Goal: Transaction & Acquisition: Obtain resource

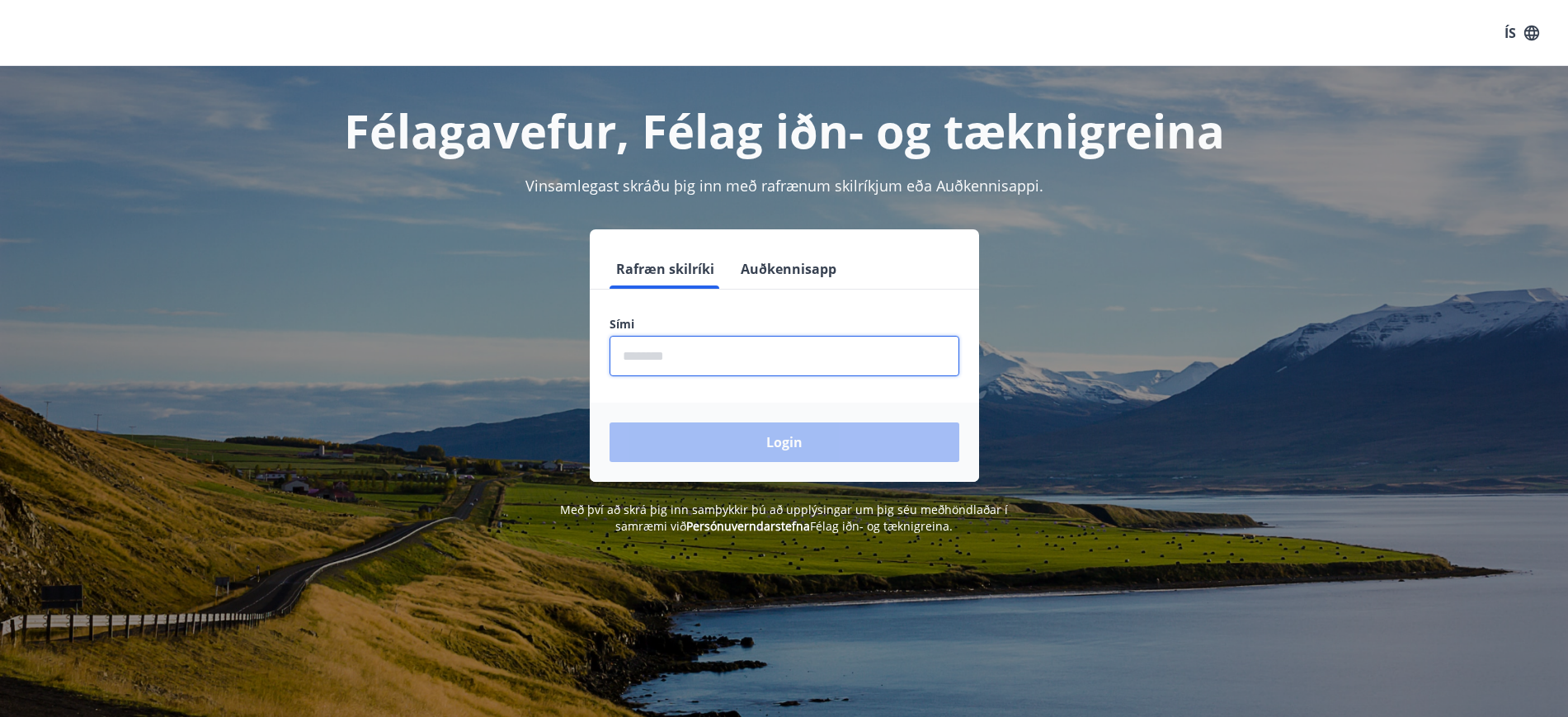
click at [688, 373] on input "phone" at bounding box center [785, 356] width 350 height 40
type input "********"
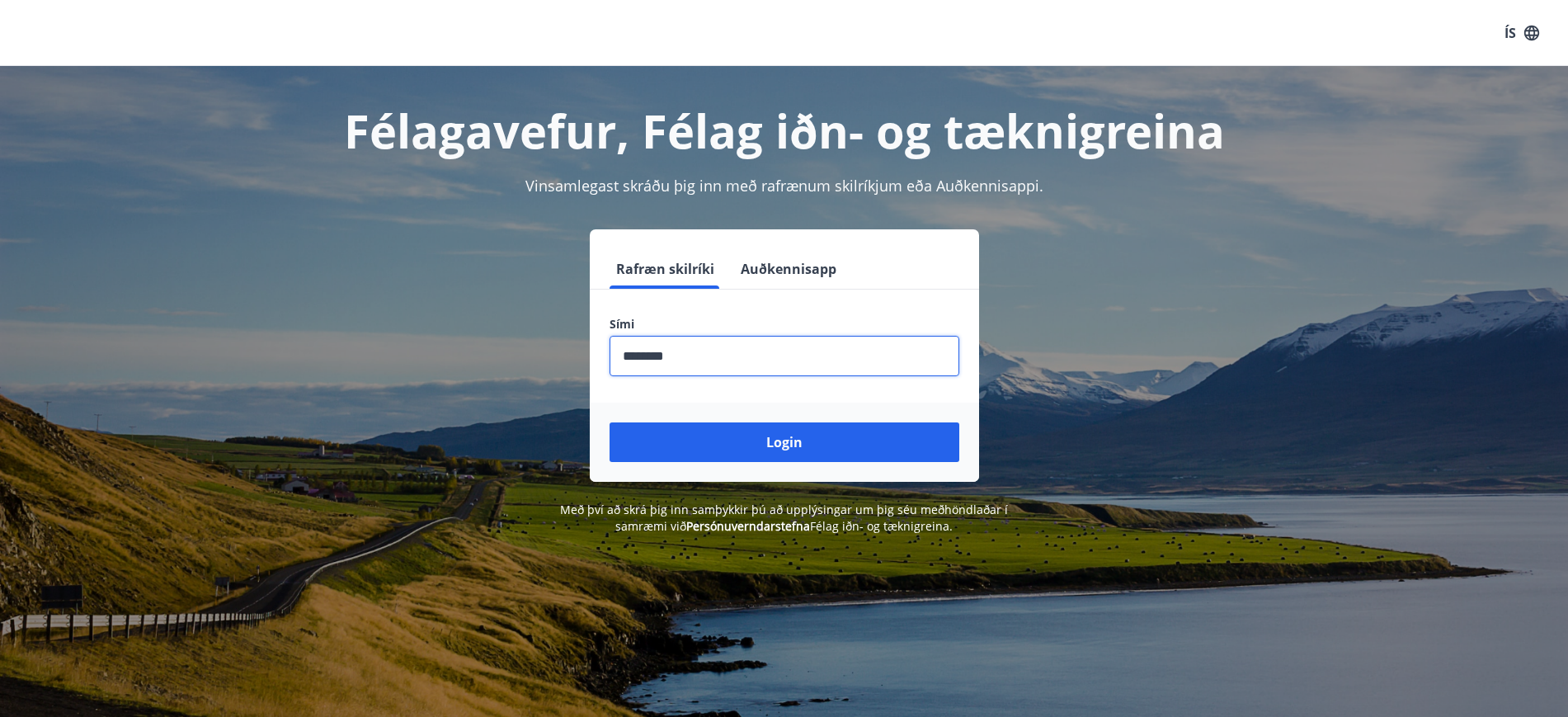
click at [610, 423] on button "Login" at bounding box center [785, 442] width 350 height 40
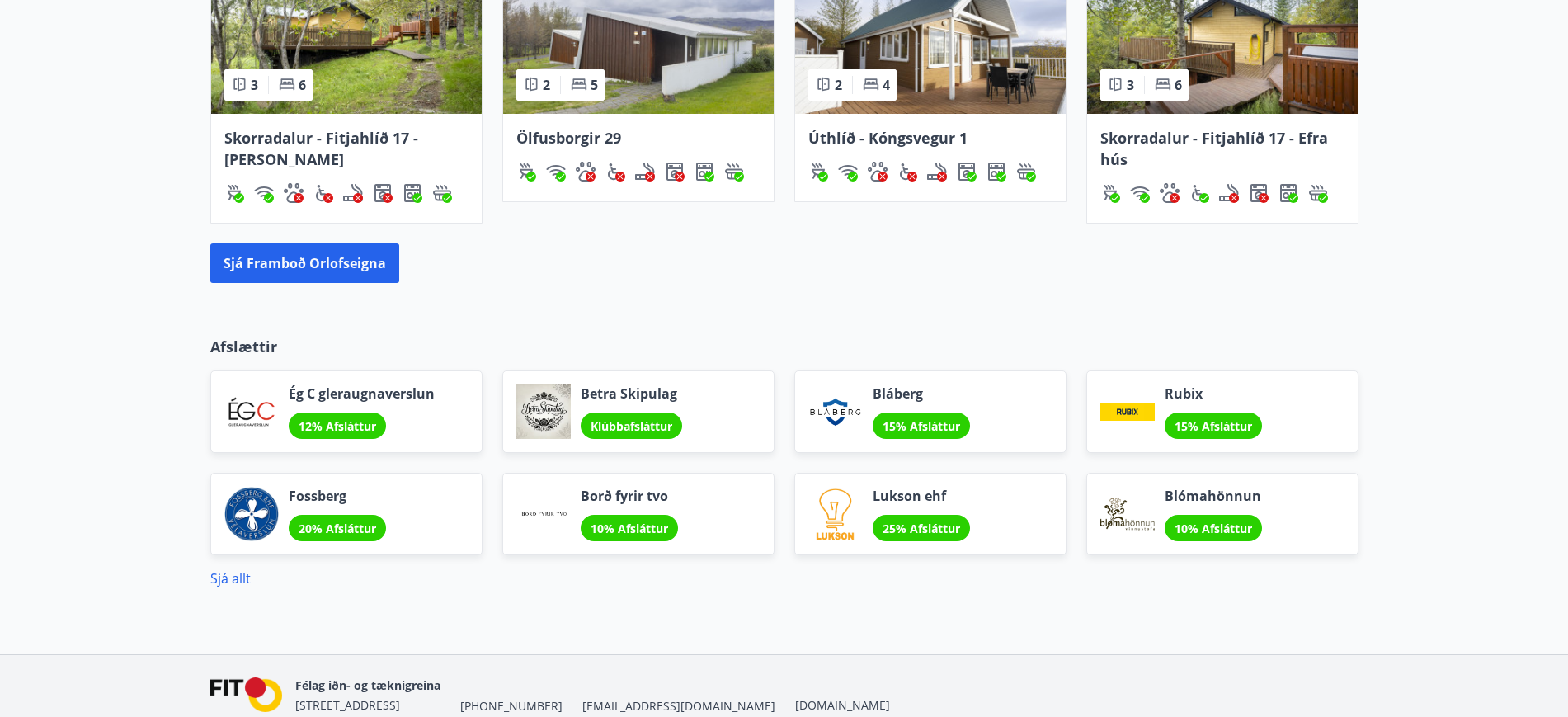
scroll to position [1238, 0]
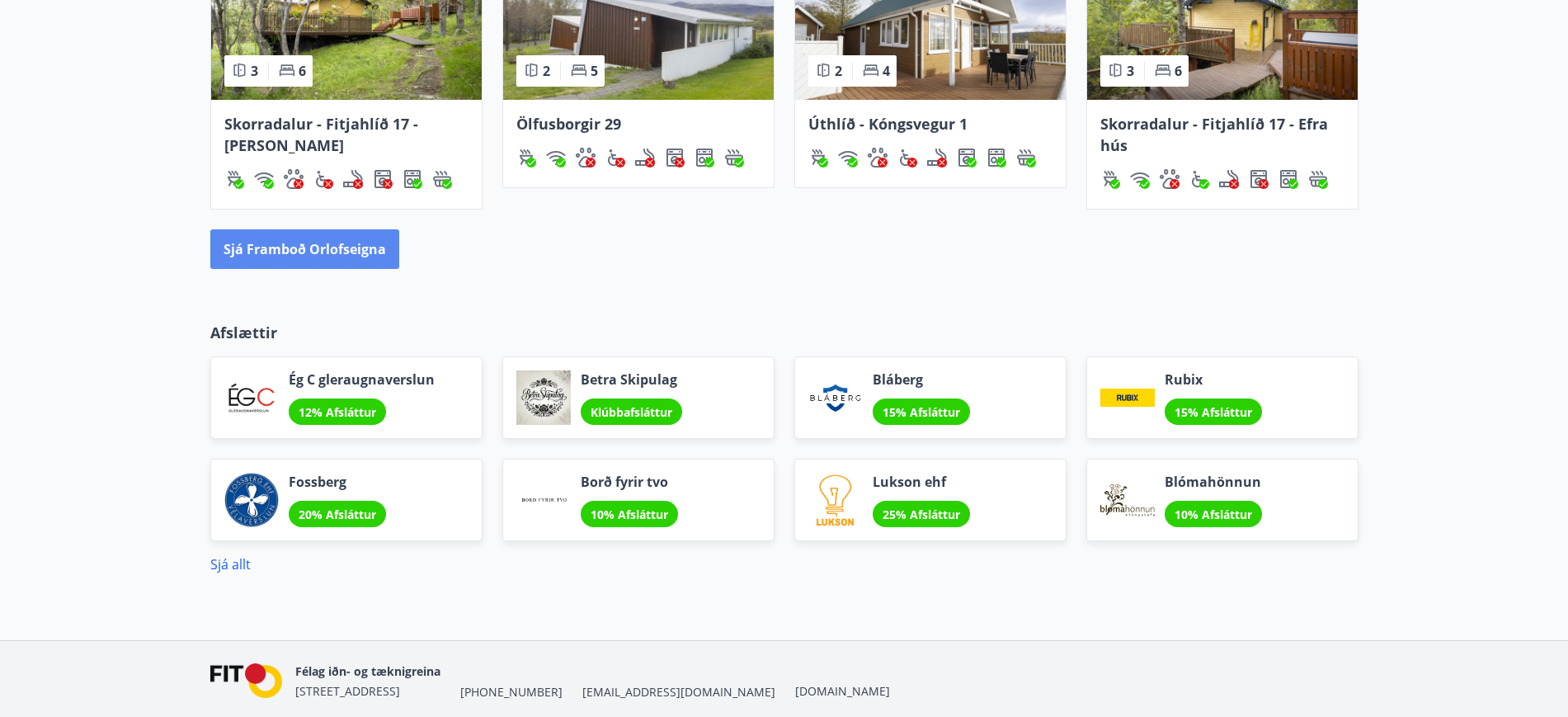
click at [333, 246] on button "Sjá framboð orlofseigna" at bounding box center [304, 249] width 189 height 40
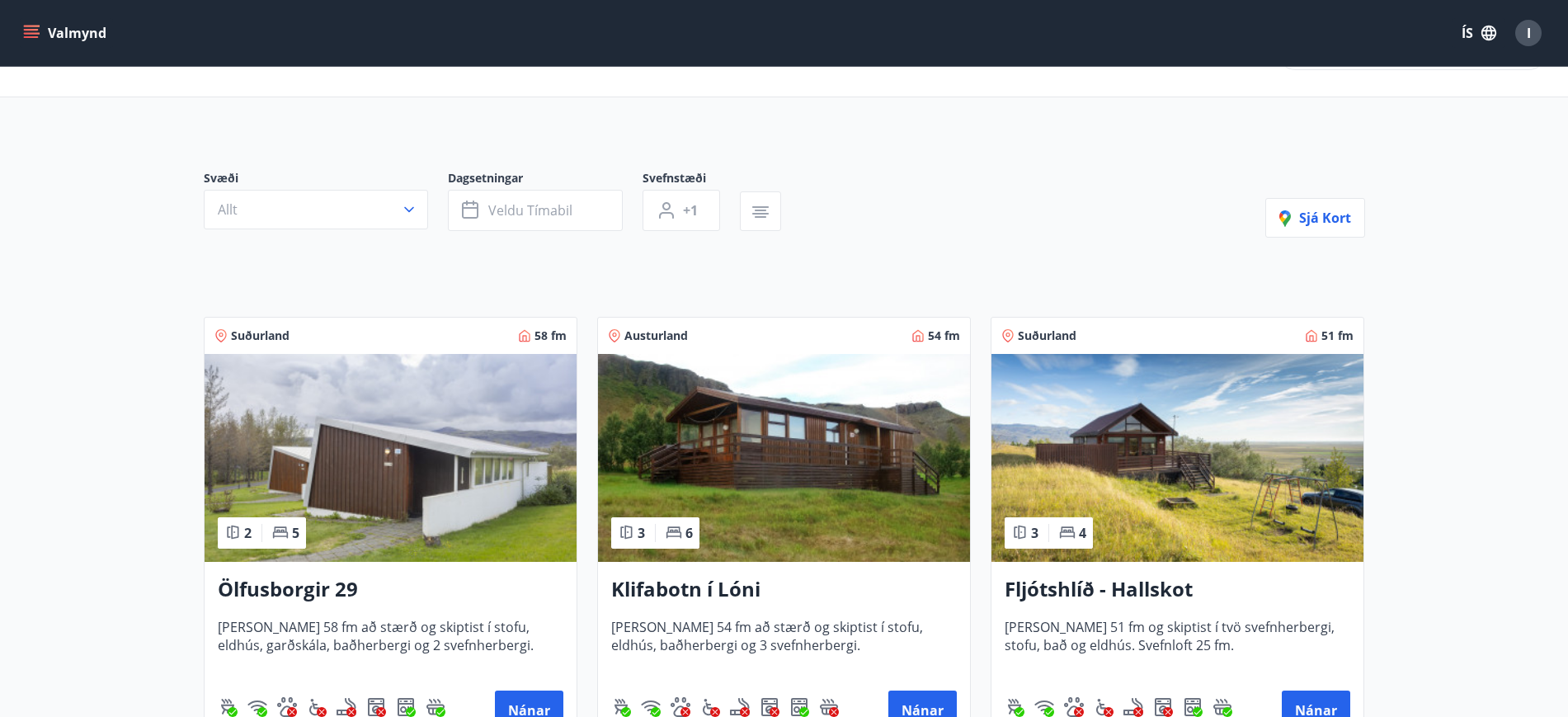
scroll to position [82, 0]
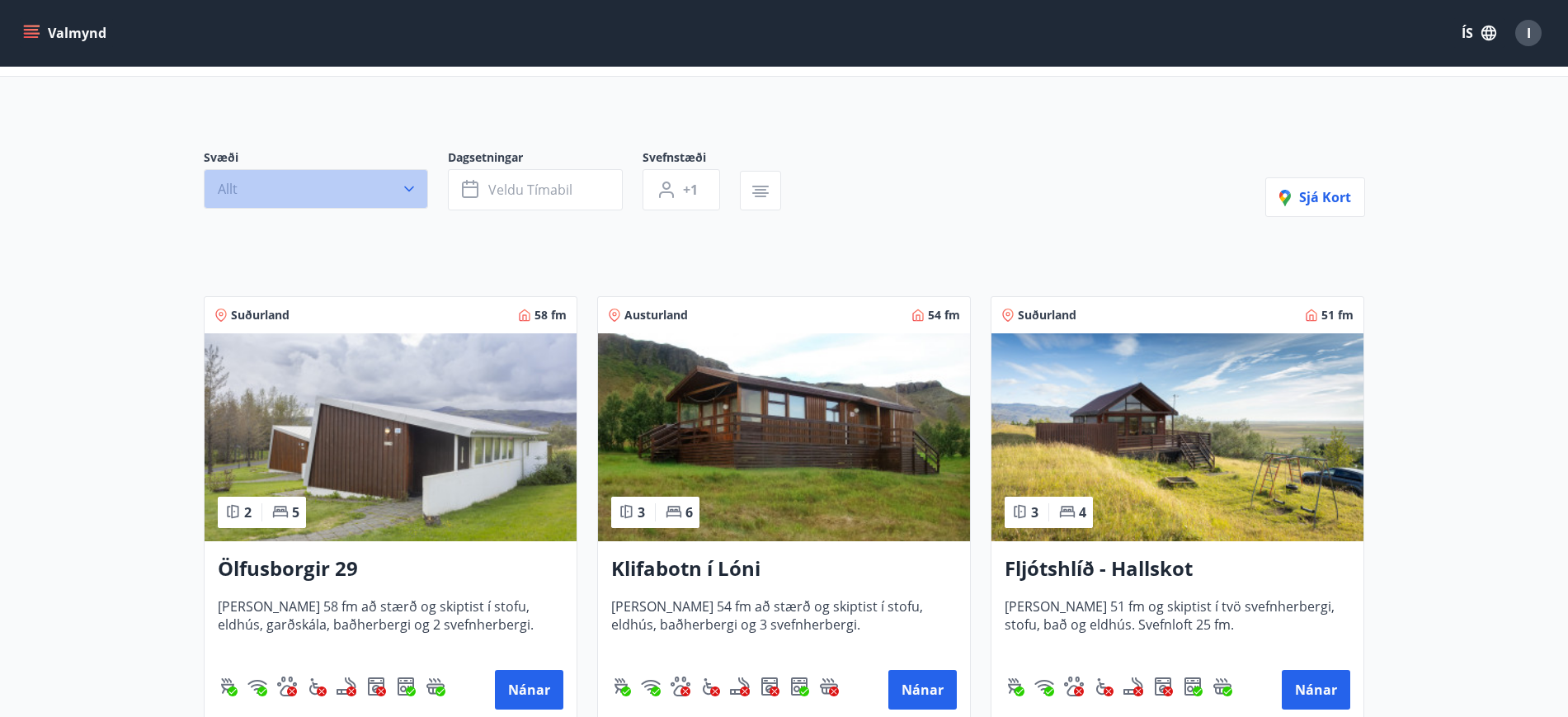
click at [405, 183] on icon "button" at bounding box center [409, 189] width 17 height 17
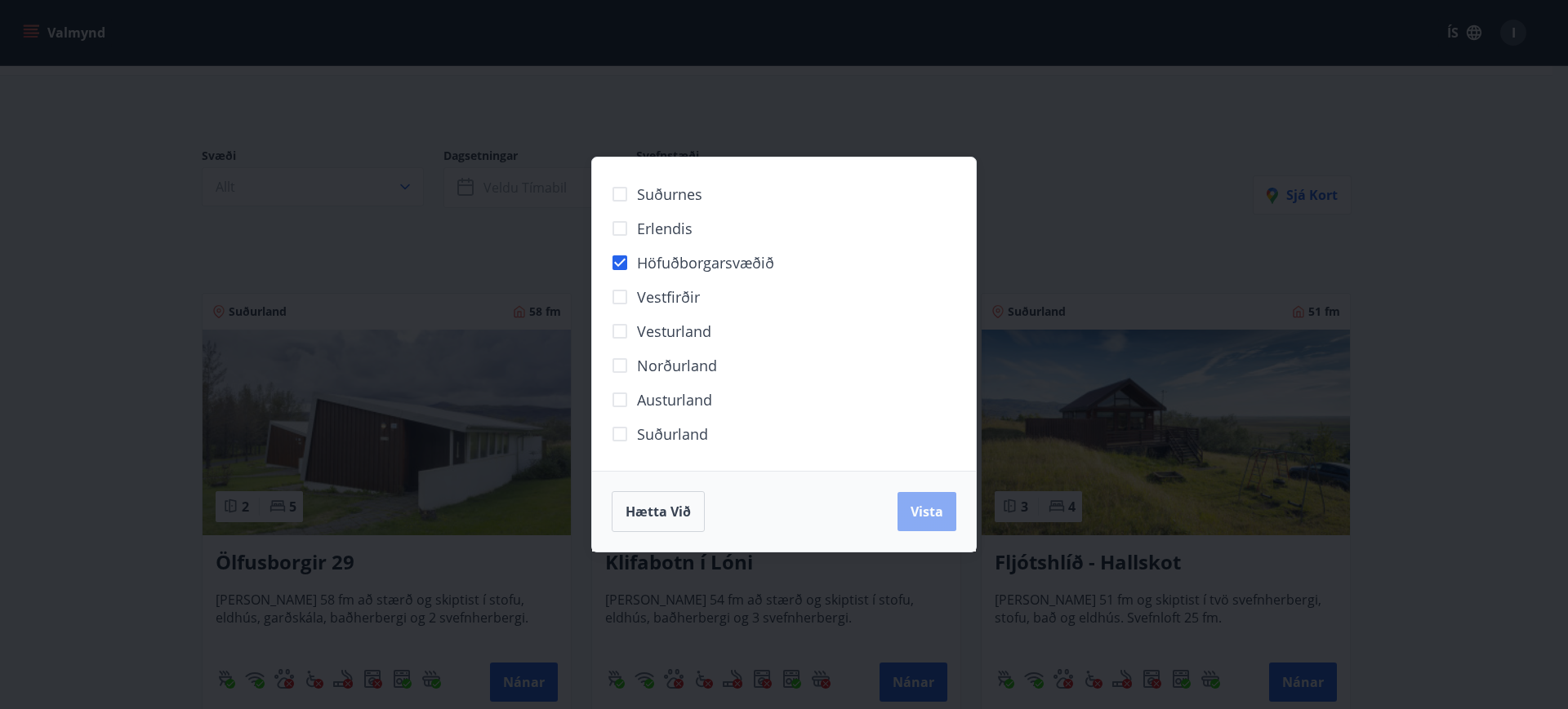
click at [917, 509] on span "Vista" at bounding box center [927, 512] width 33 height 18
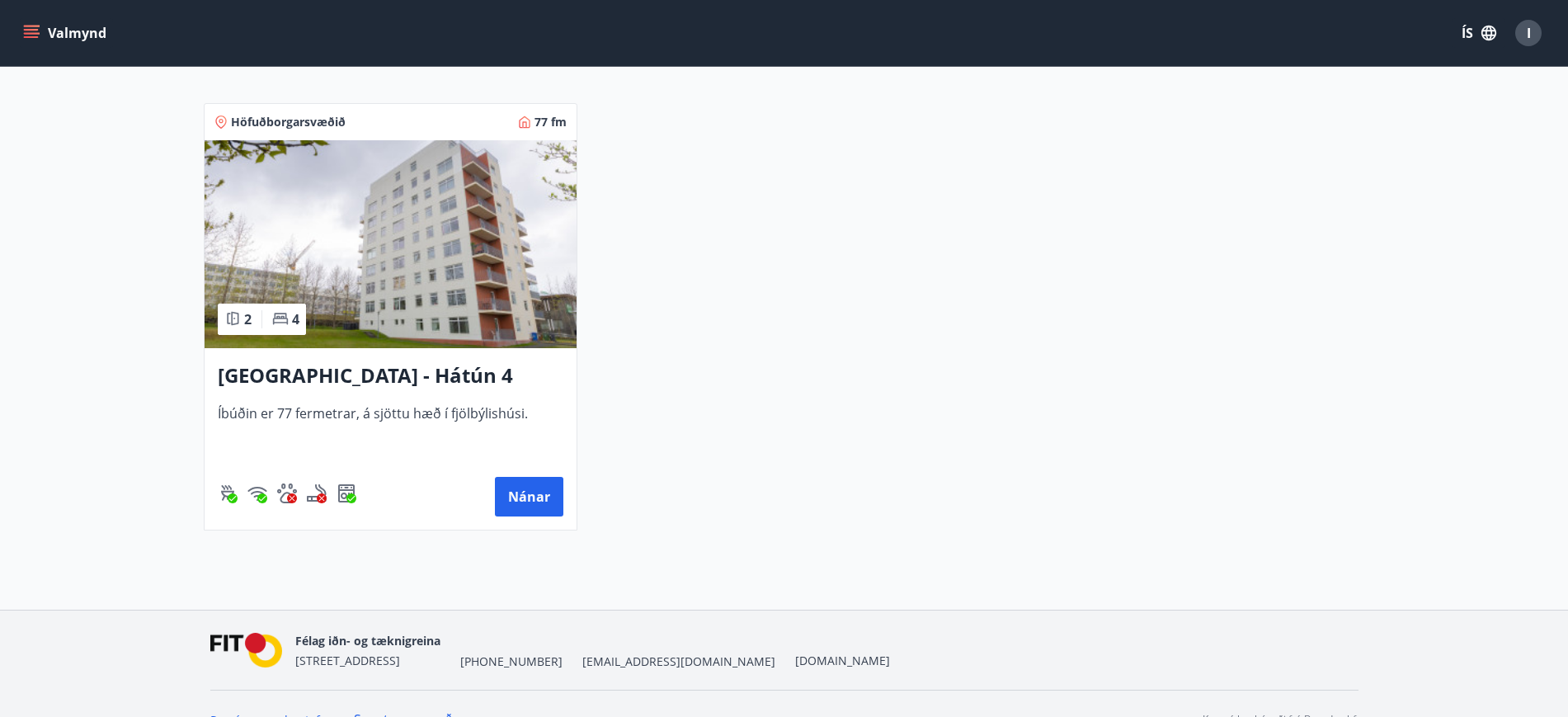
scroll to position [331, 0]
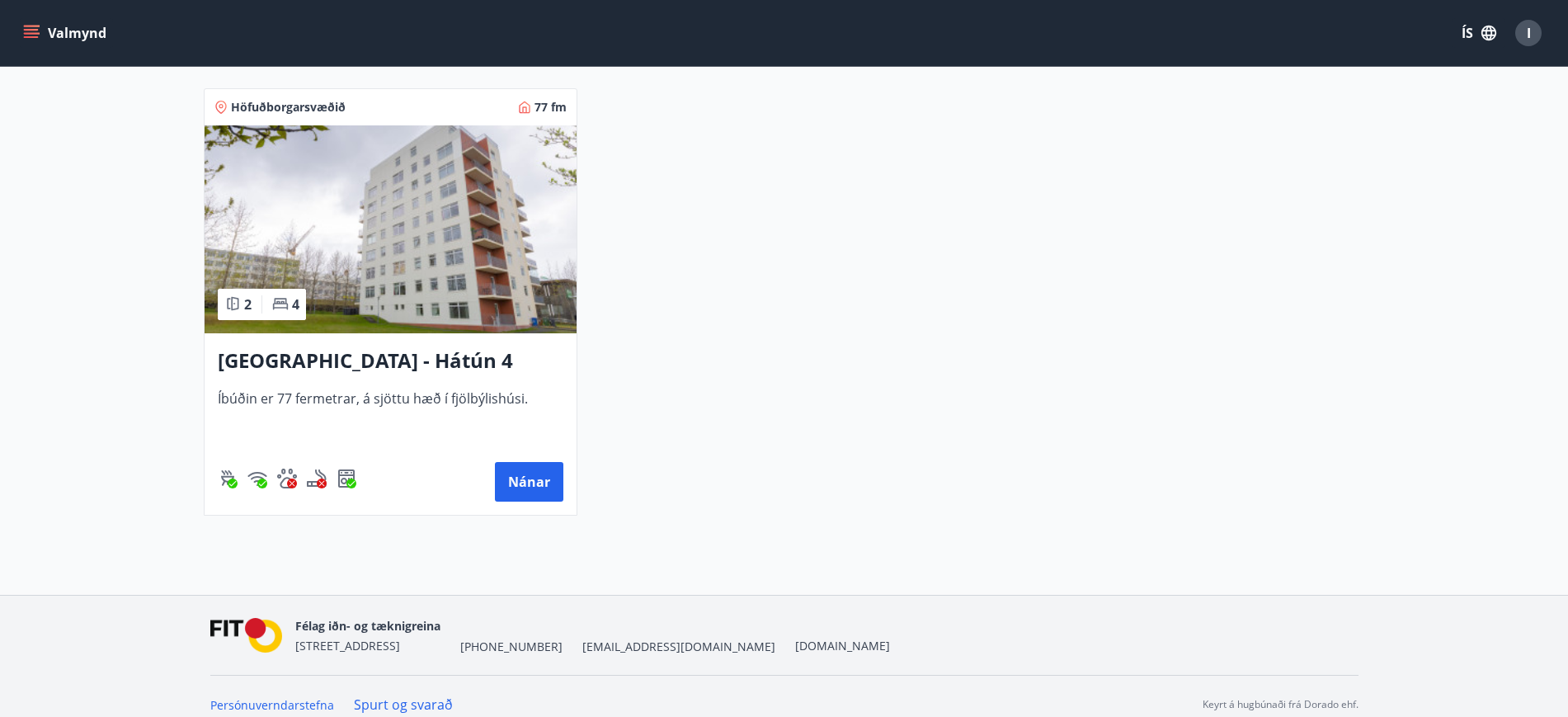
click at [372, 255] on img at bounding box center [390, 229] width 372 height 208
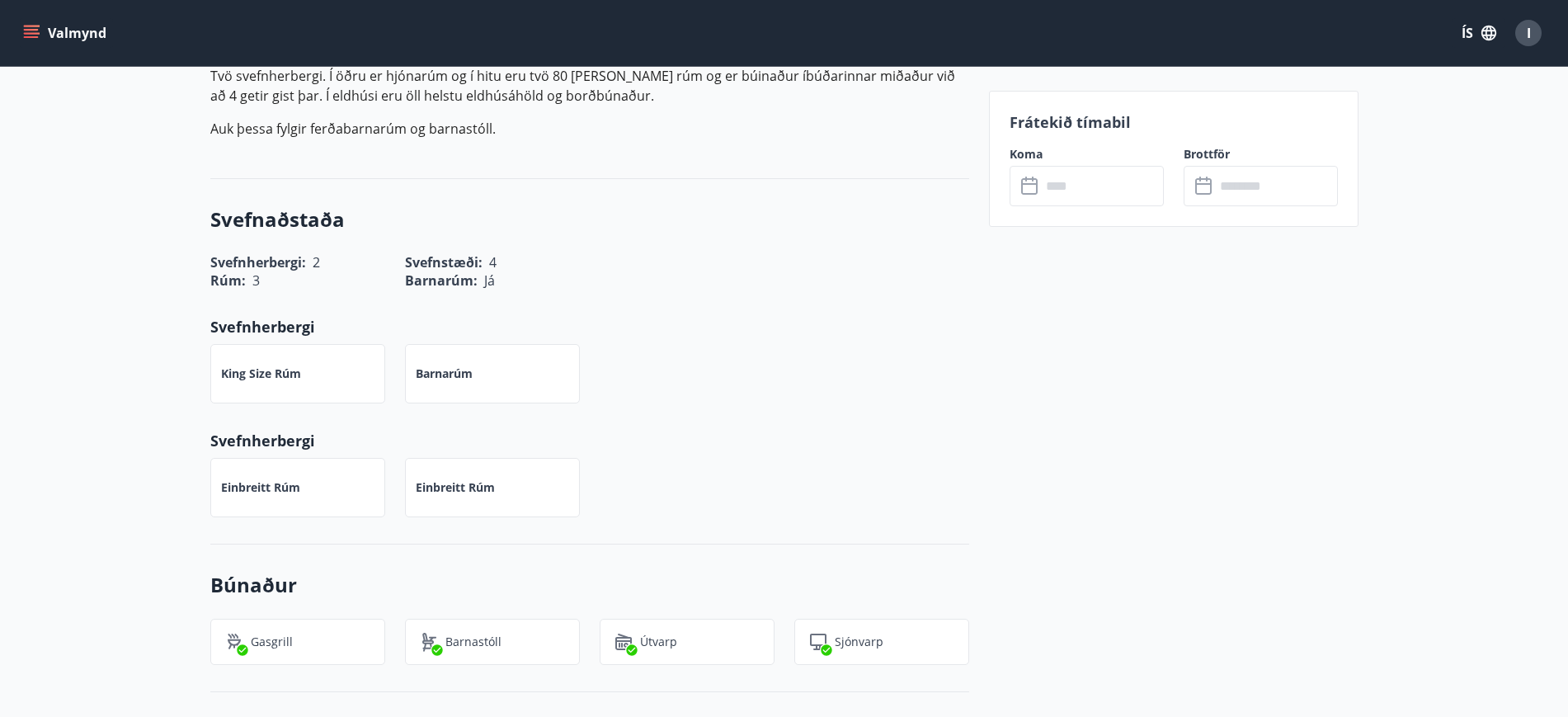
scroll to position [578, 0]
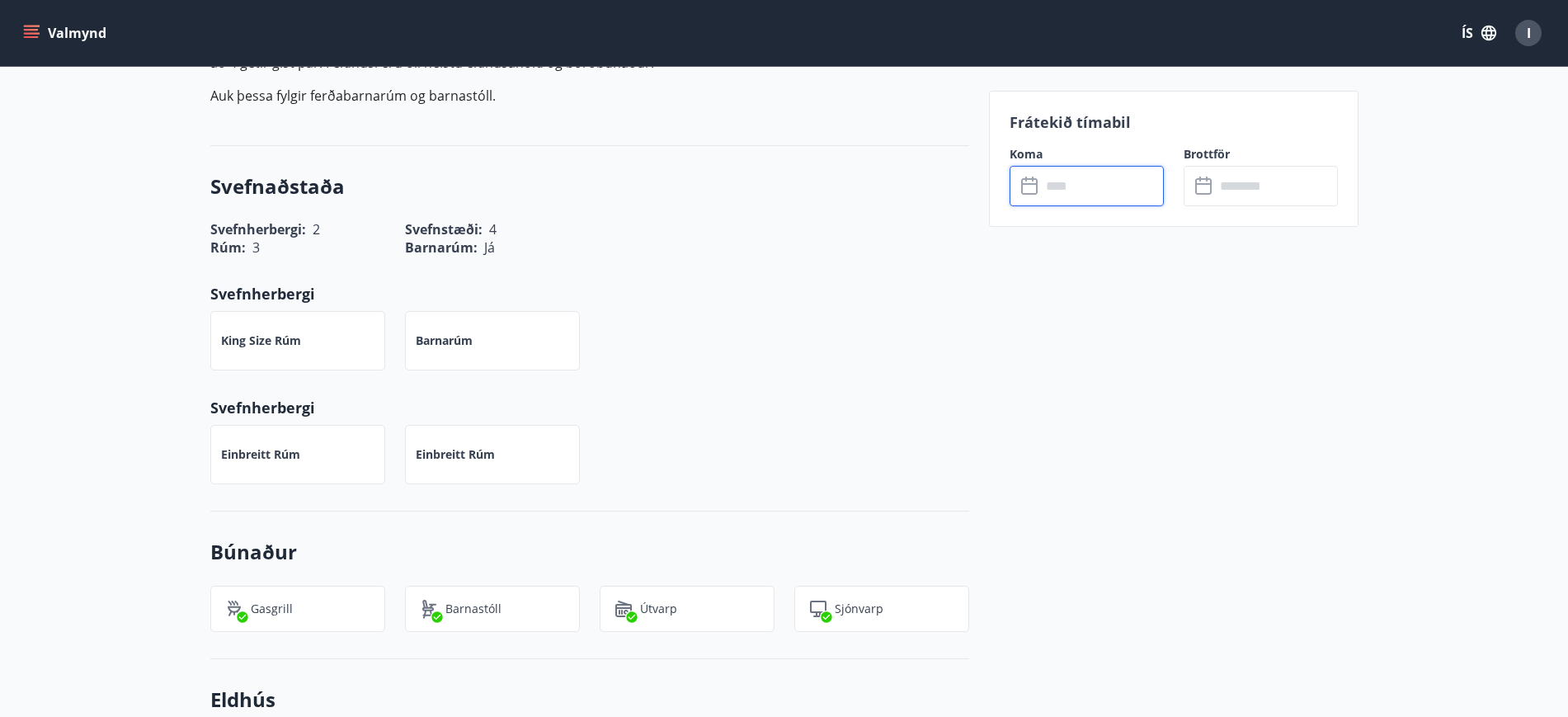
click at [1092, 172] on input "text" at bounding box center [1103, 186] width 123 height 40
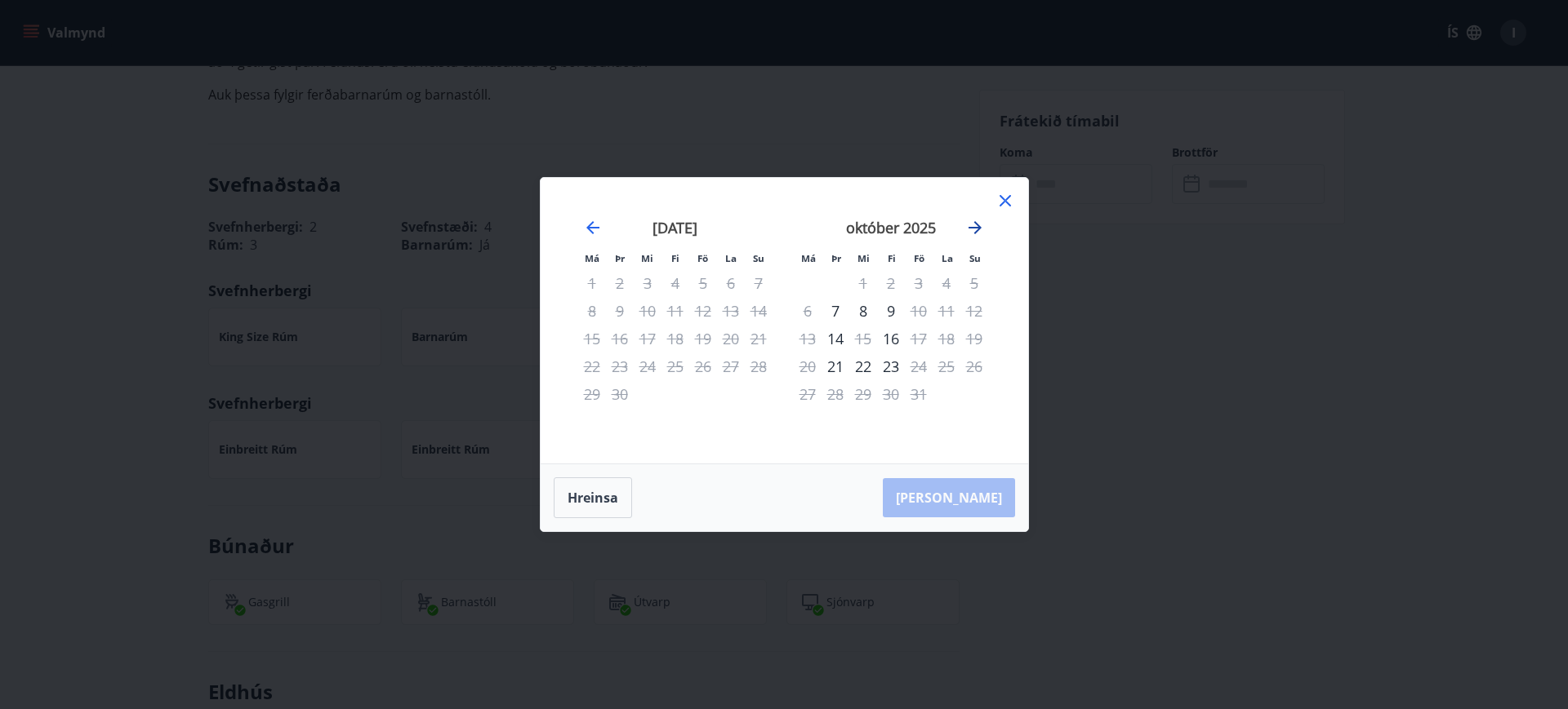
click at [980, 225] on icon "Move forward to switch to the next month." at bounding box center [975, 227] width 19 height 19
click at [976, 223] on icon "Move forward to switch to the next month." at bounding box center [975, 228] width 14 height 14
click at [973, 227] on icon "Move forward to switch to the next month." at bounding box center [975, 228] width 14 height 14
click at [976, 230] on icon "Move forward to switch to the next month." at bounding box center [975, 228] width 14 height 14
click at [599, 225] on icon "Move backward to switch to the previous month." at bounding box center [593, 227] width 19 height 19
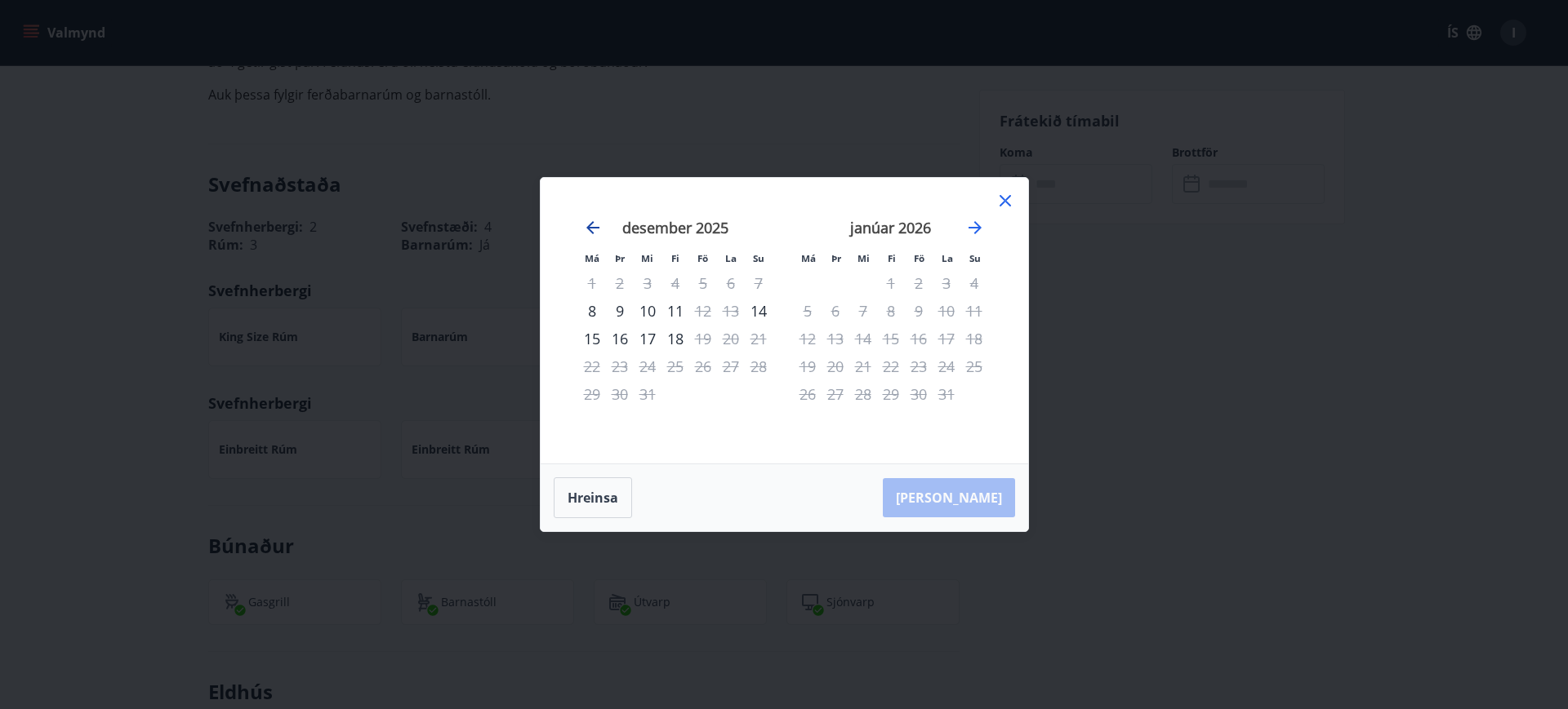
click at [599, 225] on icon "Move backward to switch to the previous month." at bounding box center [593, 227] width 19 height 19
click at [598, 504] on button "Hreinsa" at bounding box center [592, 498] width 78 height 41
click at [597, 499] on button "Hreinsa" at bounding box center [592, 498] width 78 height 41
click at [1002, 198] on icon at bounding box center [1005, 201] width 12 height 12
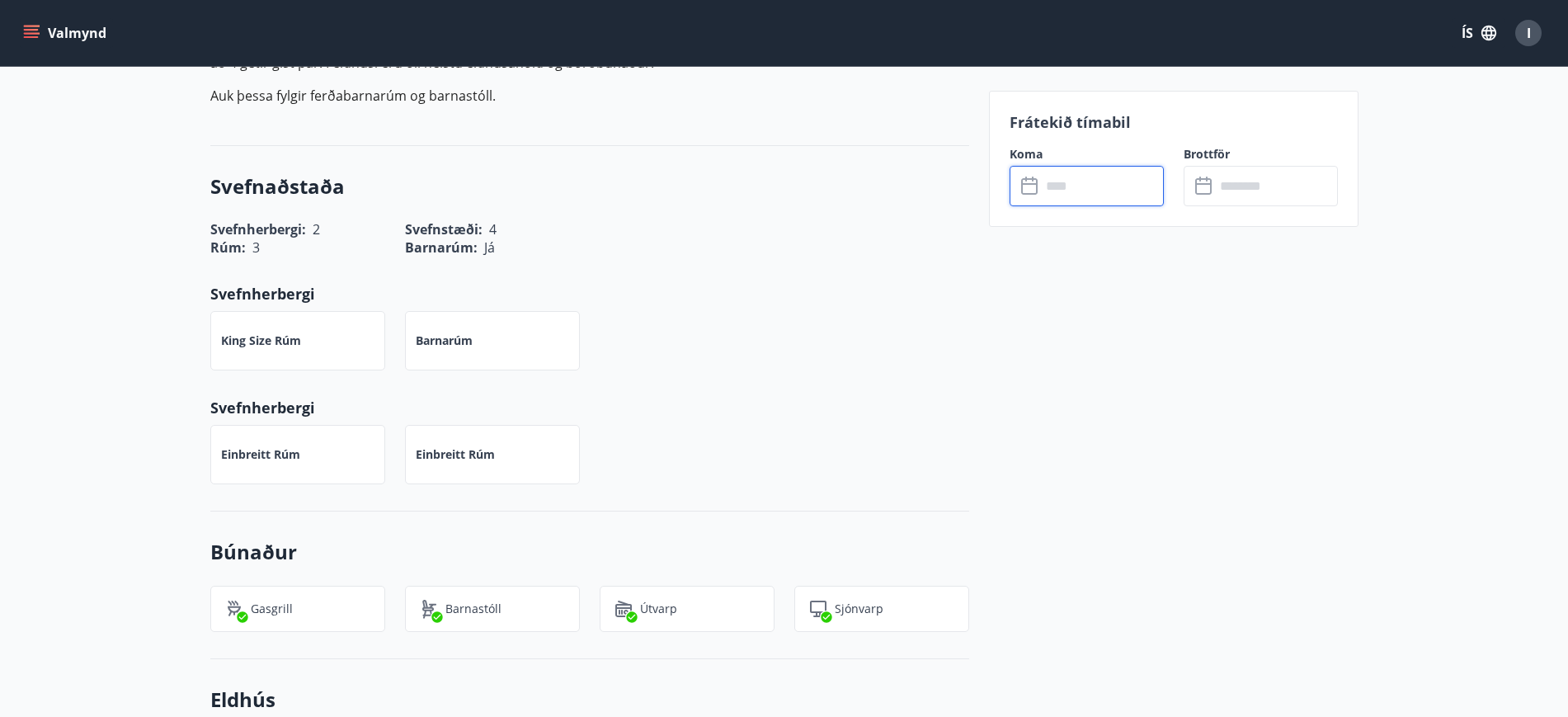
scroll to position [0, 0]
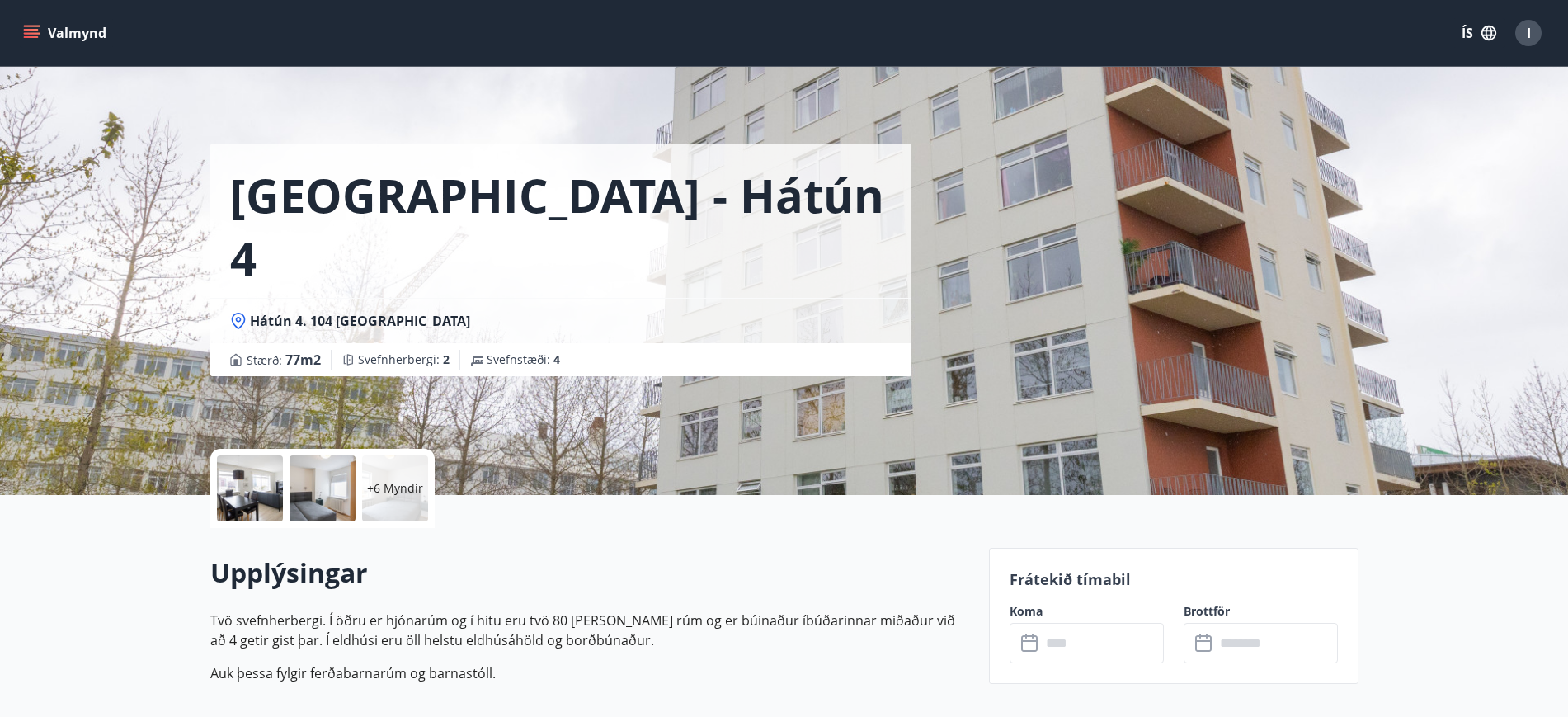
click at [31, 28] on icon "menu" at bounding box center [31, 32] width 17 height 17
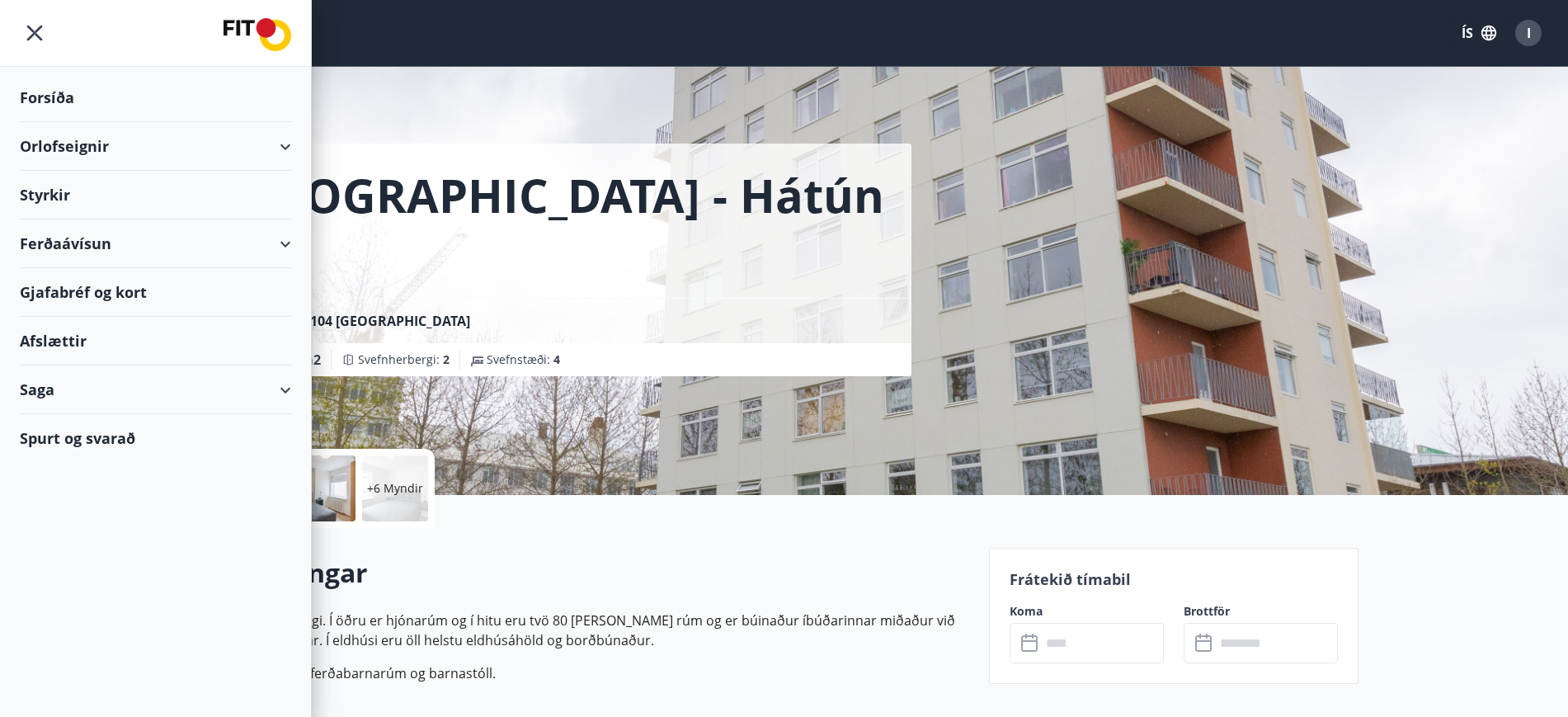
click at [70, 141] on div "Orlofseignir" at bounding box center [155, 147] width 272 height 49
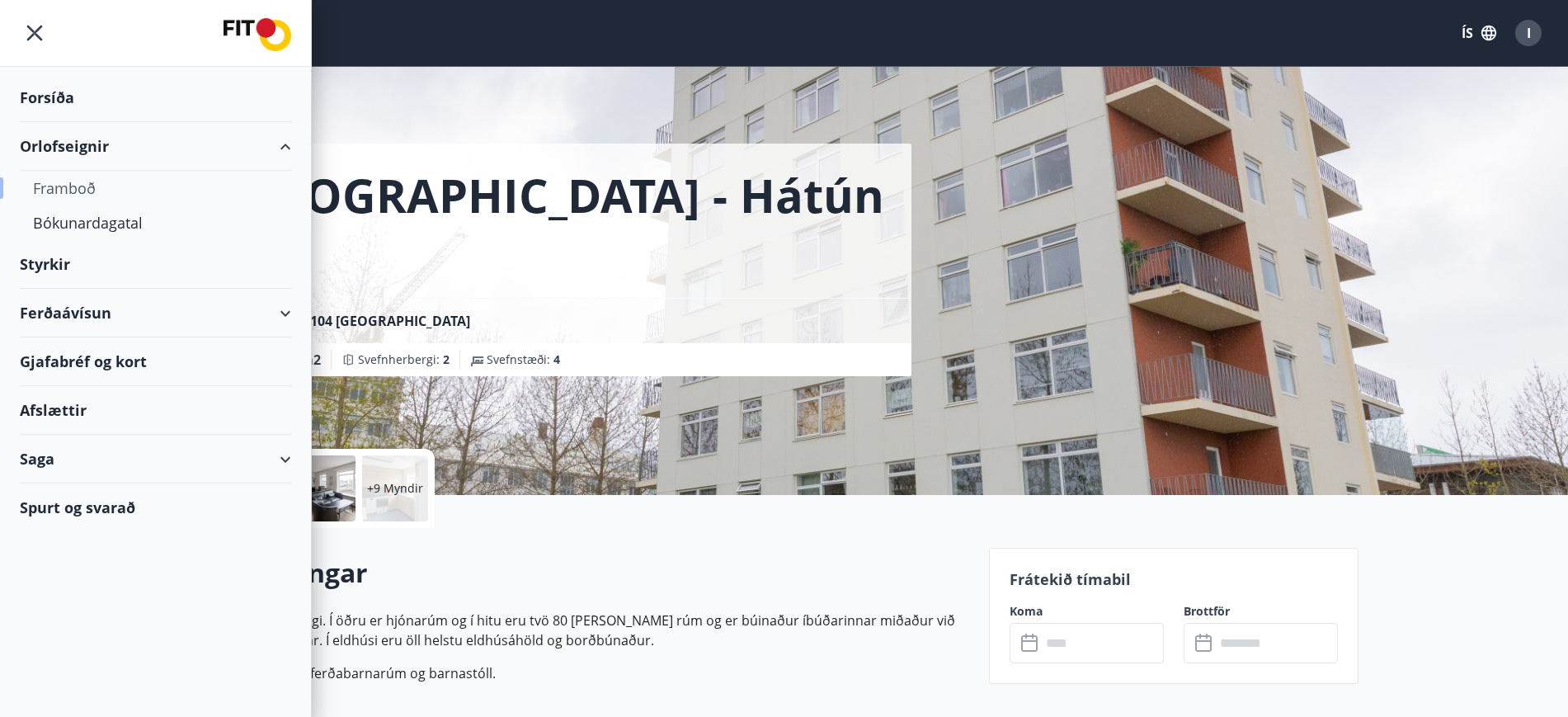
click at [72, 188] on div "Framboð" at bounding box center [155, 188] width 245 height 34
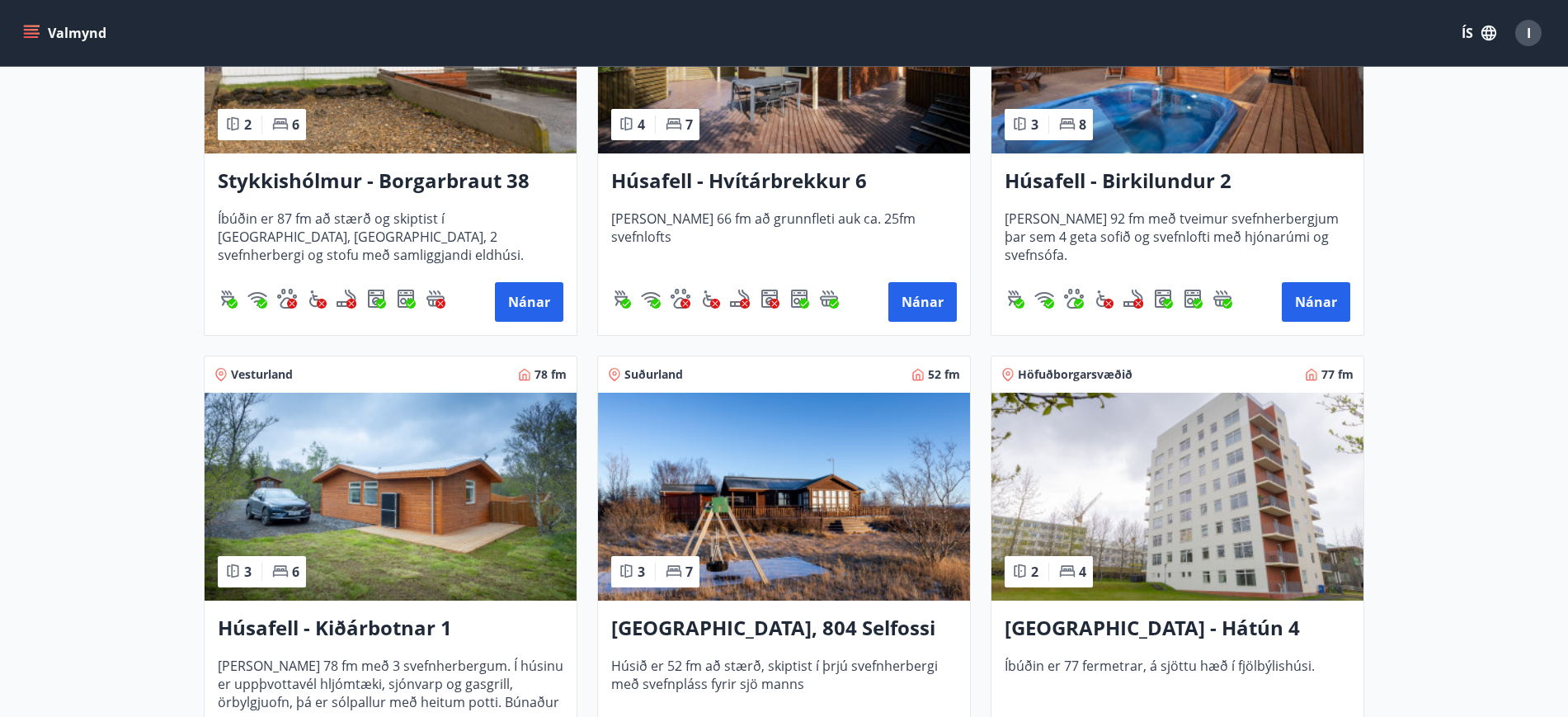
scroll to position [908, 0]
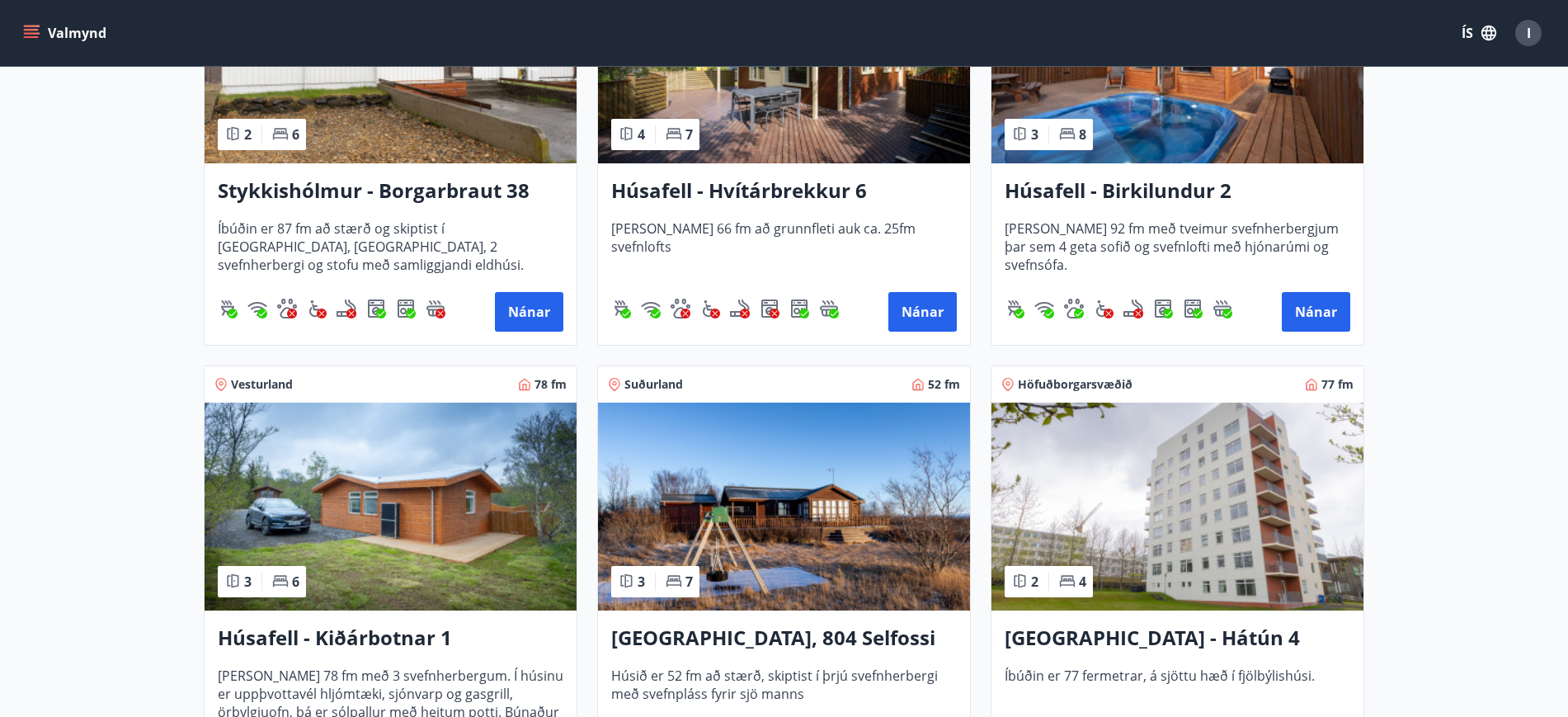
click at [449, 543] on img at bounding box center [390, 507] width 372 height 208
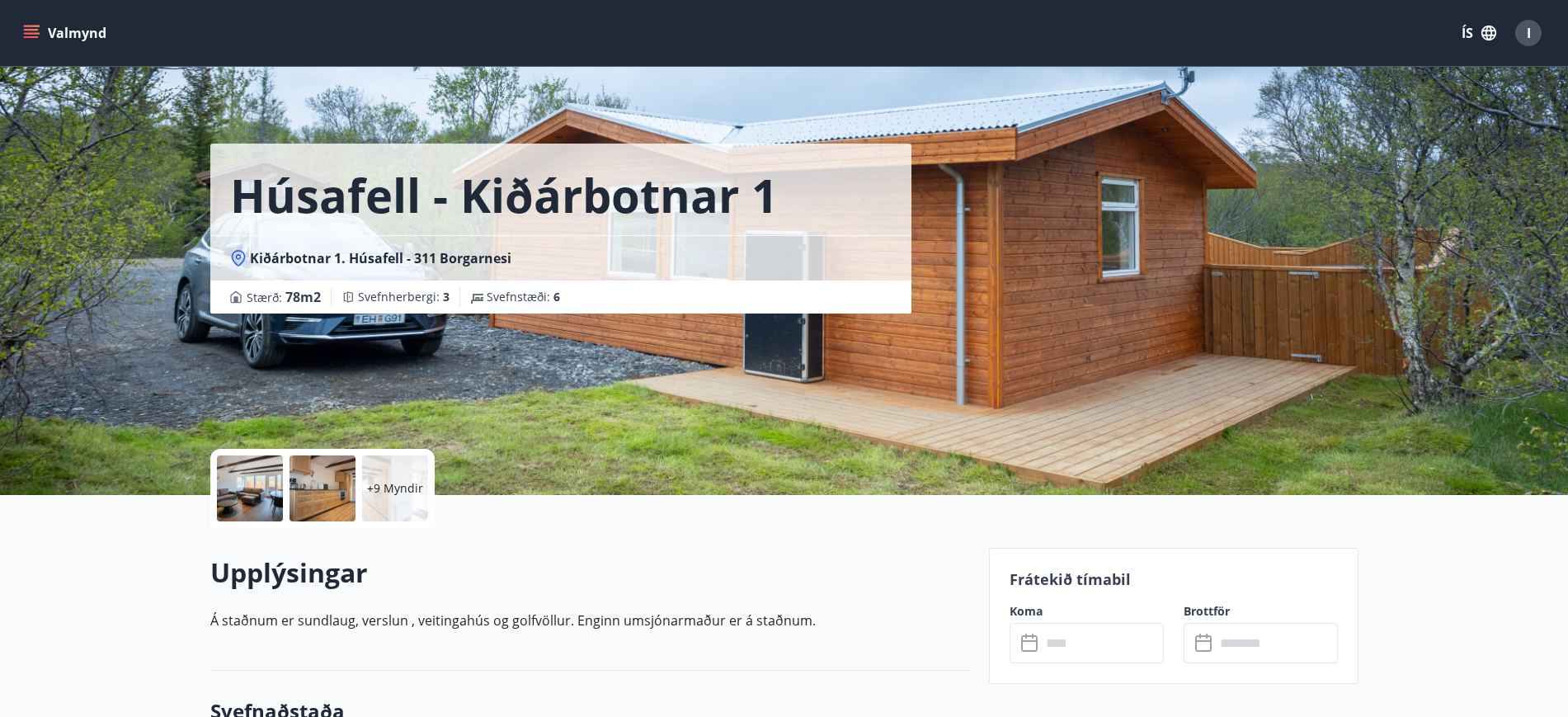
click at [1061, 648] on input "text" at bounding box center [1103, 643] width 123 height 40
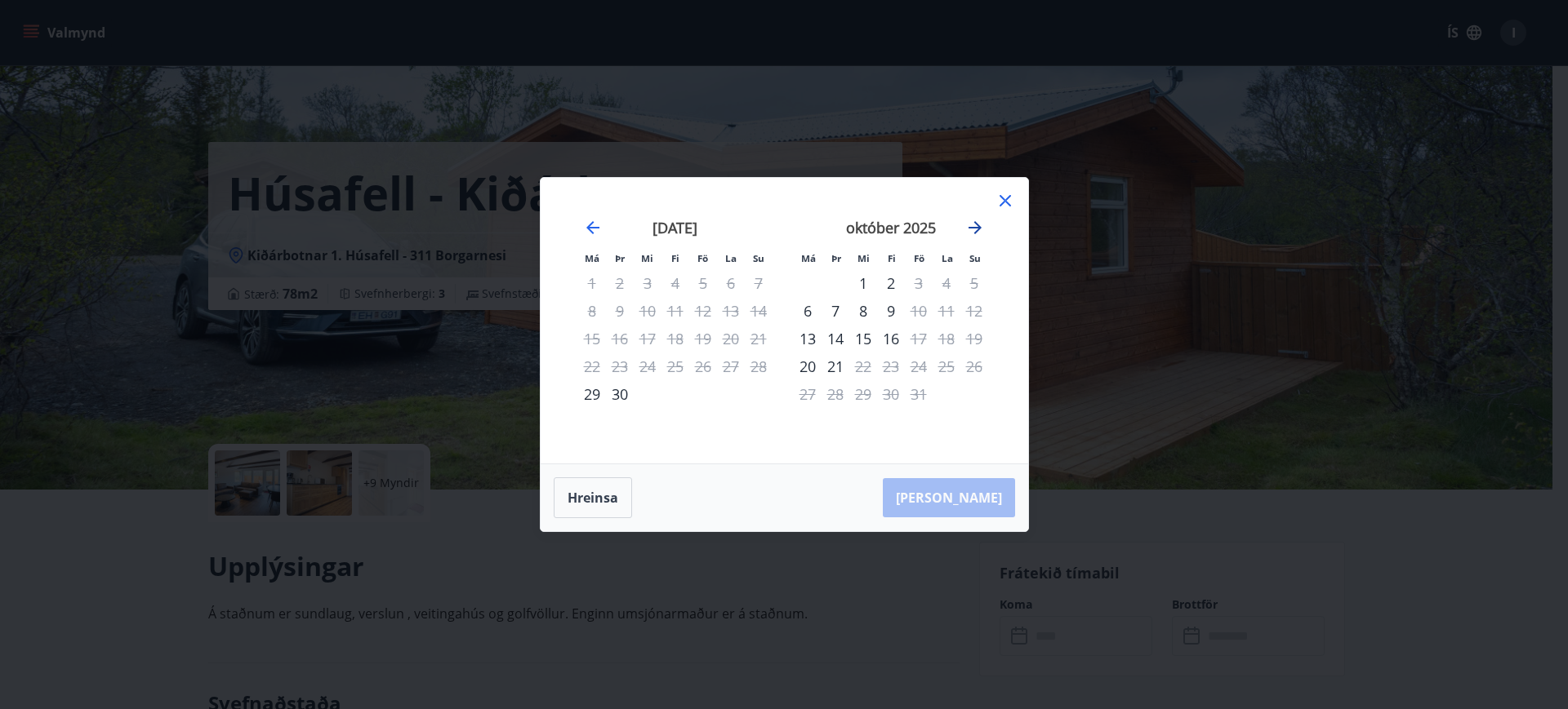
click at [968, 227] on icon "Move forward to switch to the next month." at bounding box center [975, 228] width 14 height 14
click at [975, 230] on icon "Move forward to switch to the next month." at bounding box center [975, 227] width 19 height 19
click at [1003, 202] on icon at bounding box center [1005, 201] width 12 height 12
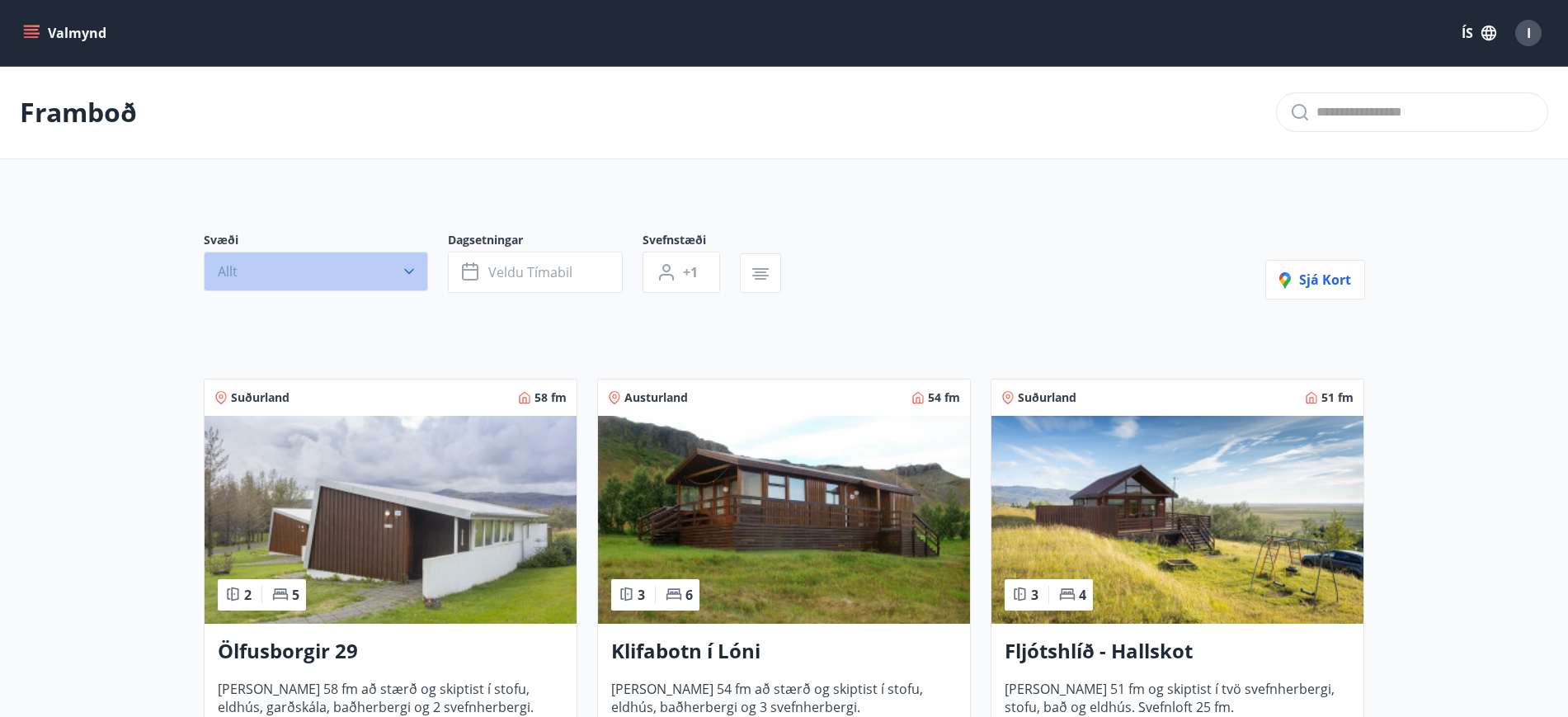
click at [410, 273] on icon "button" at bounding box center [410, 272] width 10 height 6
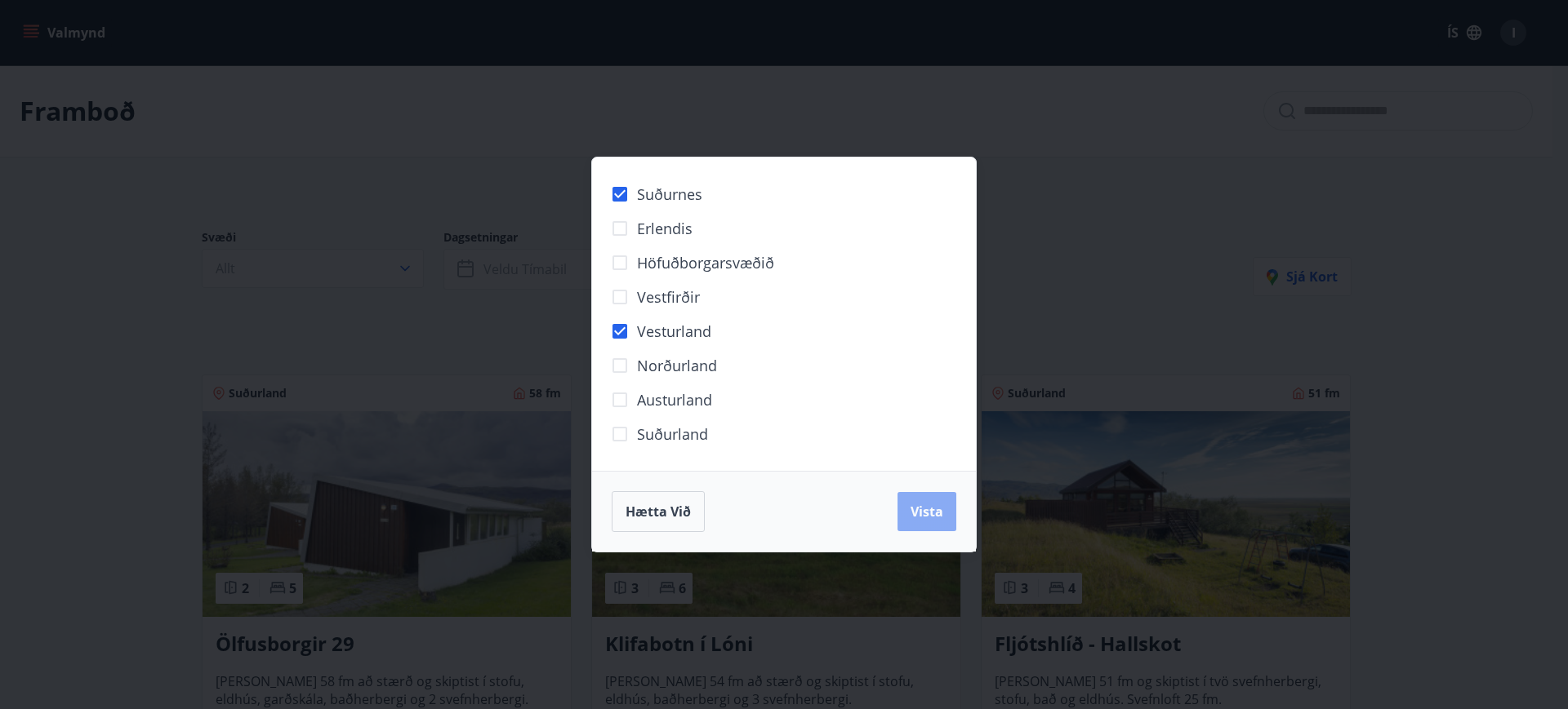
click at [935, 510] on span "Vista" at bounding box center [927, 512] width 33 height 18
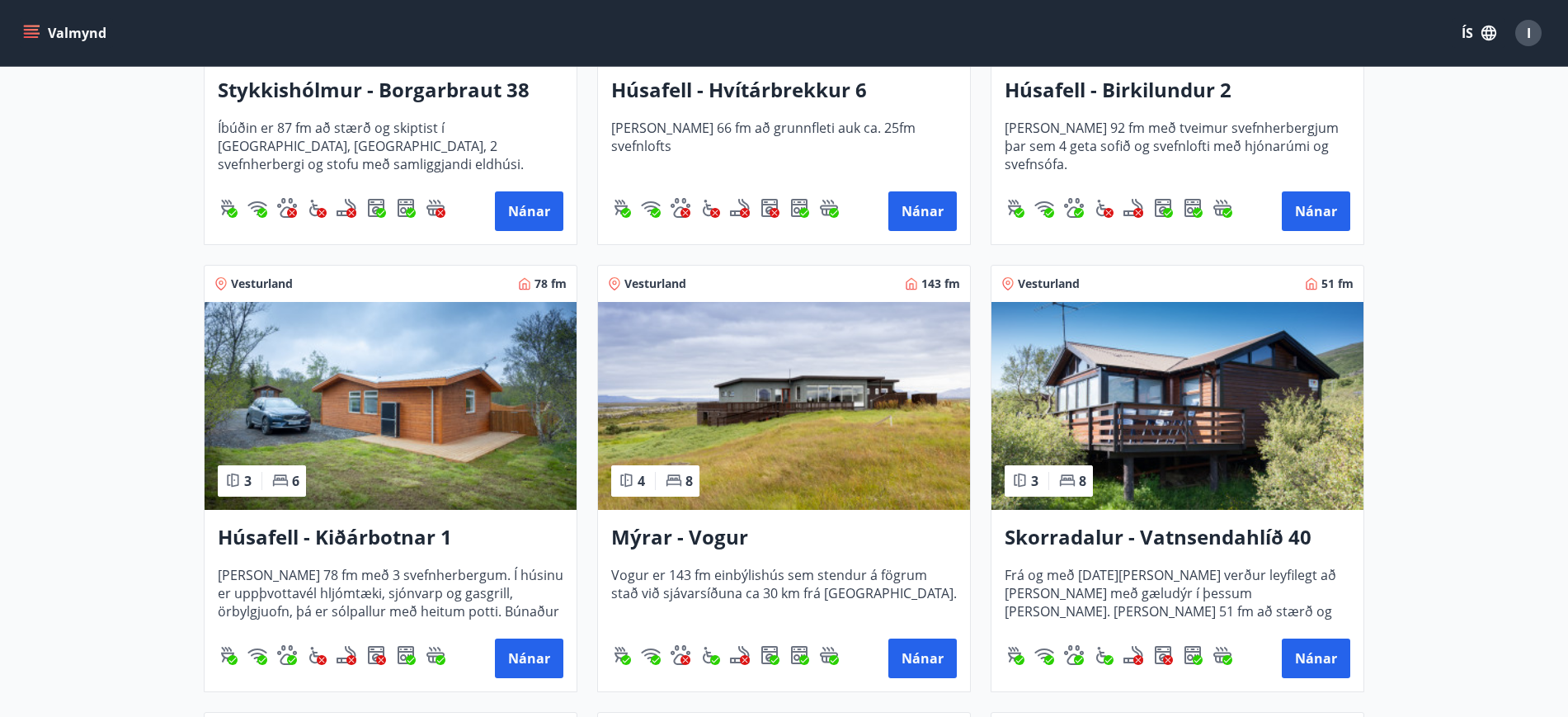
scroll to position [619, 0]
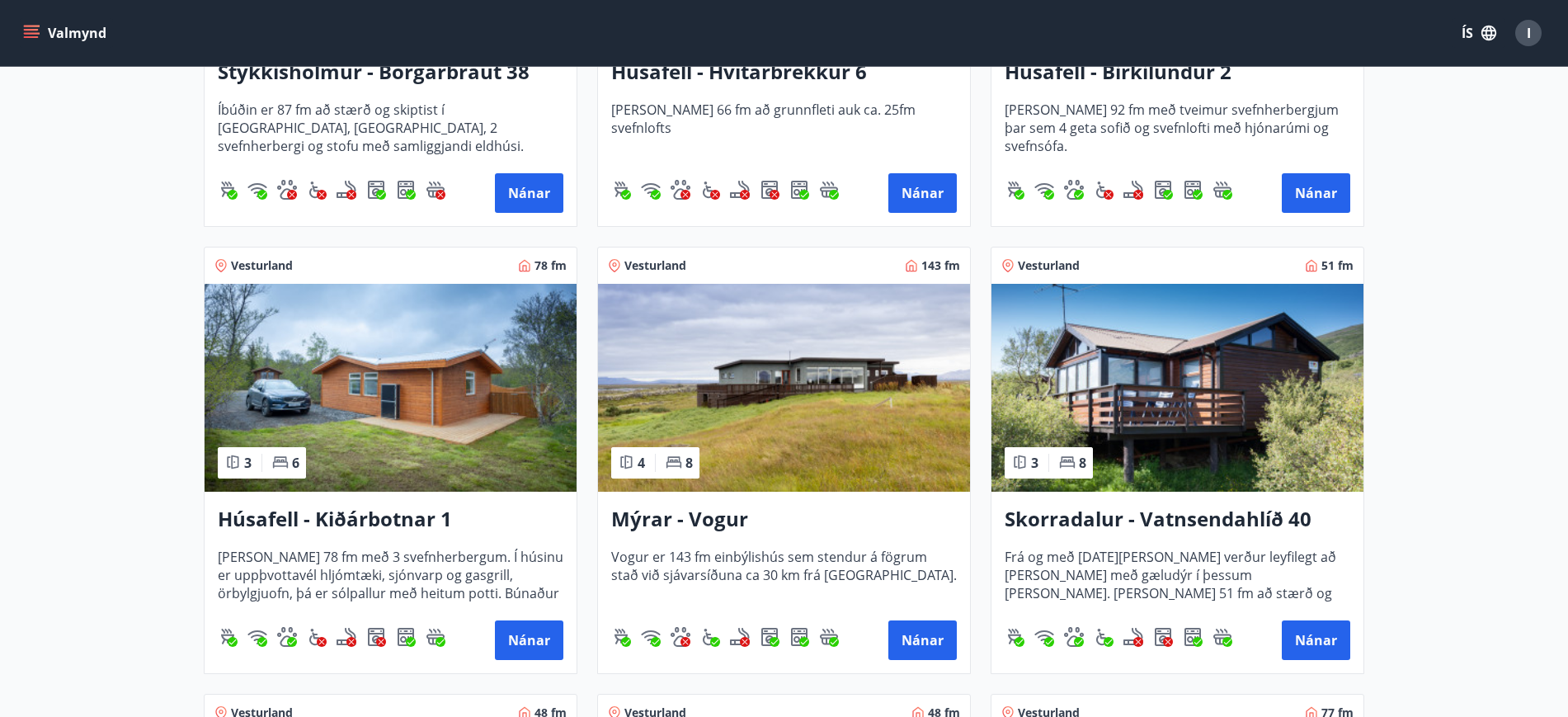
click at [1189, 386] on img at bounding box center [1178, 387] width 372 height 208
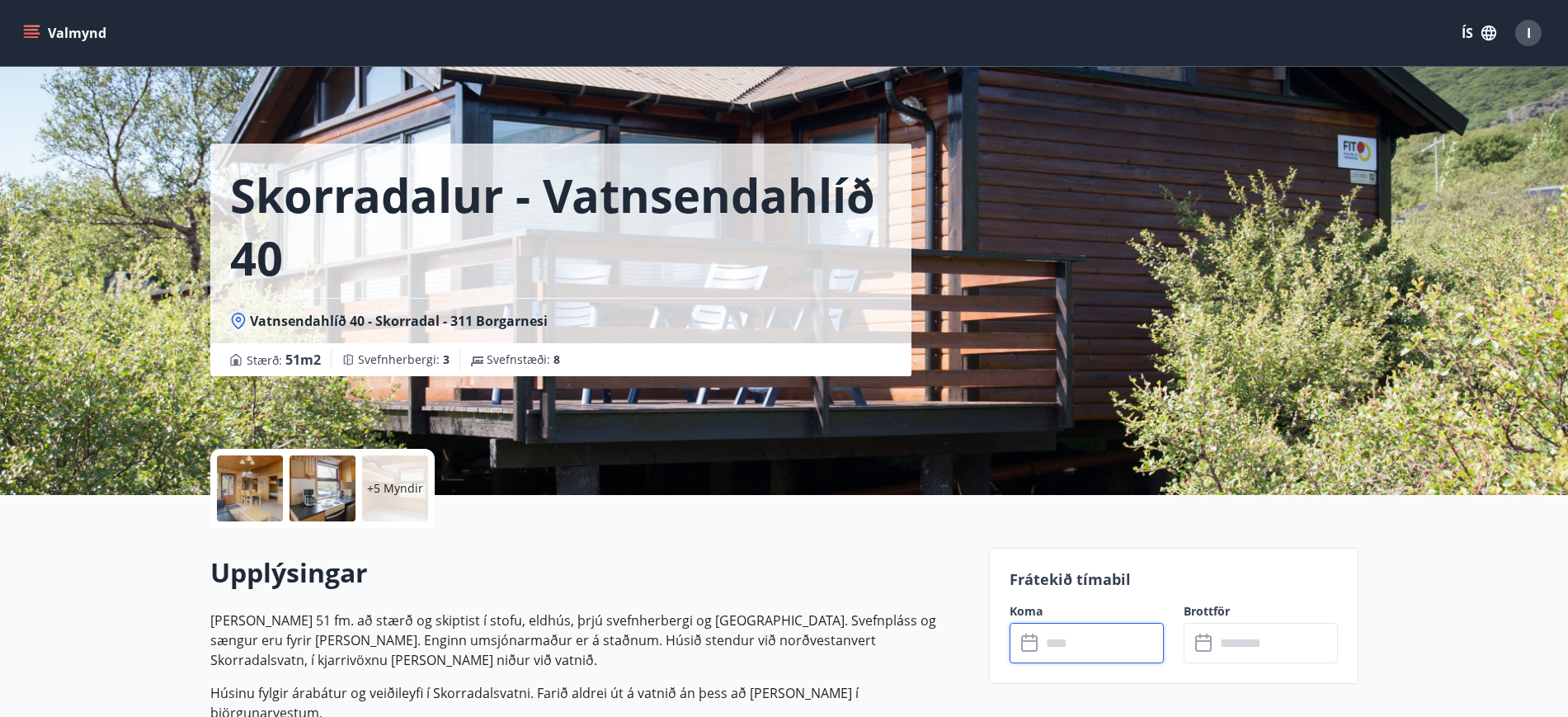
click at [1059, 641] on input "text" at bounding box center [1103, 643] width 123 height 40
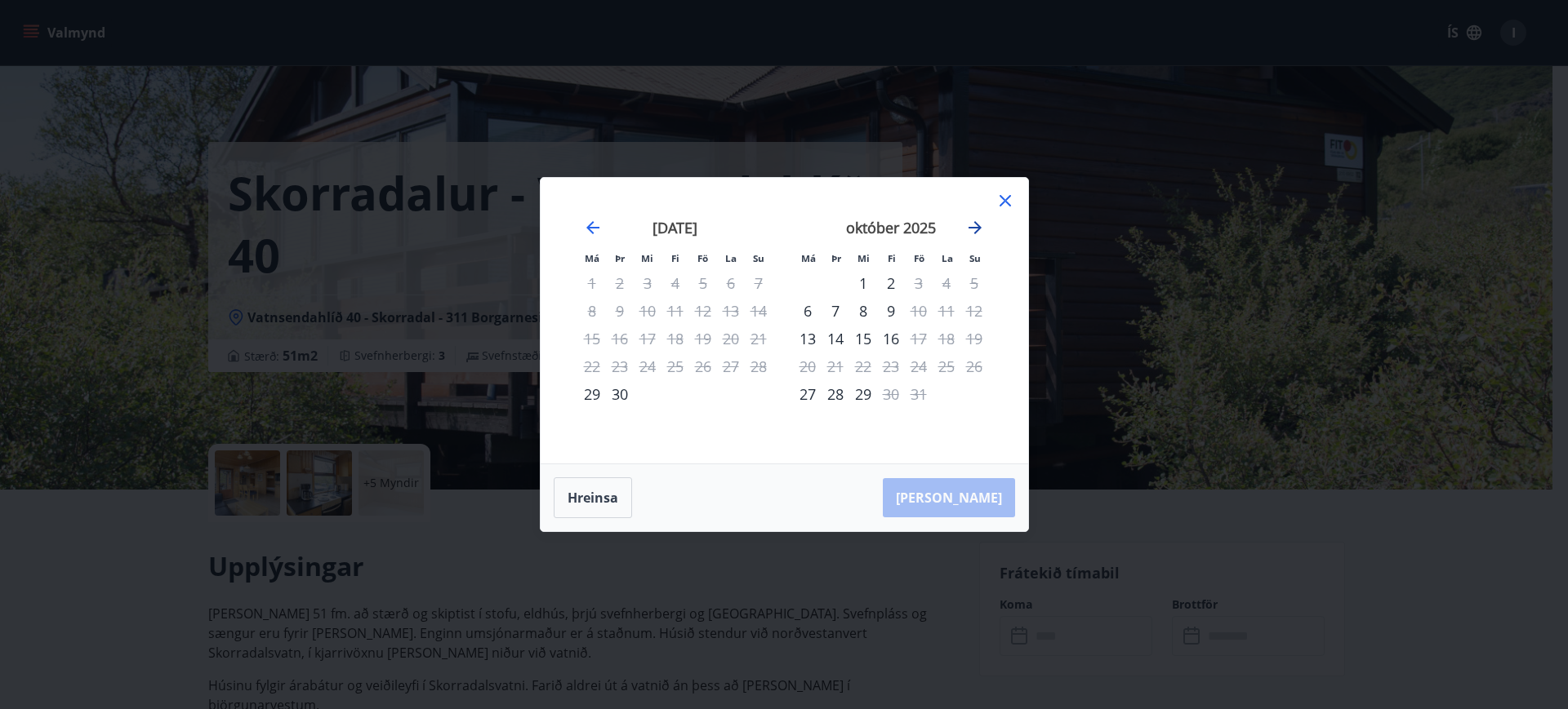
click at [968, 222] on icon "Move forward to switch to the next month." at bounding box center [975, 227] width 19 height 19
click at [1010, 202] on icon at bounding box center [1005, 200] width 19 height 19
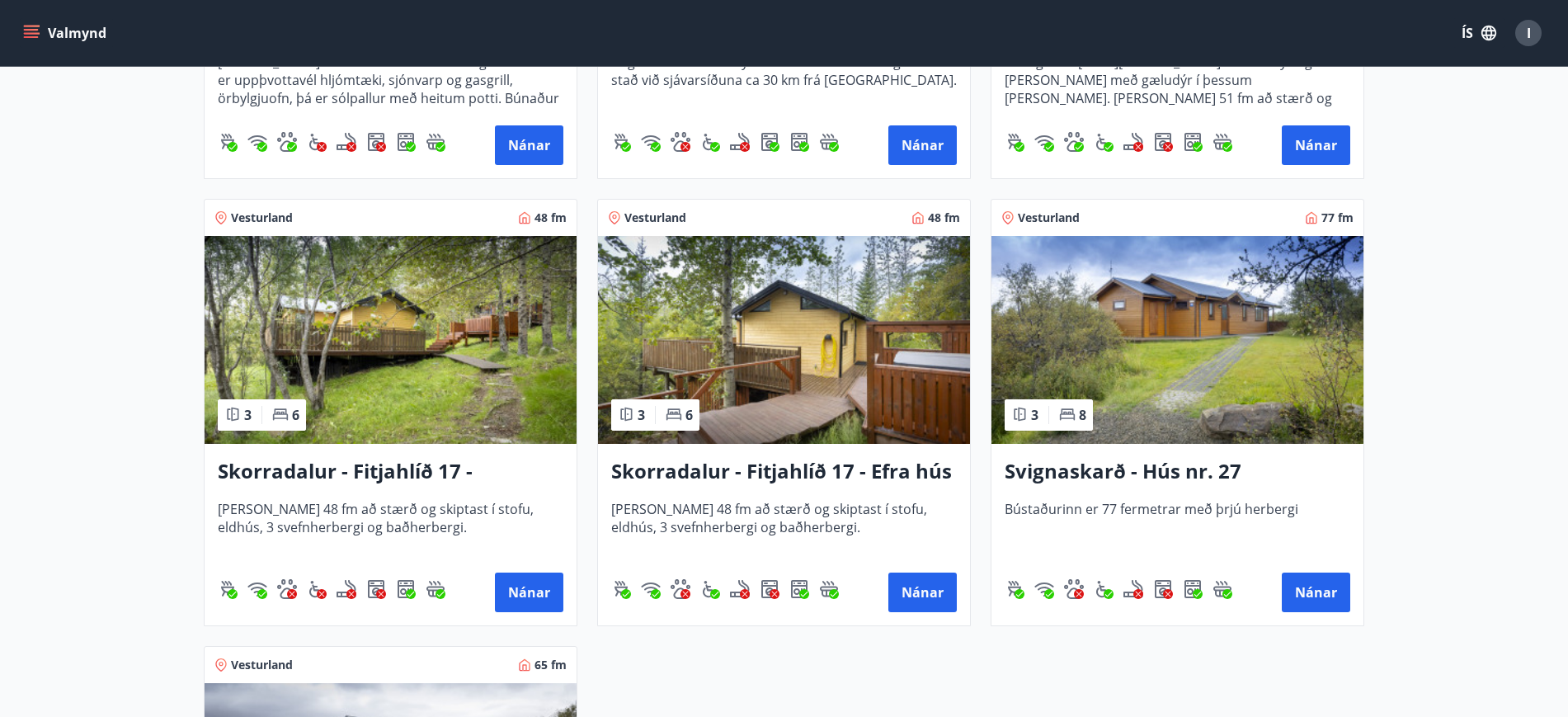
scroll to position [1156, 0]
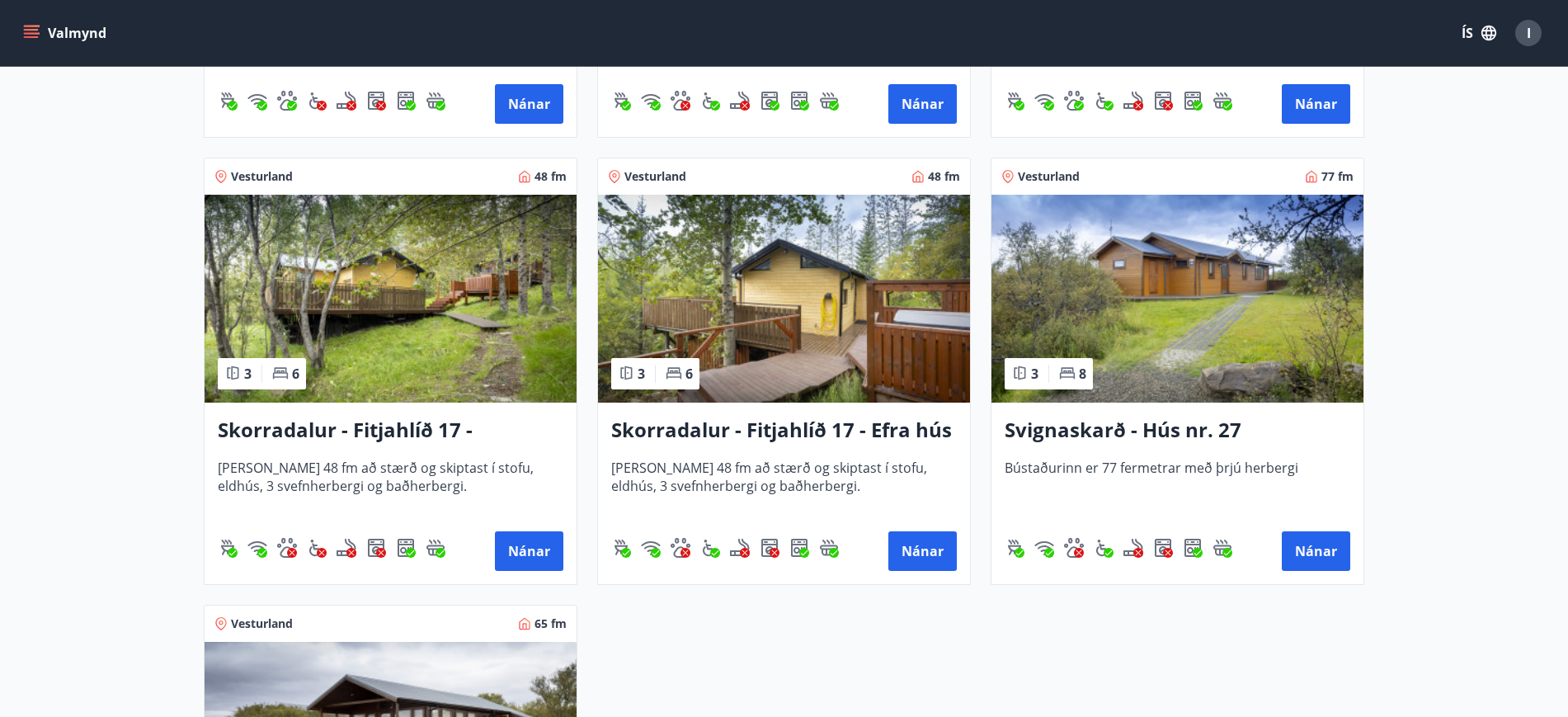
click at [1189, 258] on img at bounding box center [1178, 298] width 372 height 208
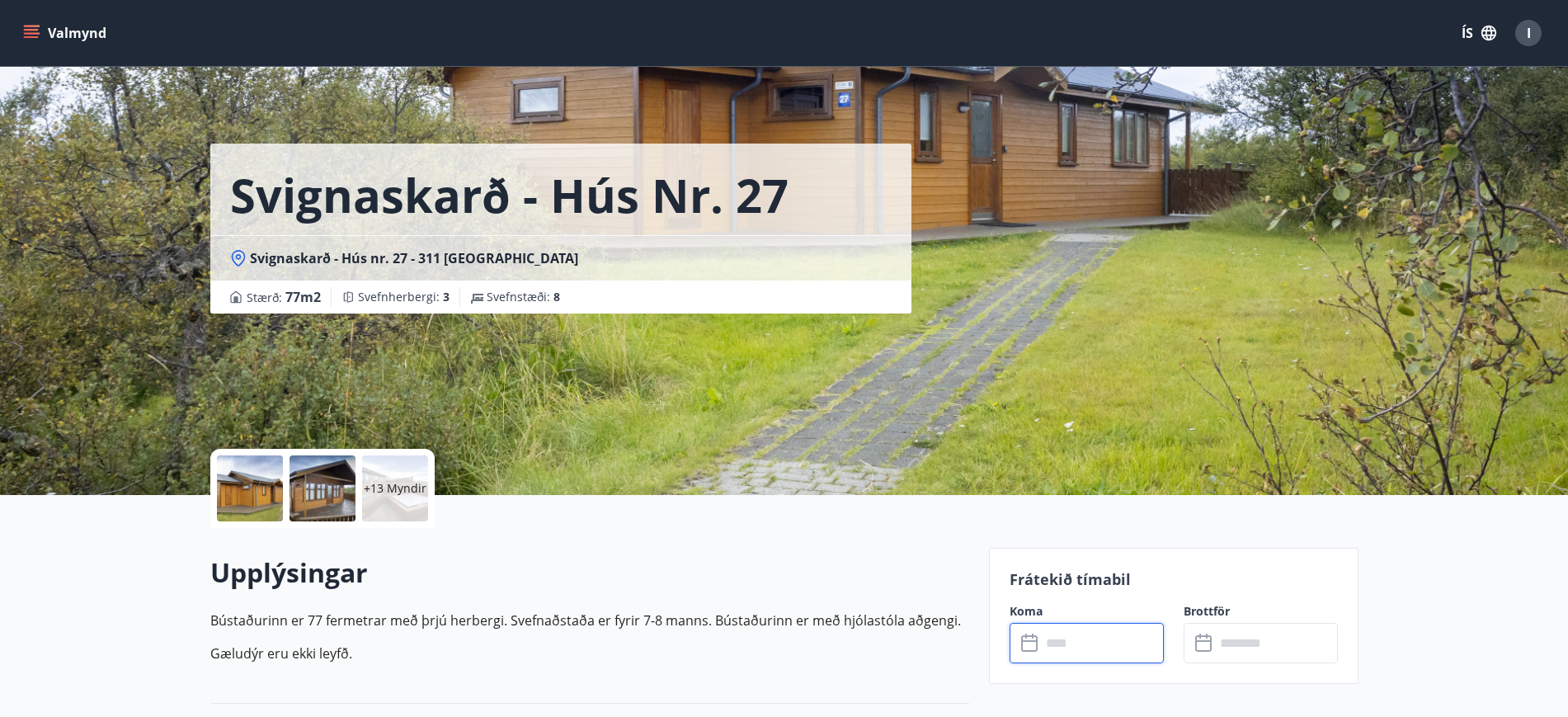
click at [1069, 648] on input "text" at bounding box center [1103, 643] width 123 height 40
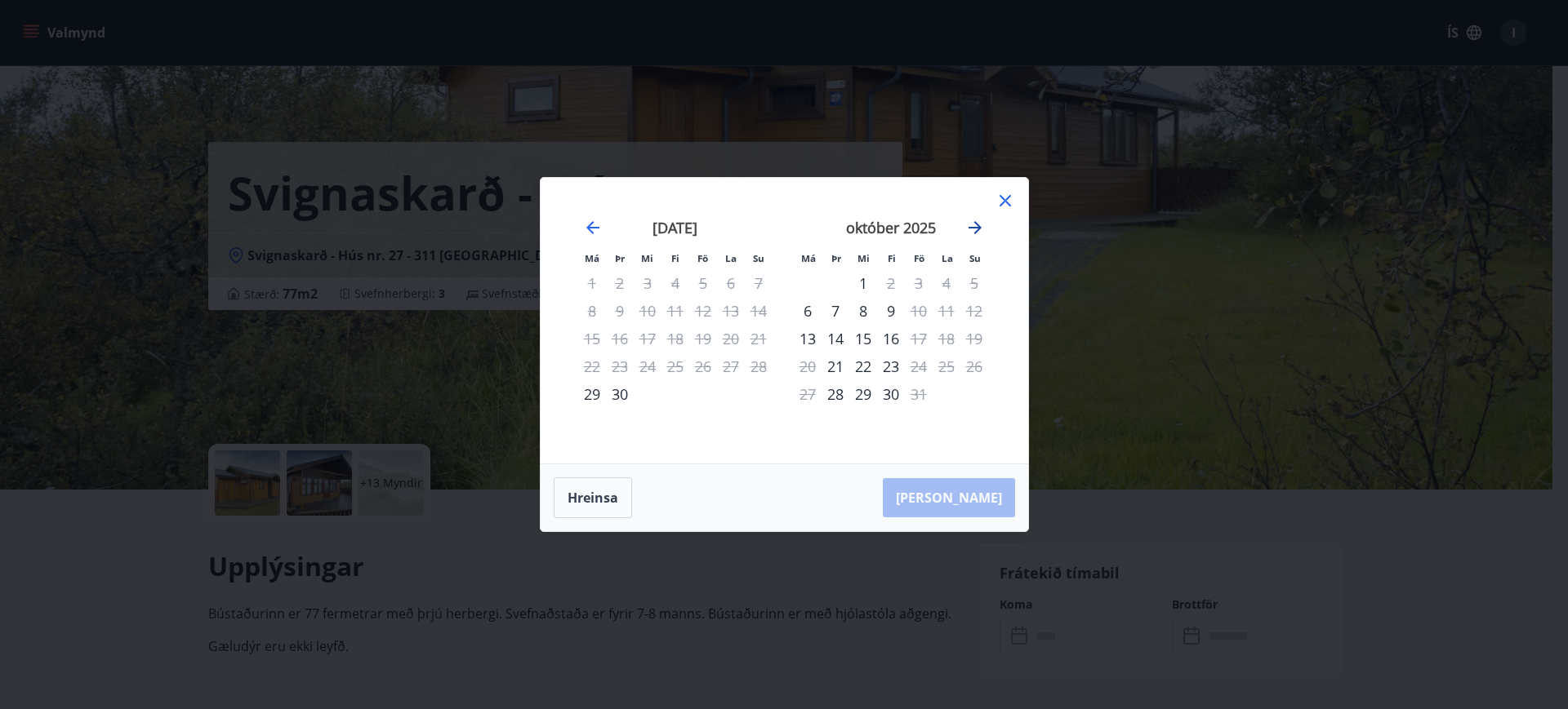
click at [973, 227] on icon "Move forward to switch to the next month." at bounding box center [975, 228] width 14 height 14
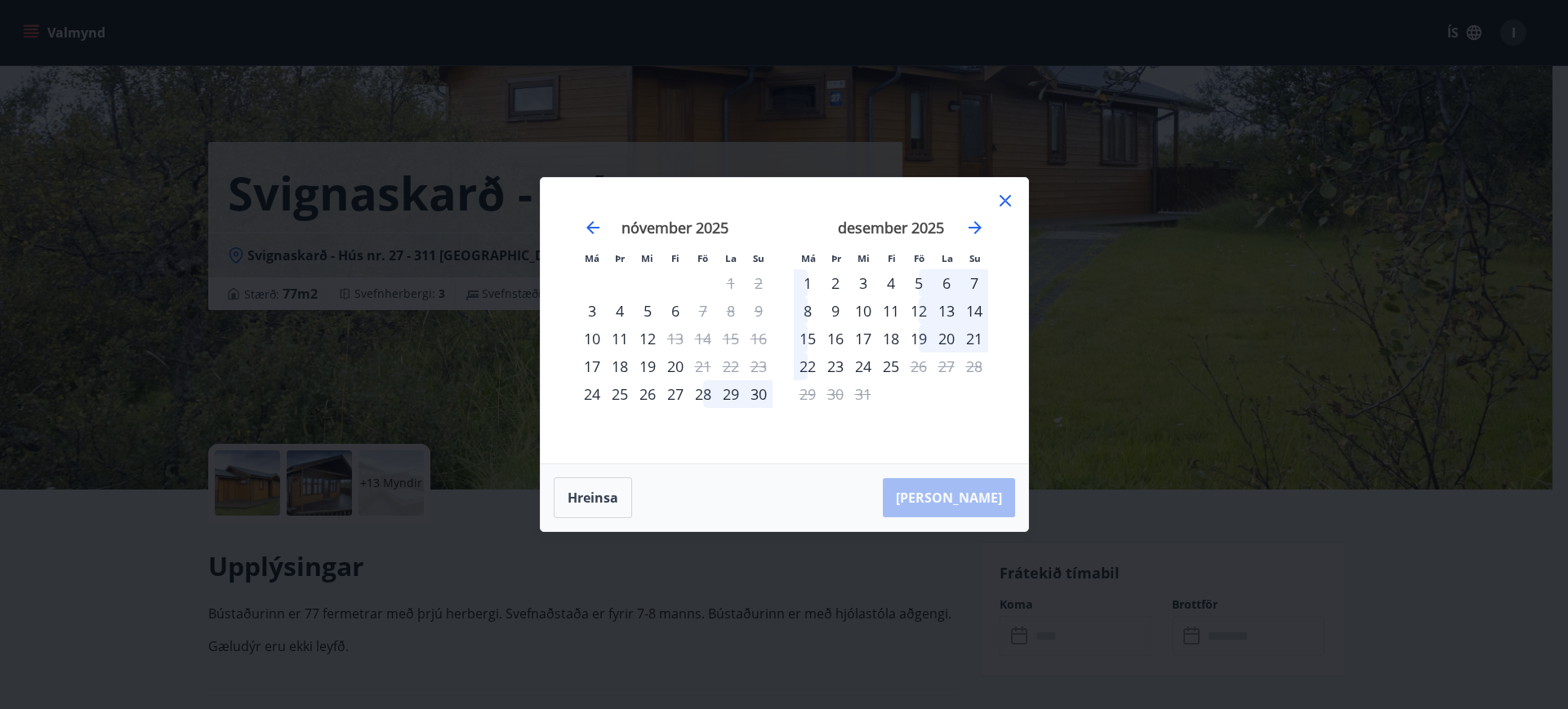
click at [1002, 195] on icon at bounding box center [1005, 200] width 19 height 19
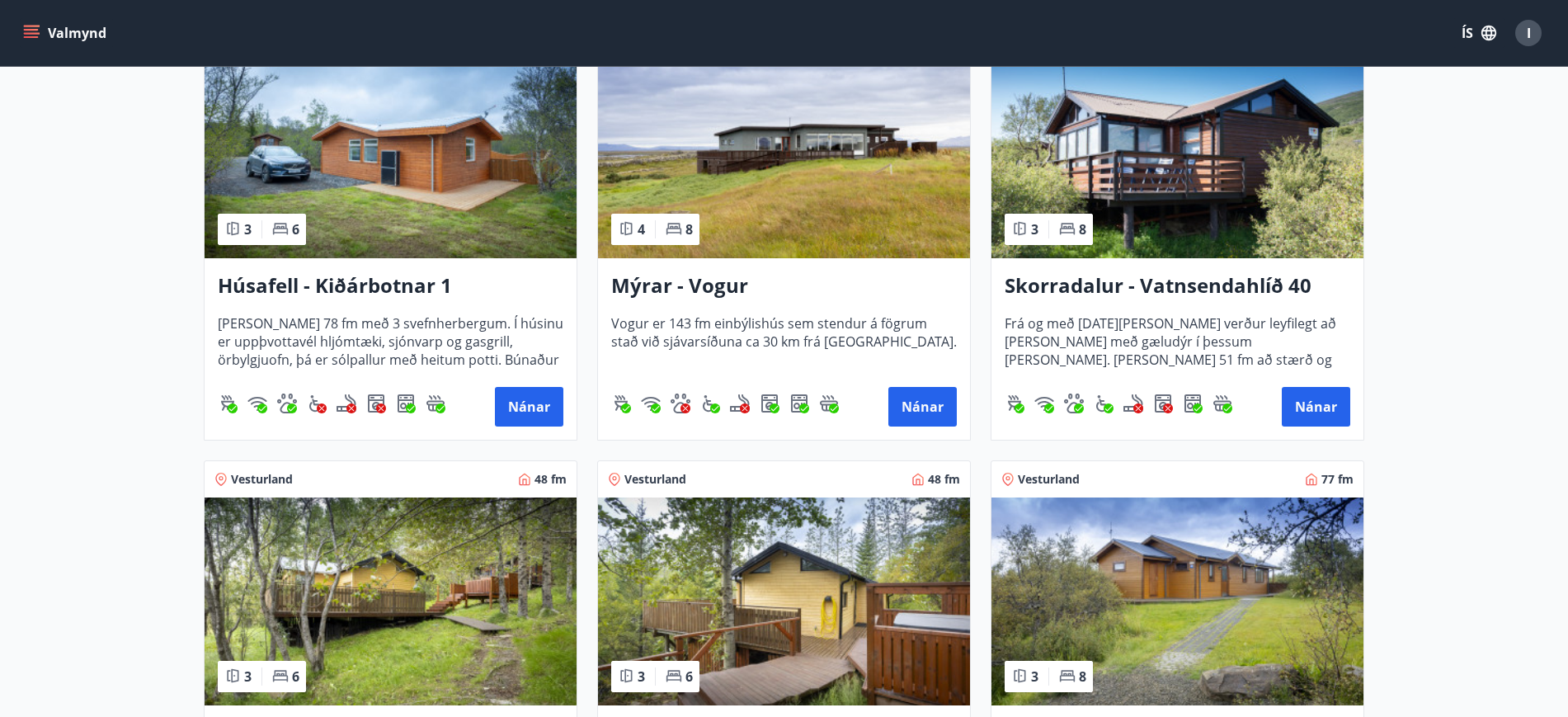
scroll to position [867, 0]
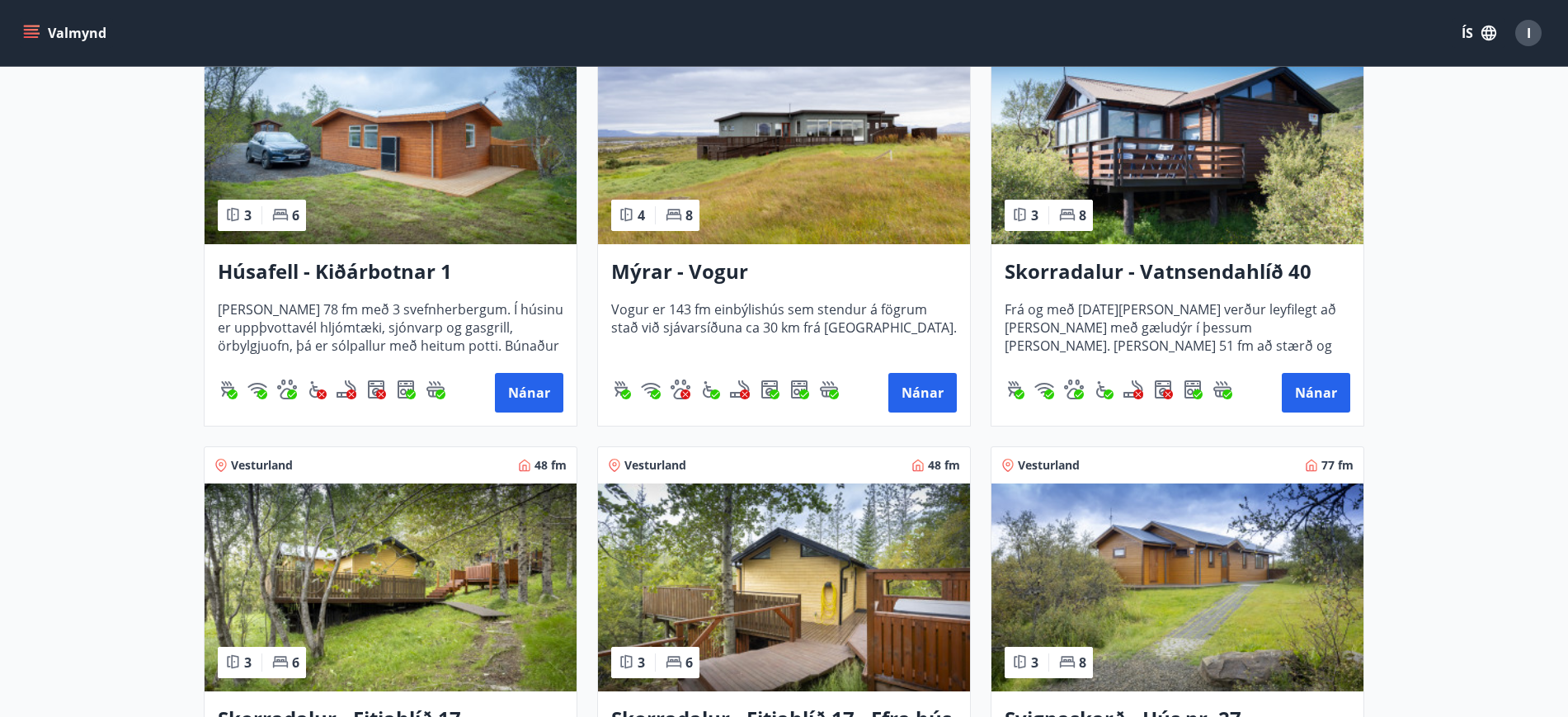
click at [714, 188] on img at bounding box center [784, 140] width 372 height 208
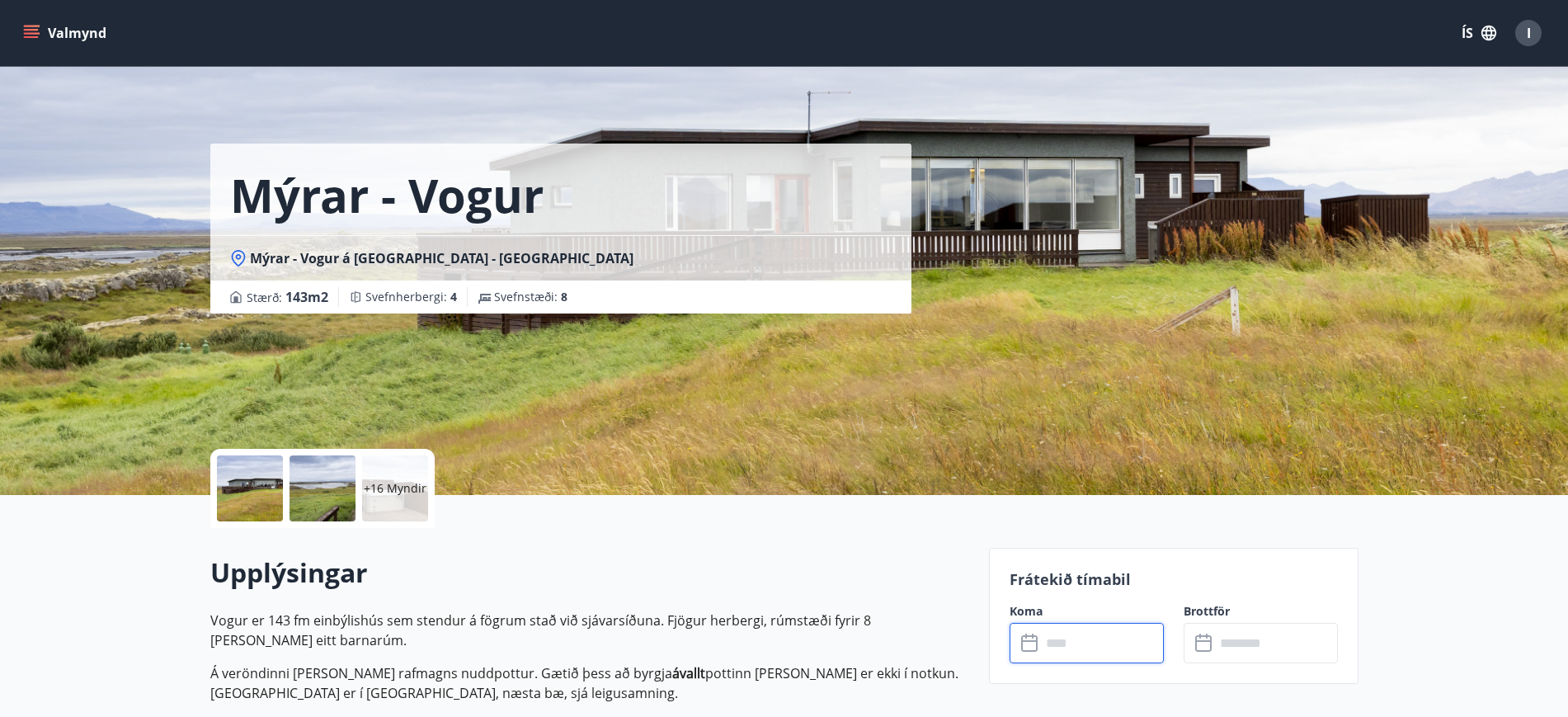
click at [1065, 654] on input "text" at bounding box center [1103, 643] width 123 height 40
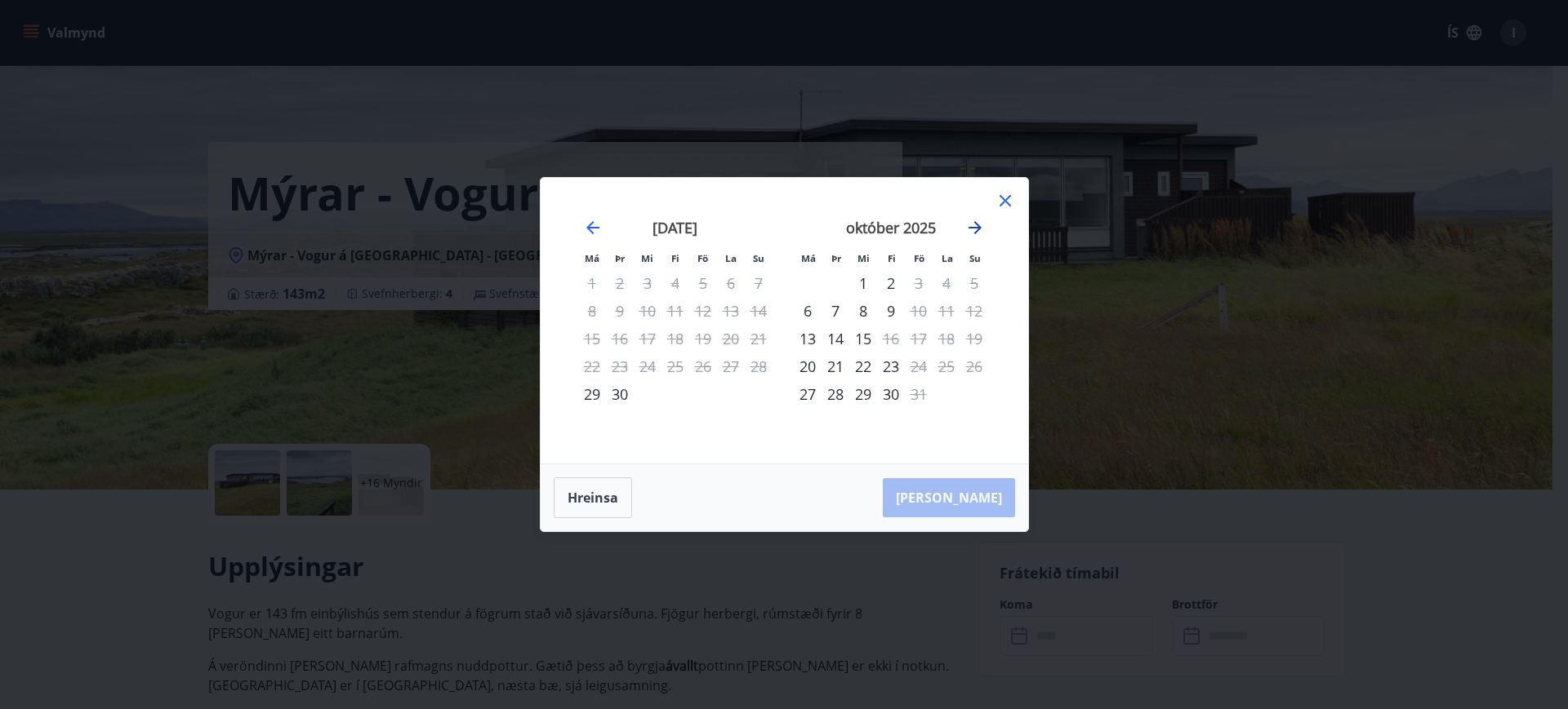
click at [982, 223] on icon "Move forward to switch to the next month." at bounding box center [975, 227] width 19 height 19
click at [976, 225] on icon "Move forward to switch to the next month." at bounding box center [975, 227] width 19 height 19
click at [1001, 198] on icon at bounding box center [1005, 200] width 19 height 19
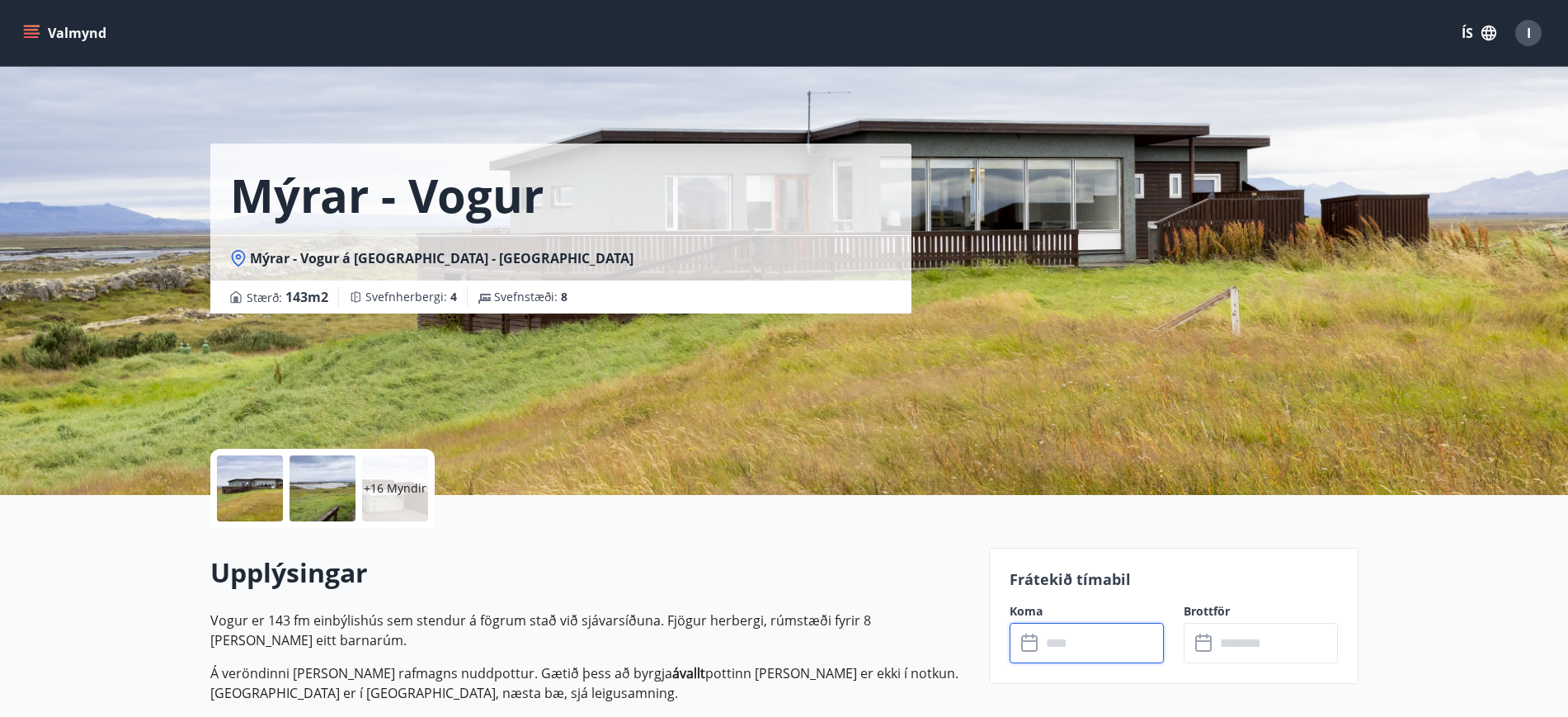
click at [1087, 650] on input "text" at bounding box center [1103, 643] width 123 height 40
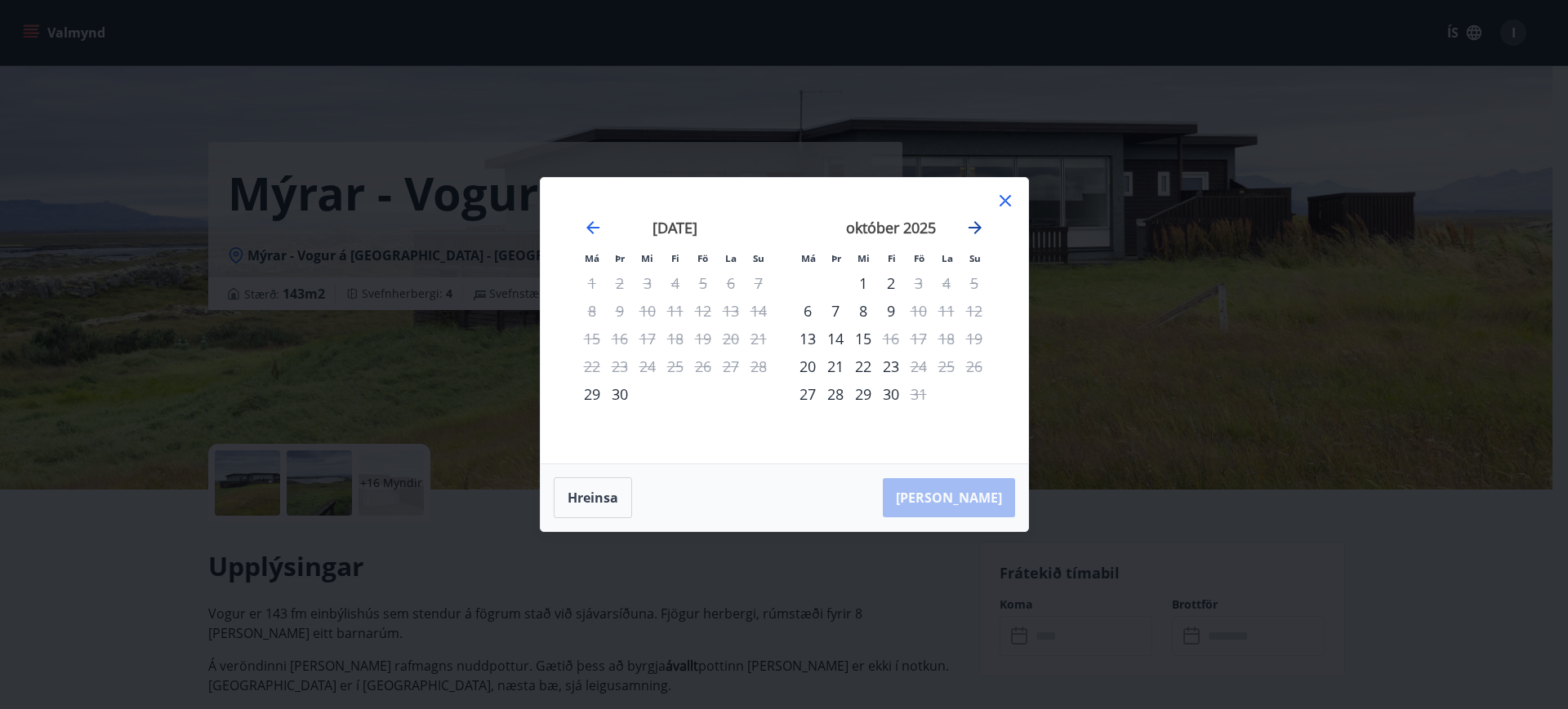
click at [976, 221] on icon "Move forward to switch to the next month." at bounding box center [975, 227] width 19 height 19
click at [1008, 195] on icon at bounding box center [1005, 200] width 19 height 19
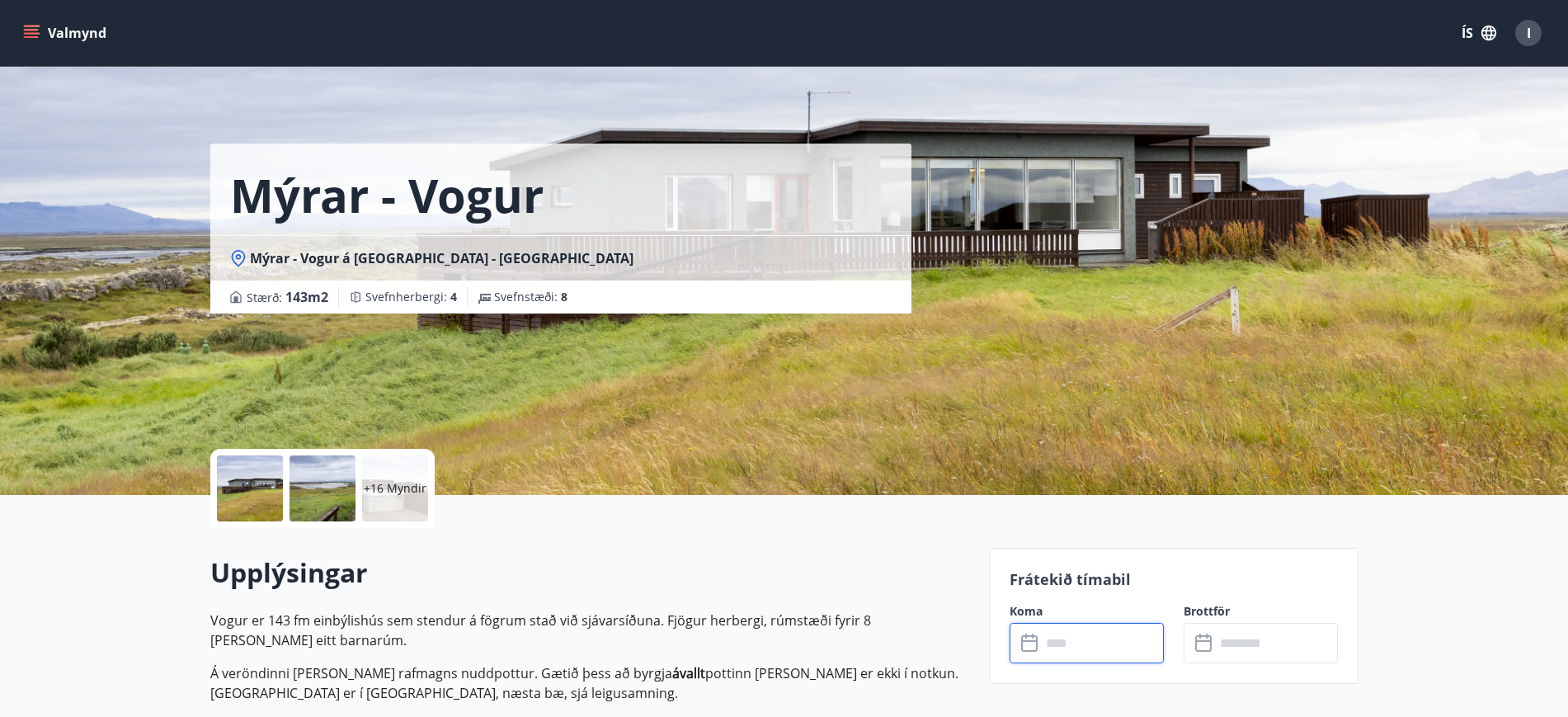
click at [31, 32] on icon "menu" at bounding box center [32, 33] width 19 height 2
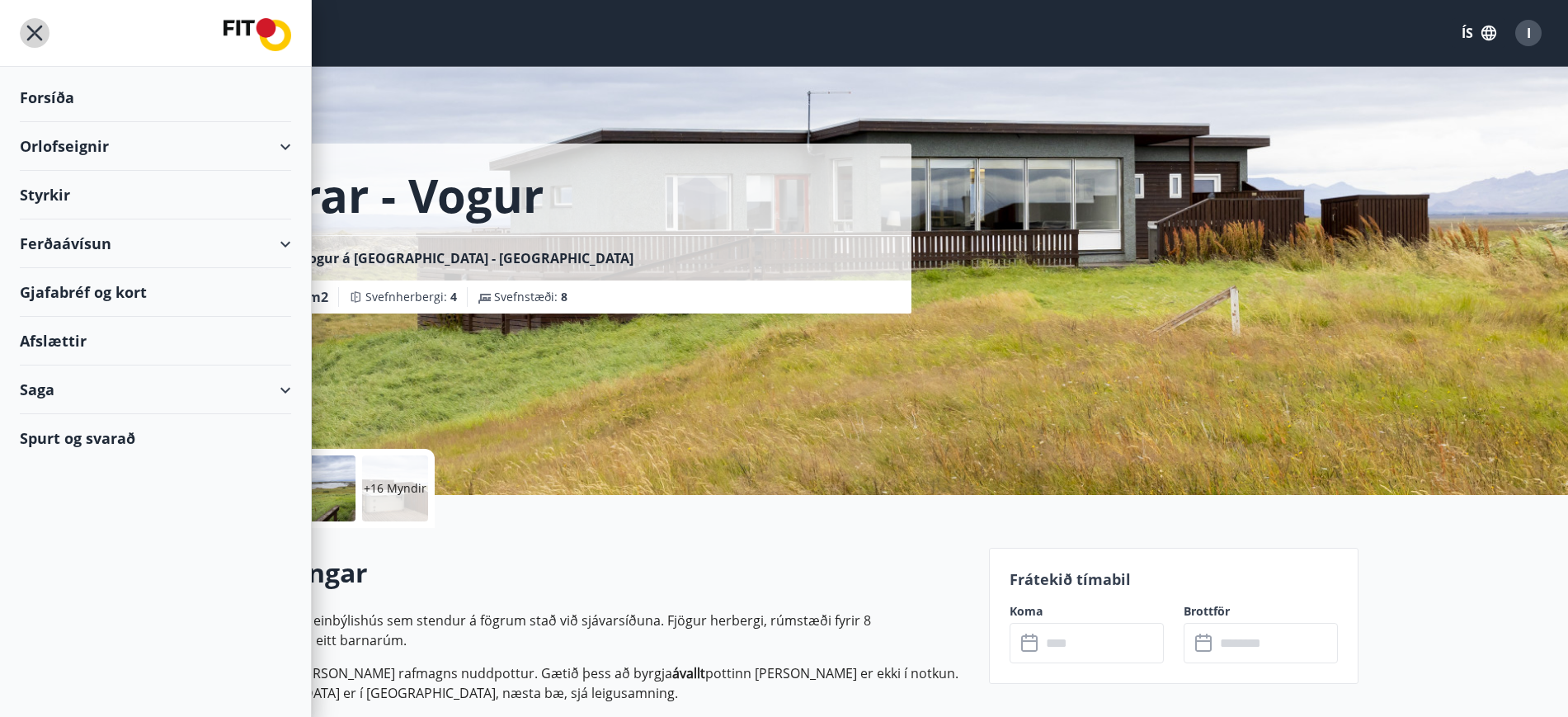
click at [34, 29] on icon "menu" at bounding box center [34, 33] width 29 height 29
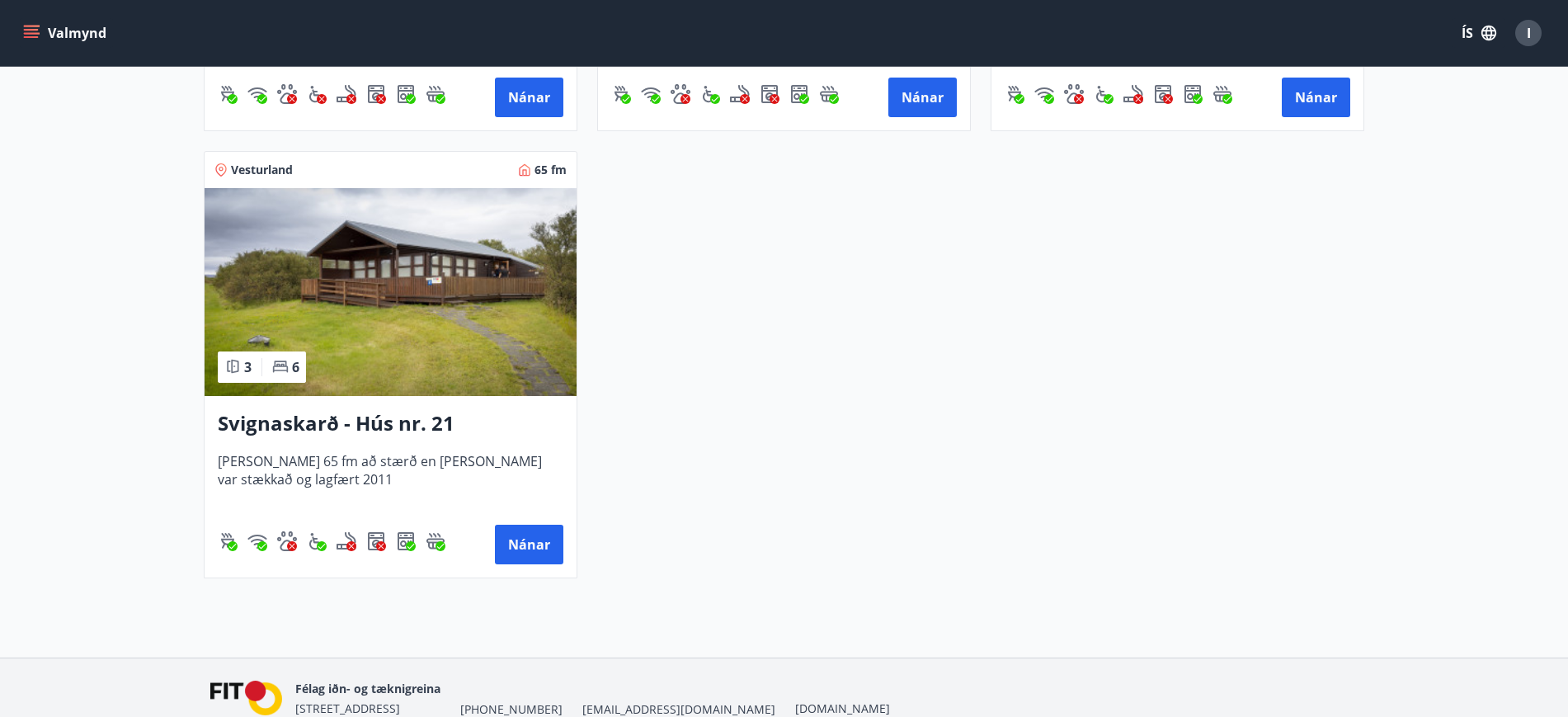
scroll to position [1651, 0]
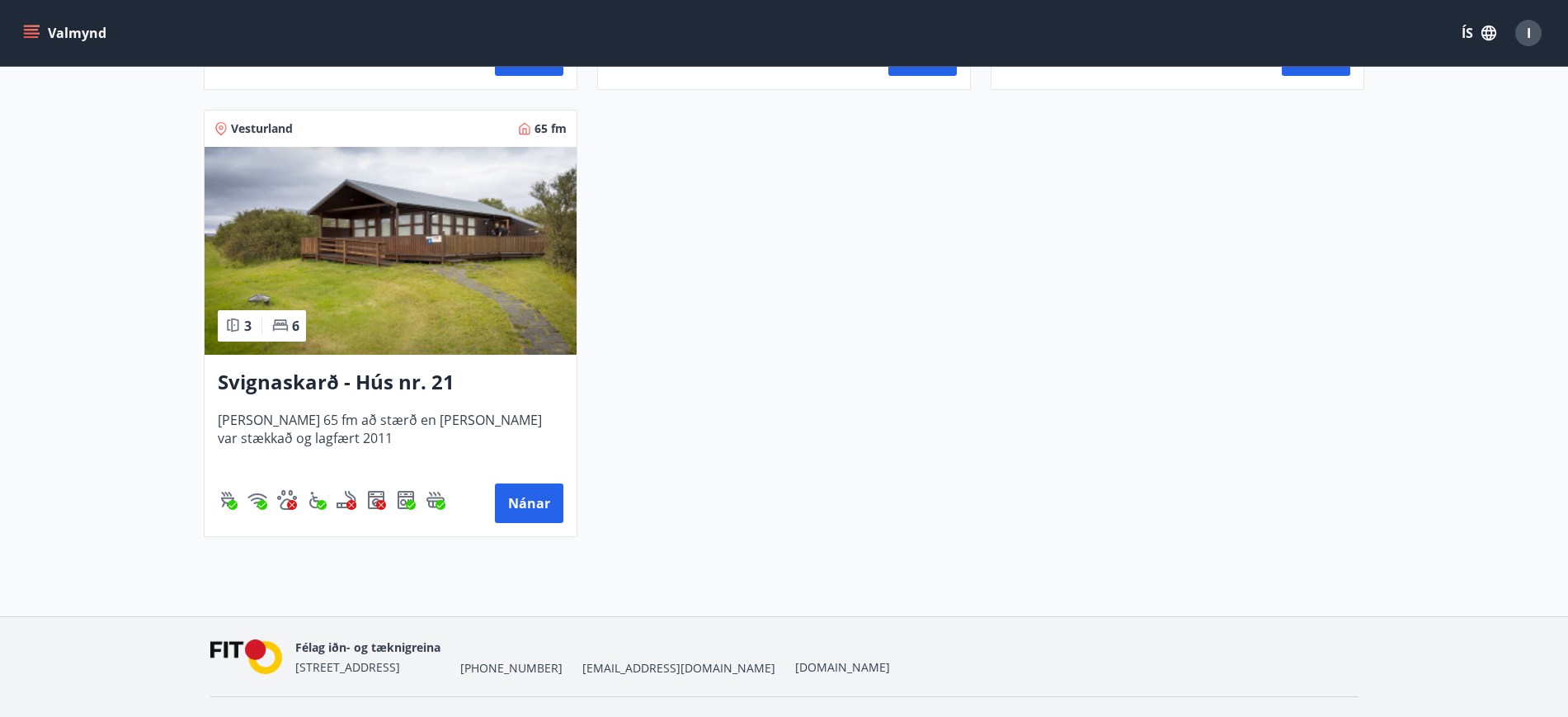
click at [445, 253] on img at bounding box center [390, 250] width 372 height 208
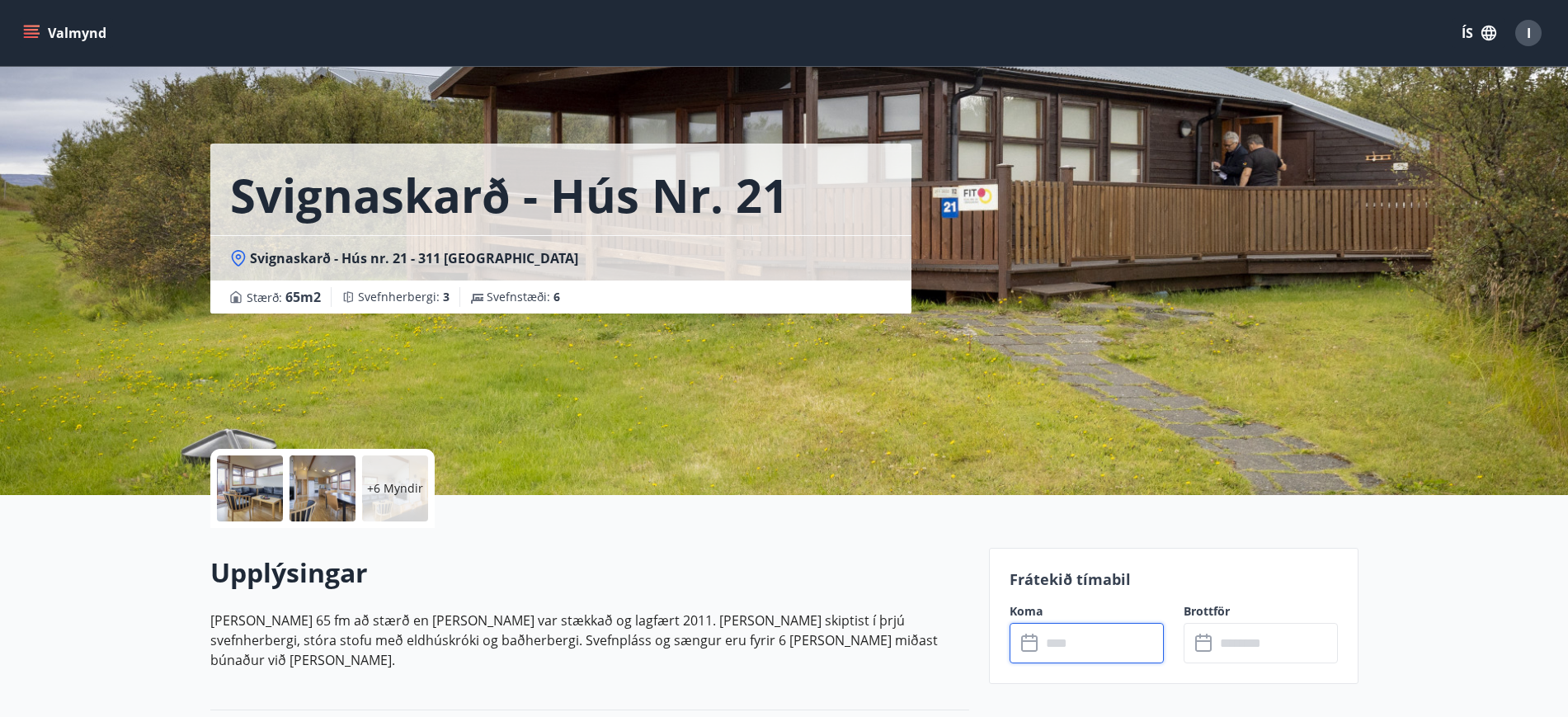
click at [1067, 640] on input "text" at bounding box center [1103, 643] width 123 height 40
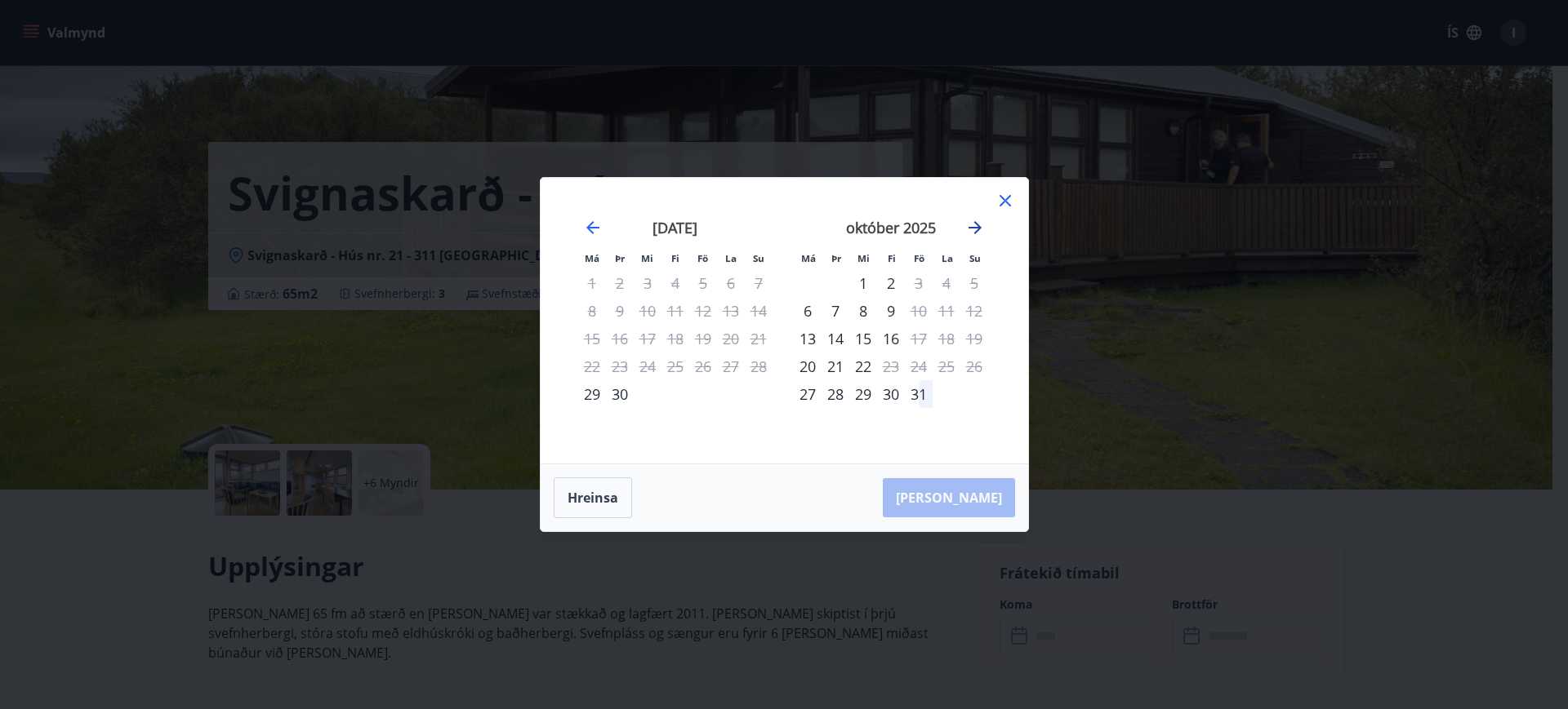
click at [971, 222] on icon "Move forward to switch to the next month." at bounding box center [975, 227] width 19 height 19
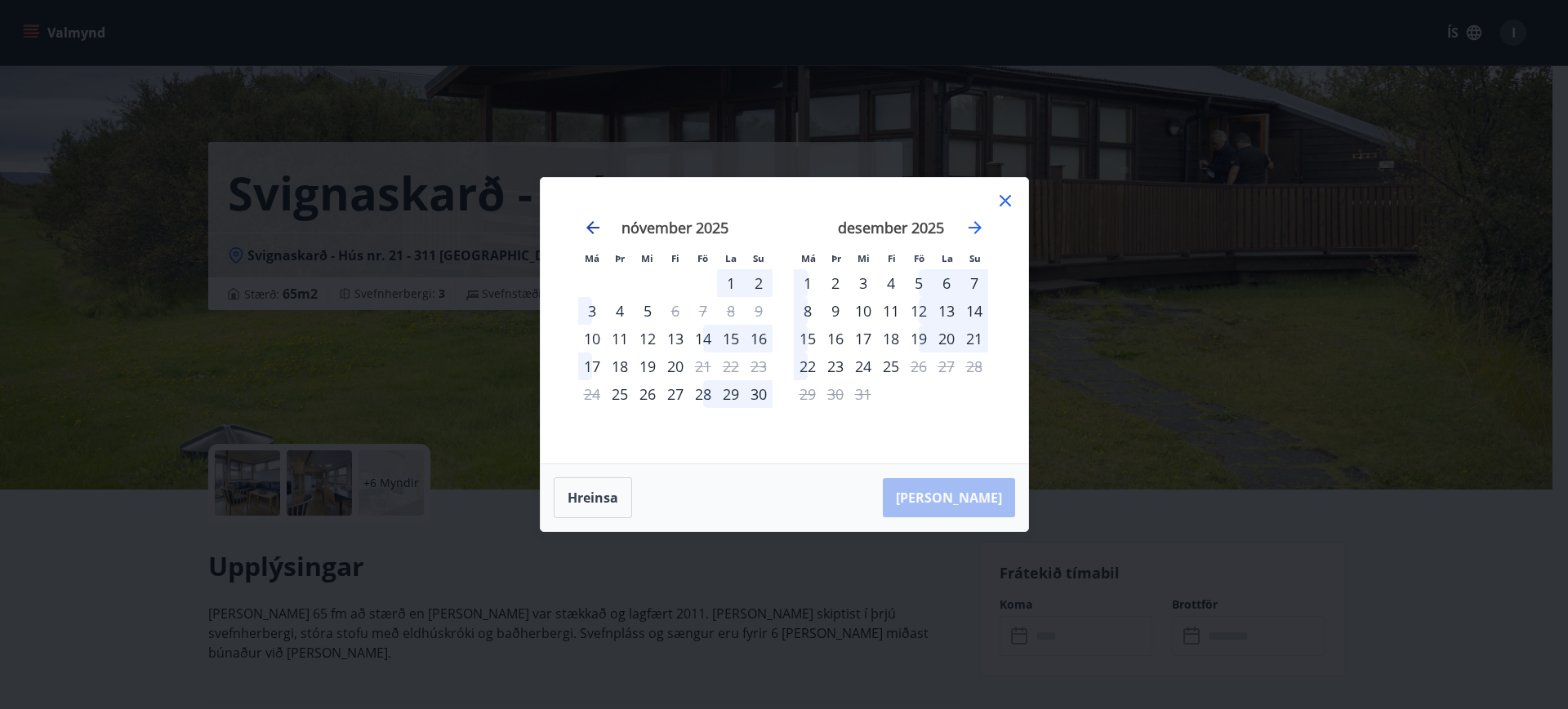
click at [587, 226] on icon "Move backward to switch to the previous month." at bounding box center [593, 228] width 14 height 14
click at [1004, 194] on icon at bounding box center [1005, 200] width 19 height 19
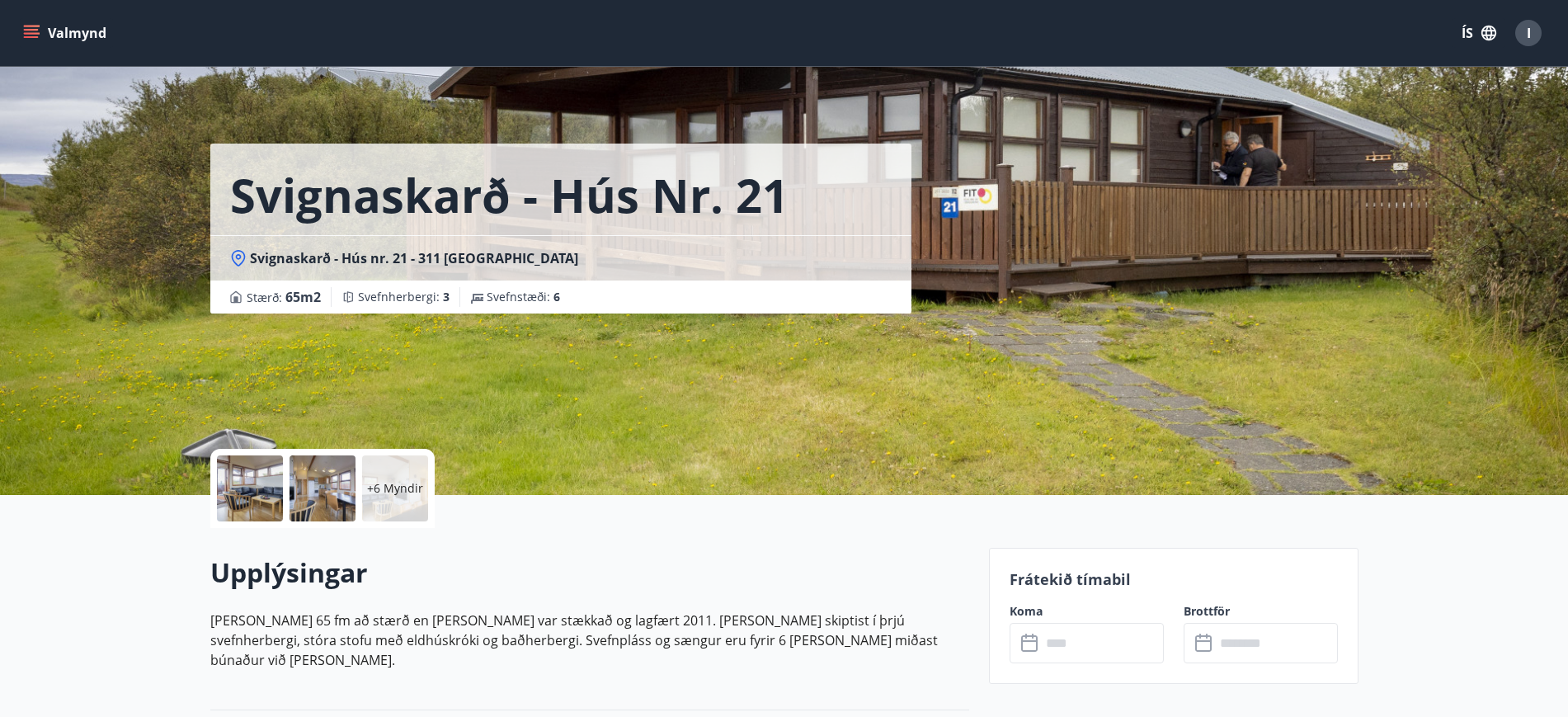
click at [31, 36] on icon "menu" at bounding box center [30, 37] width 15 height 2
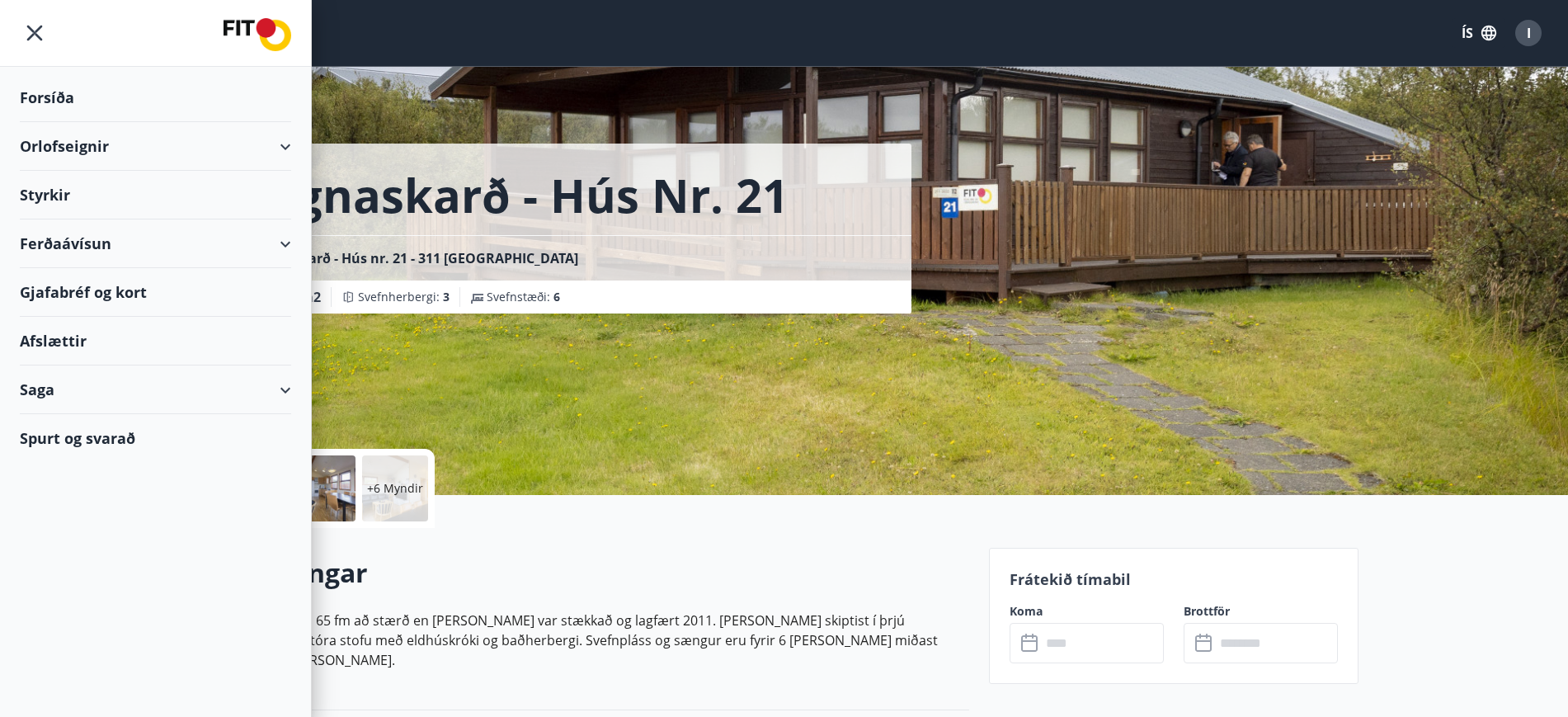
click at [304, 618] on div "Forsíða Orlofseignir Styrkir Ferðaávísun Gjafabréf og kort Afslættir Saga Spurt…" at bounding box center [155, 358] width 312 height 717
click at [77, 240] on div "Ferðaávísun" at bounding box center [155, 245] width 272 height 49
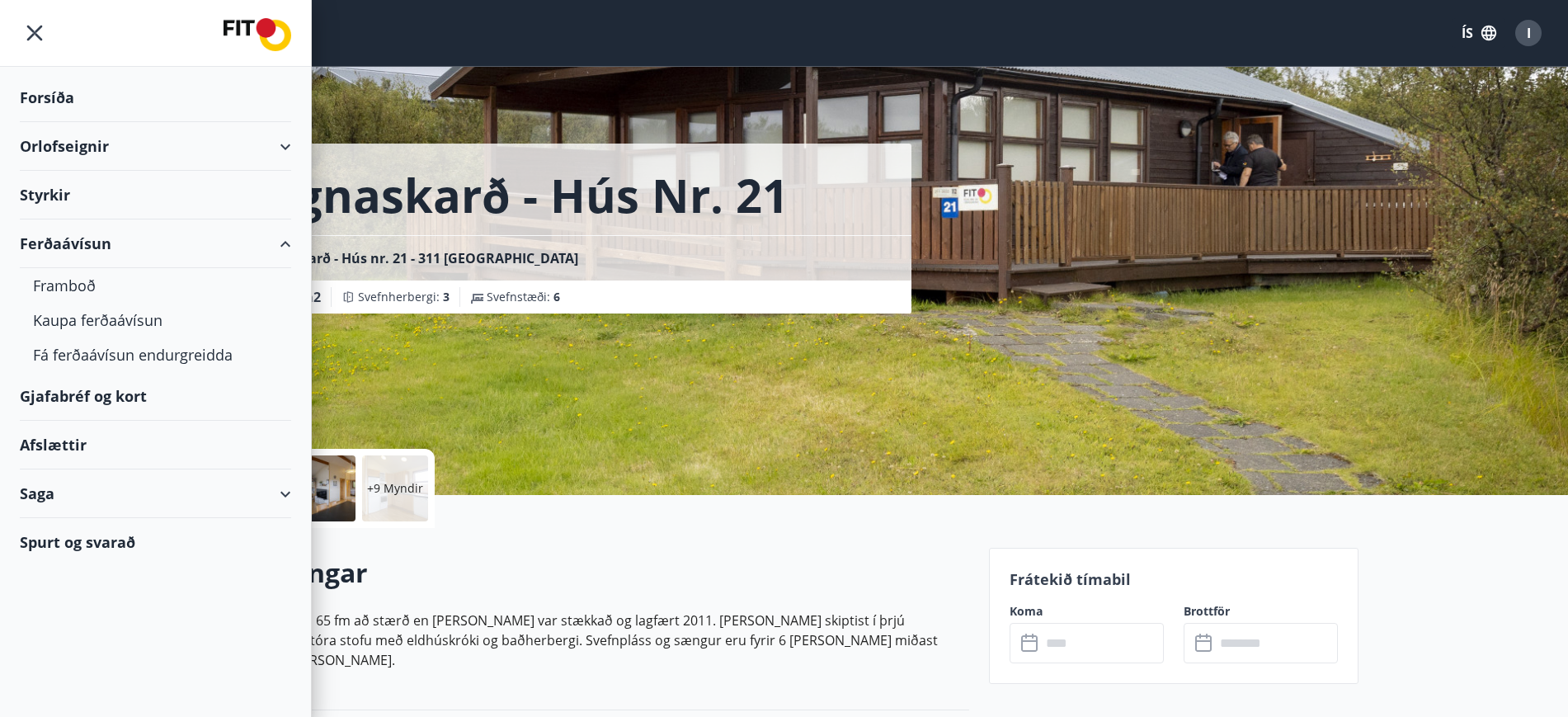
click at [292, 245] on icon at bounding box center [285, 245] width 20 height 20
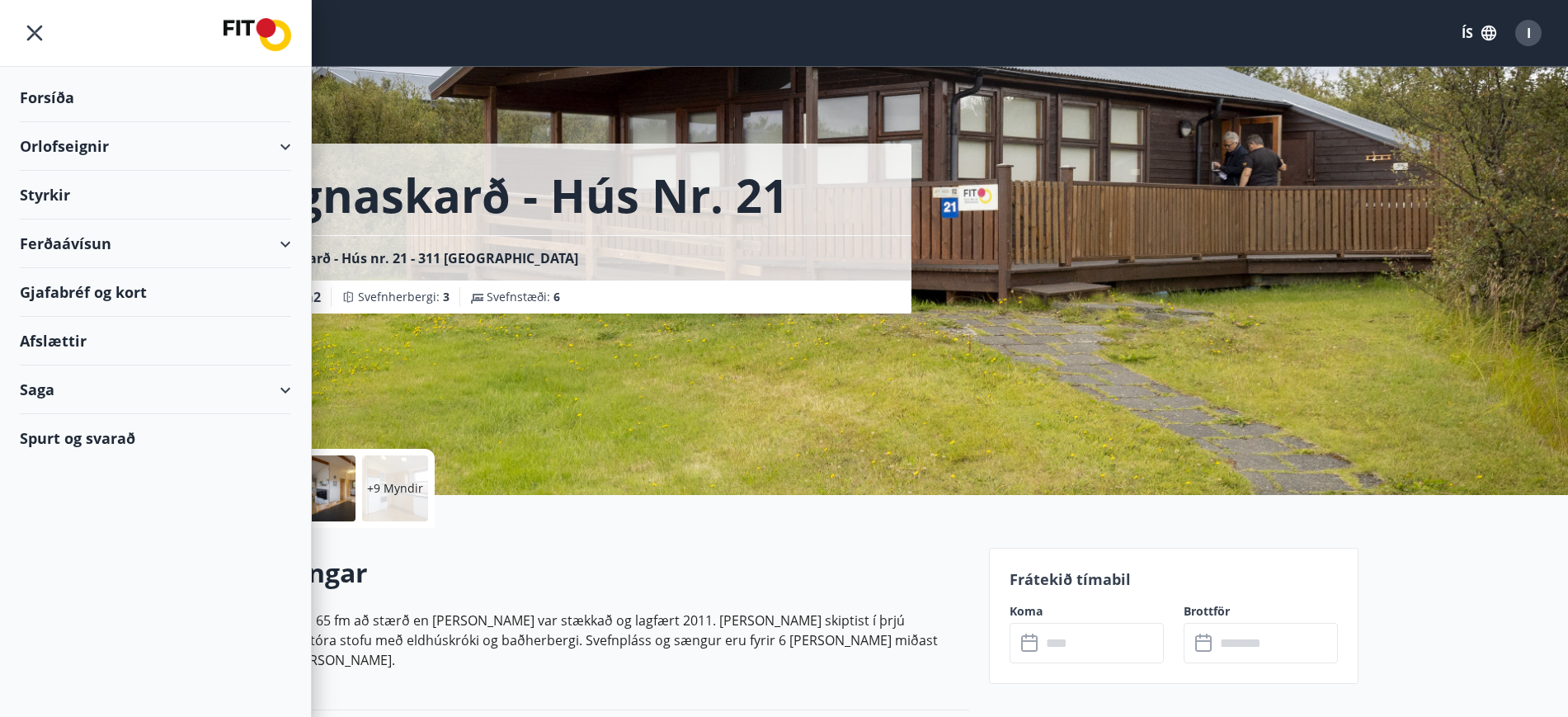
click at [77, 340] on div "Afslættir" at bounding box center [155, 341] width 272 height 49
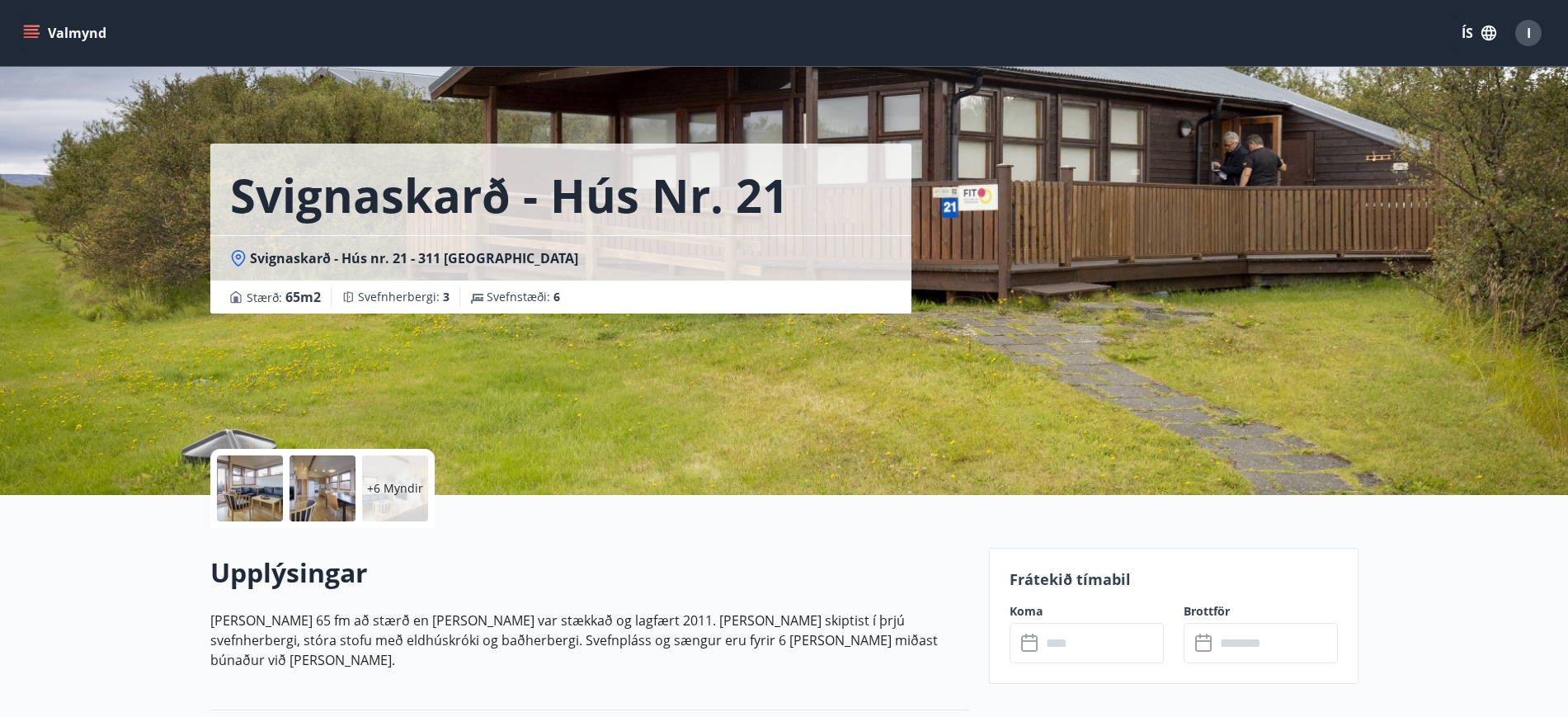
click at [36, 32] on icon "menu" at bounding box center [32, 33] width 19 height 2
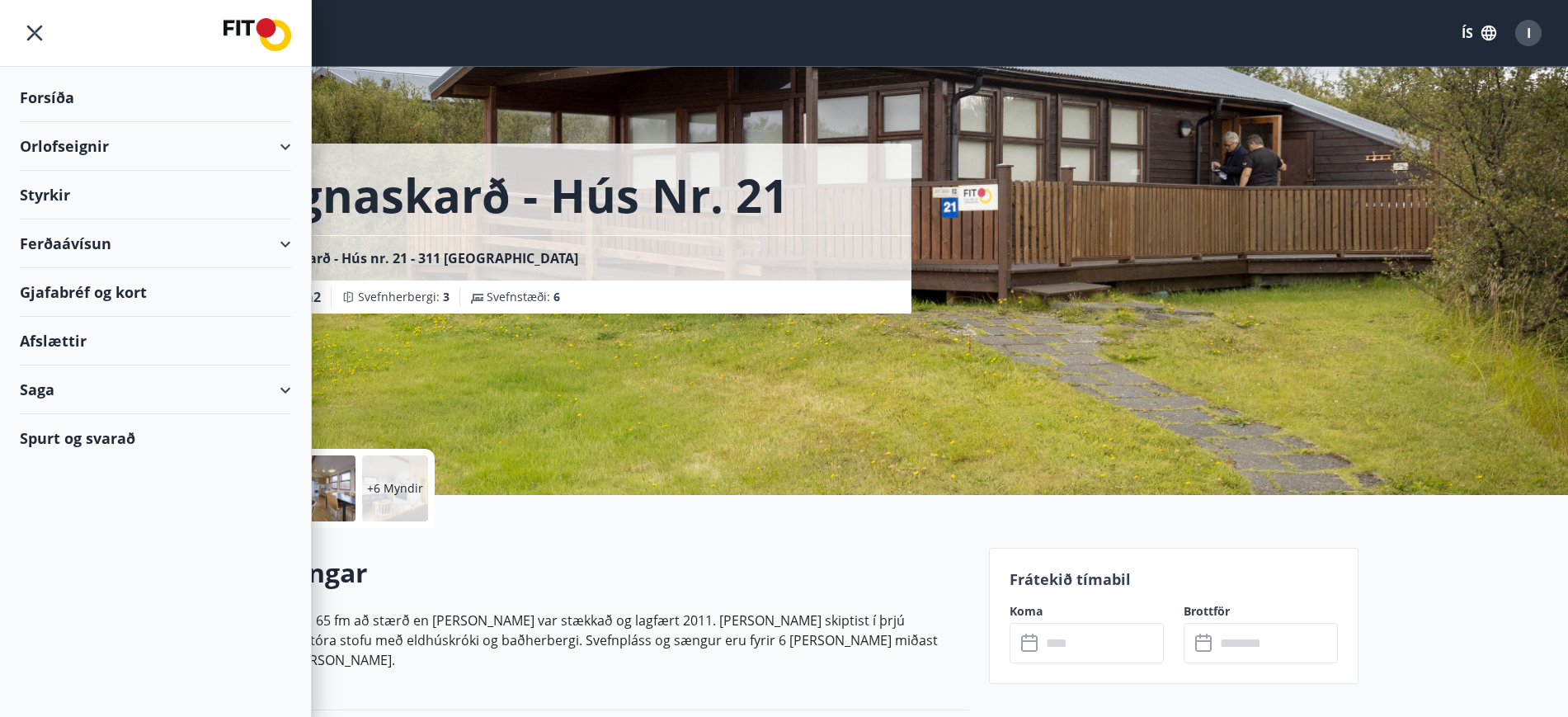
click at [53, 394] on div "Saga" at bounding box center [155, 390] width 272 height 49
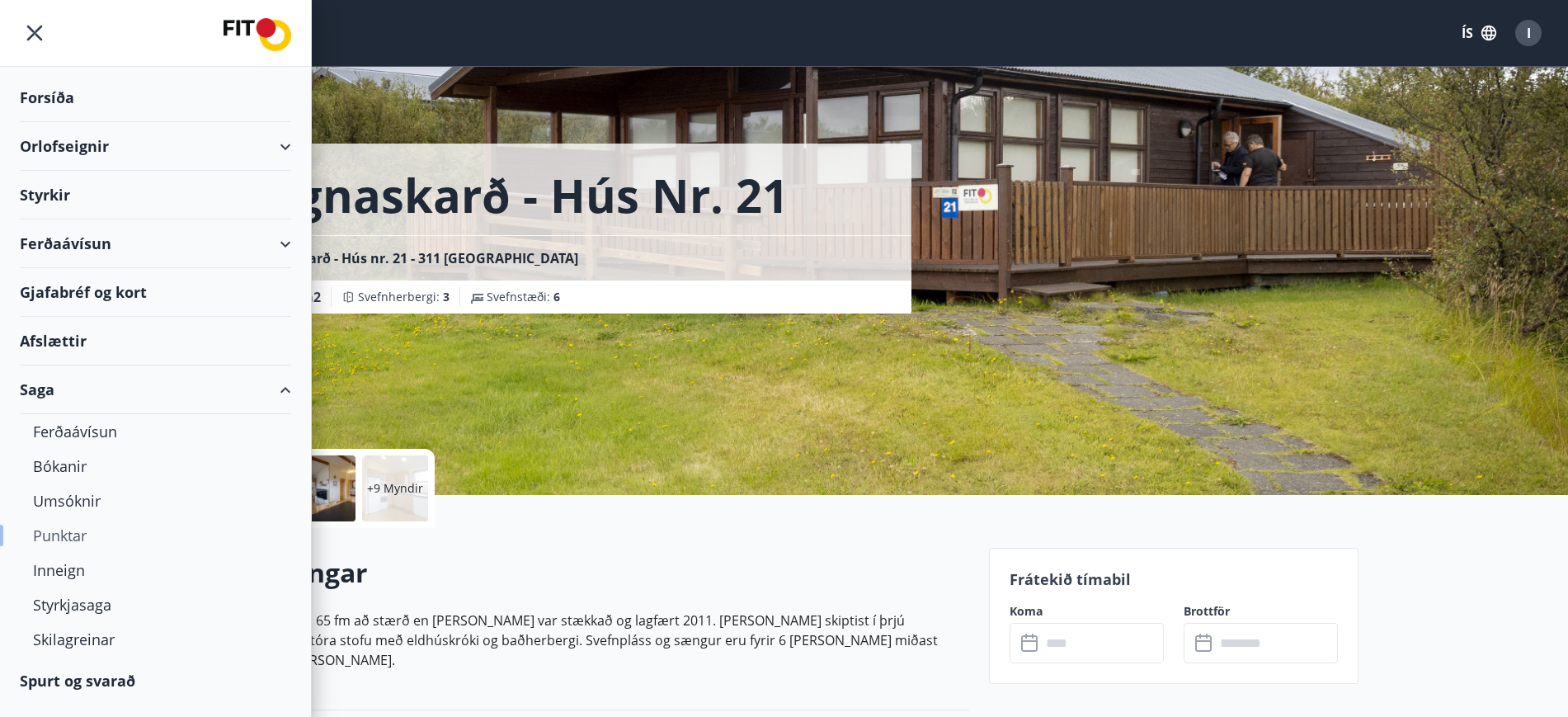
click at [69, 537] on div "Punktar" at bounding box center [155, 535] width 245 height 34
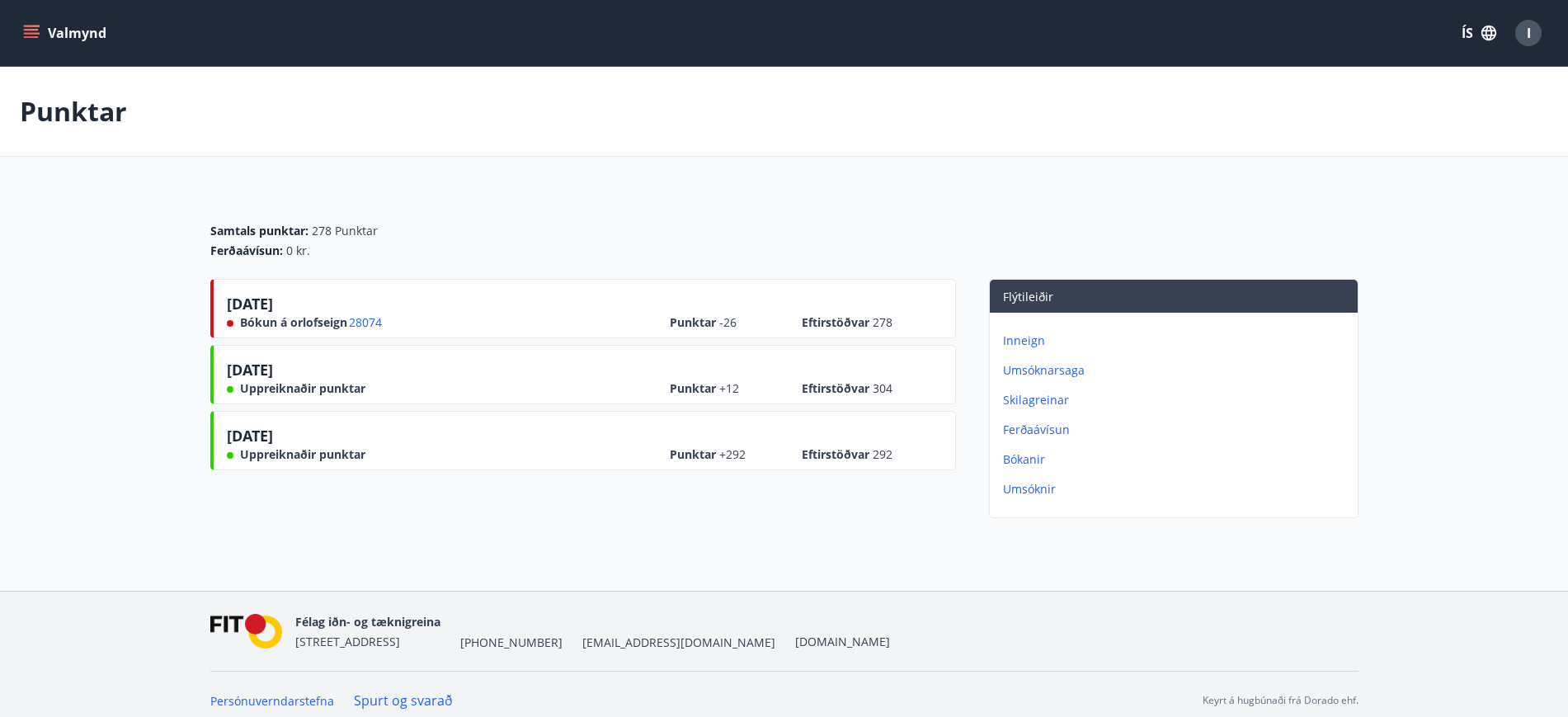
click at [39, 29] on icon "menu" at bounding box center [31, 32] width 17 height 17
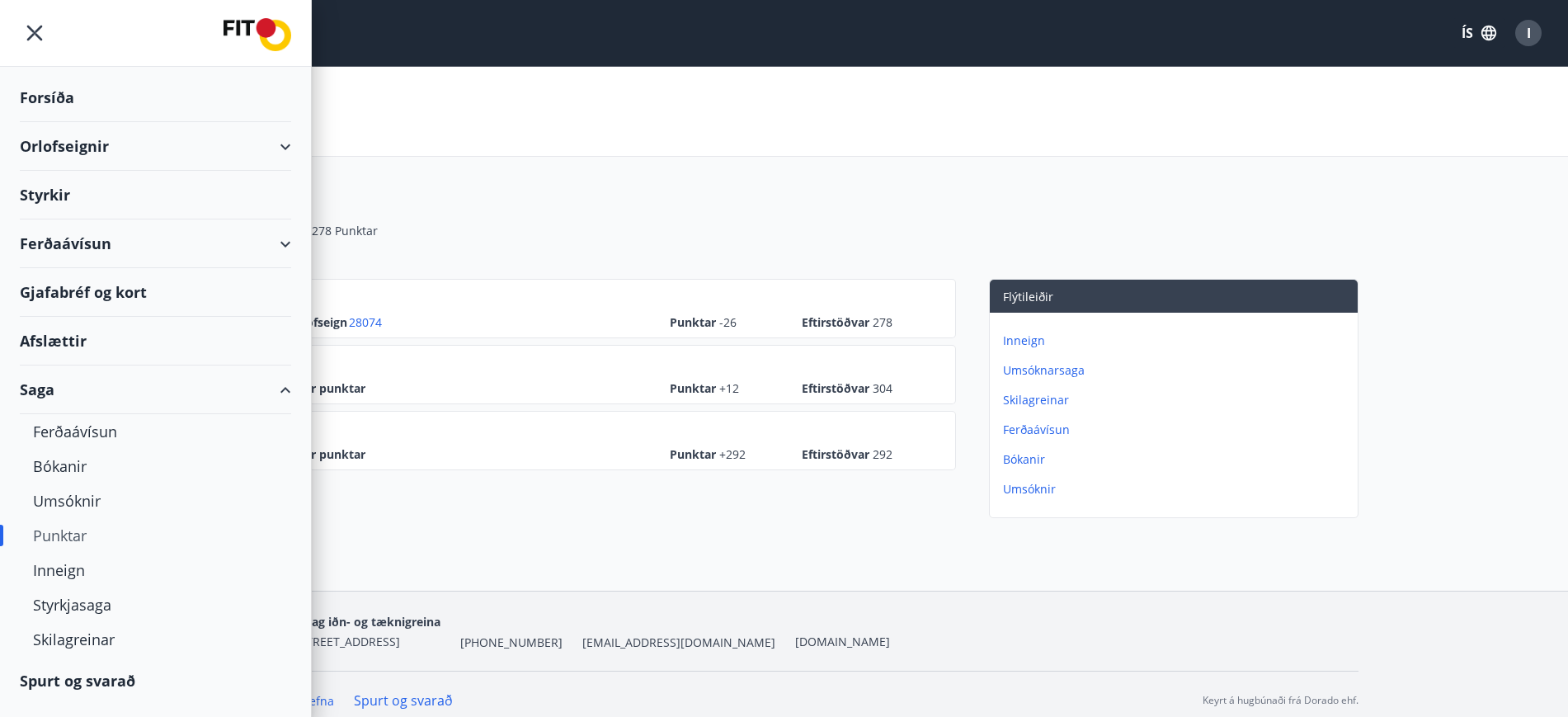
click at [288, 388] on div "Saga" at bounding box center [155, 390] width 272 height 49
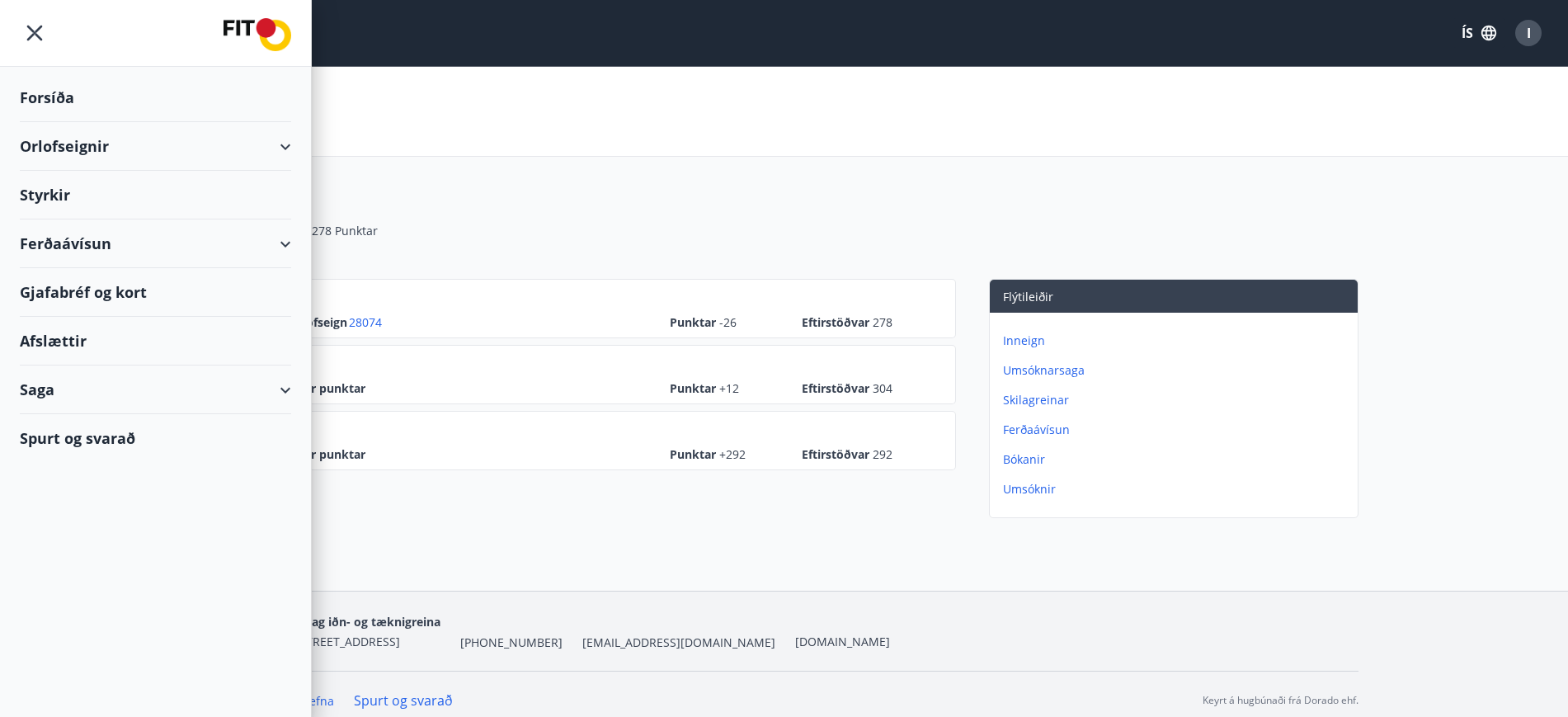
click at [286, 147] on div "Orlofseignir" at bounding box center [155, 147] width 272 height 49
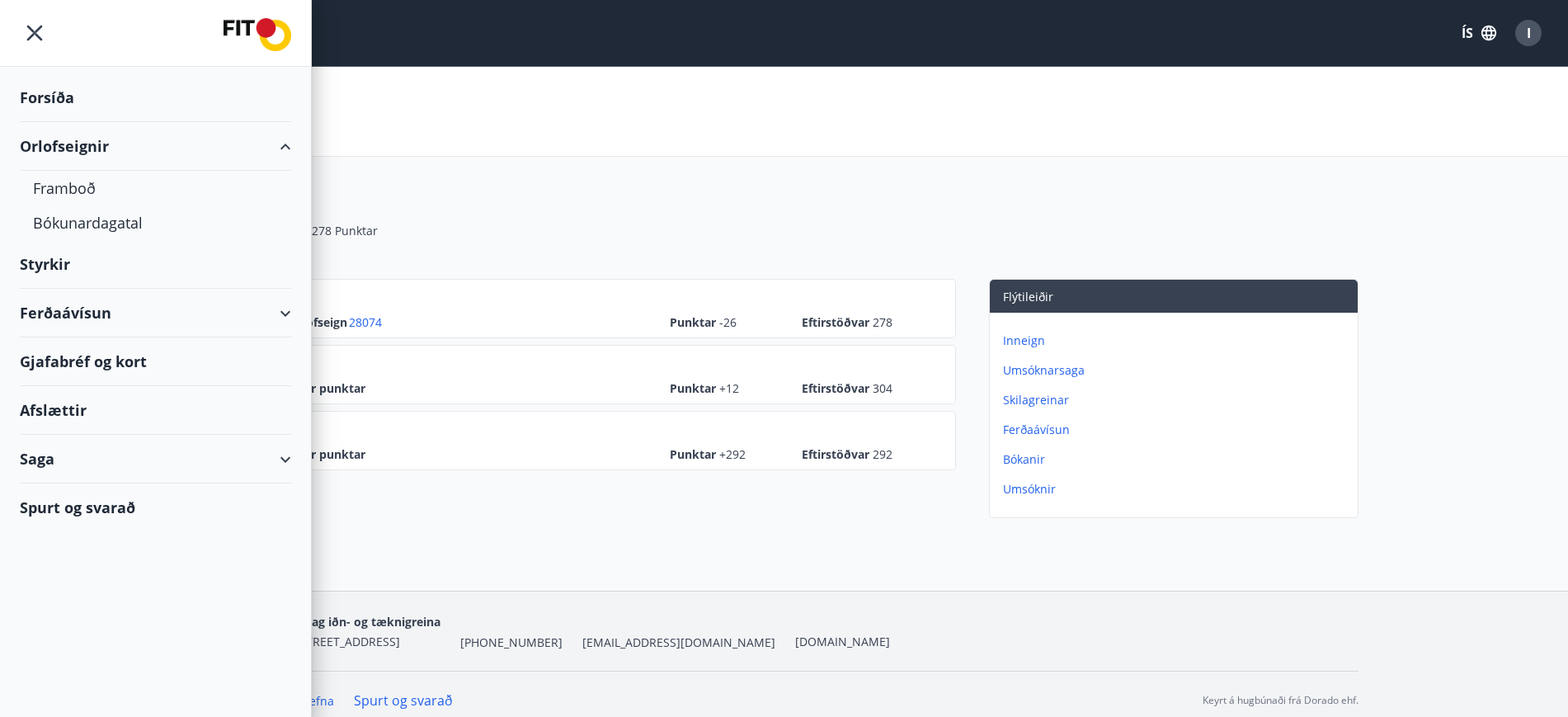
click at [280, 150] on div "Orlofseignir" at bounding box center [155, 147] width 272 height 49
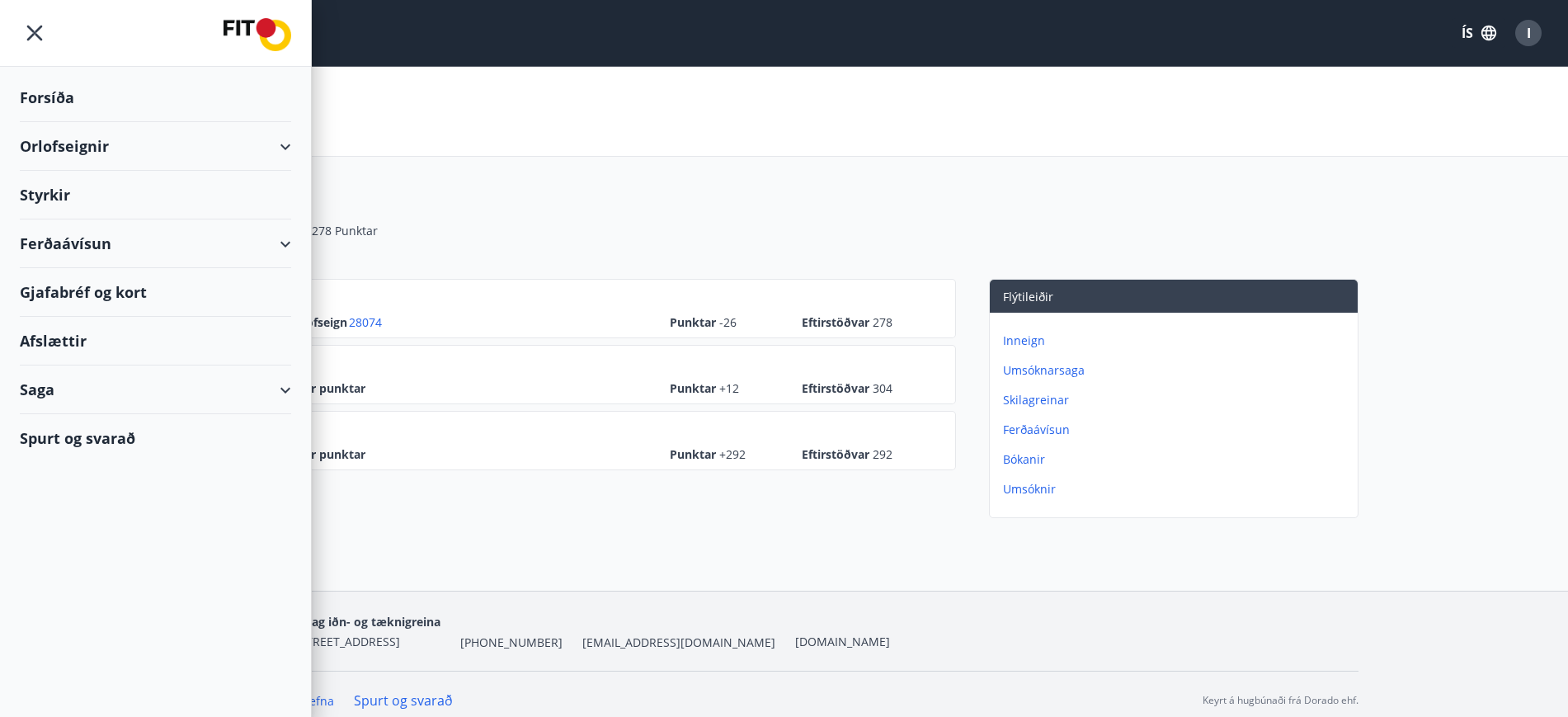
click at [49, 287] on div "Gjafabréf og kort" at bounding box center [155, 292] width 272 height 49
click at [1313, 224] on div "Samtals punktar : 278 Punktar Ferðaávísun : 0 kr." at bounding box center [784, 241] width 1149 height 36
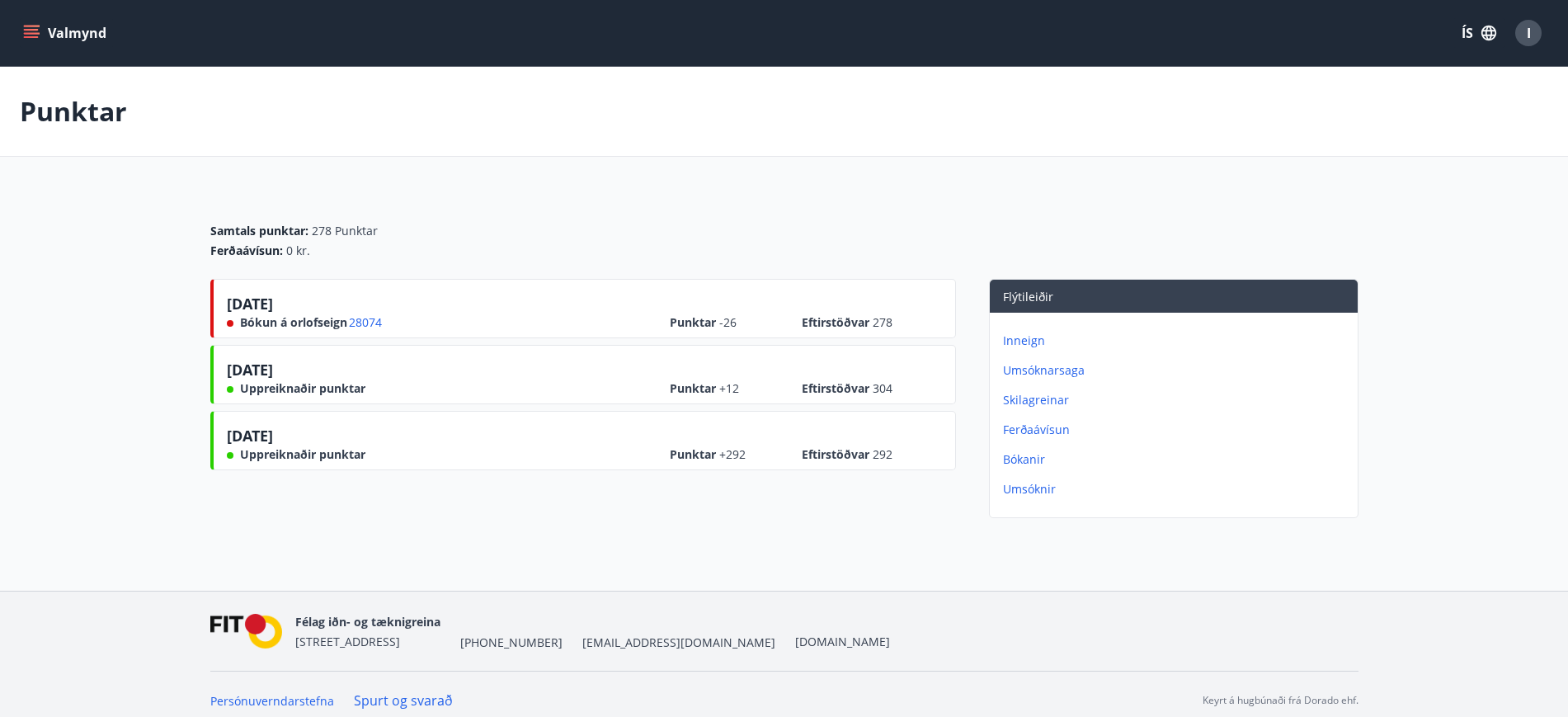
click at [32, 29] on icon "menu" at bounding box center [30, 30] width 15 height 2
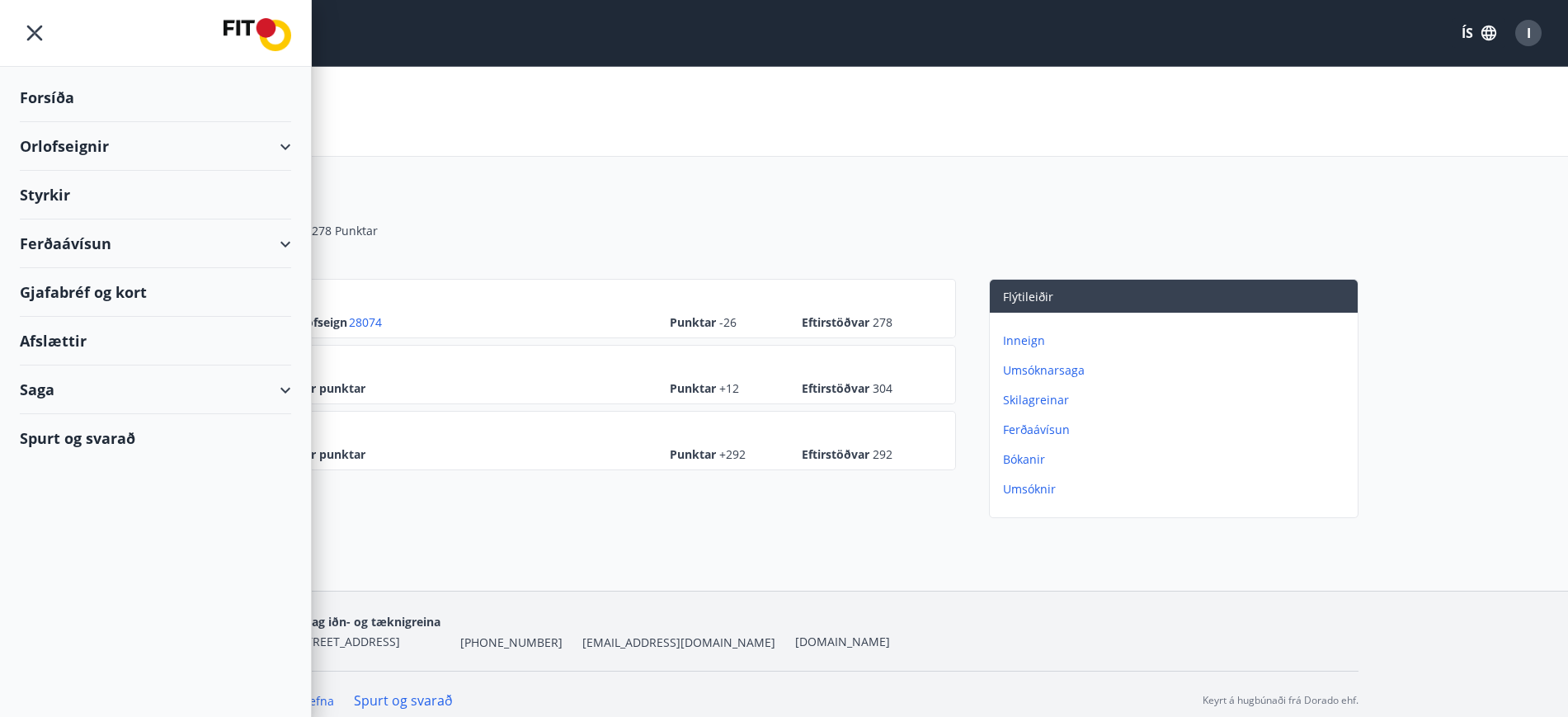
click at [67, 346] on div "Afslættir" at bounding box center [155, 341] width 272 height 49
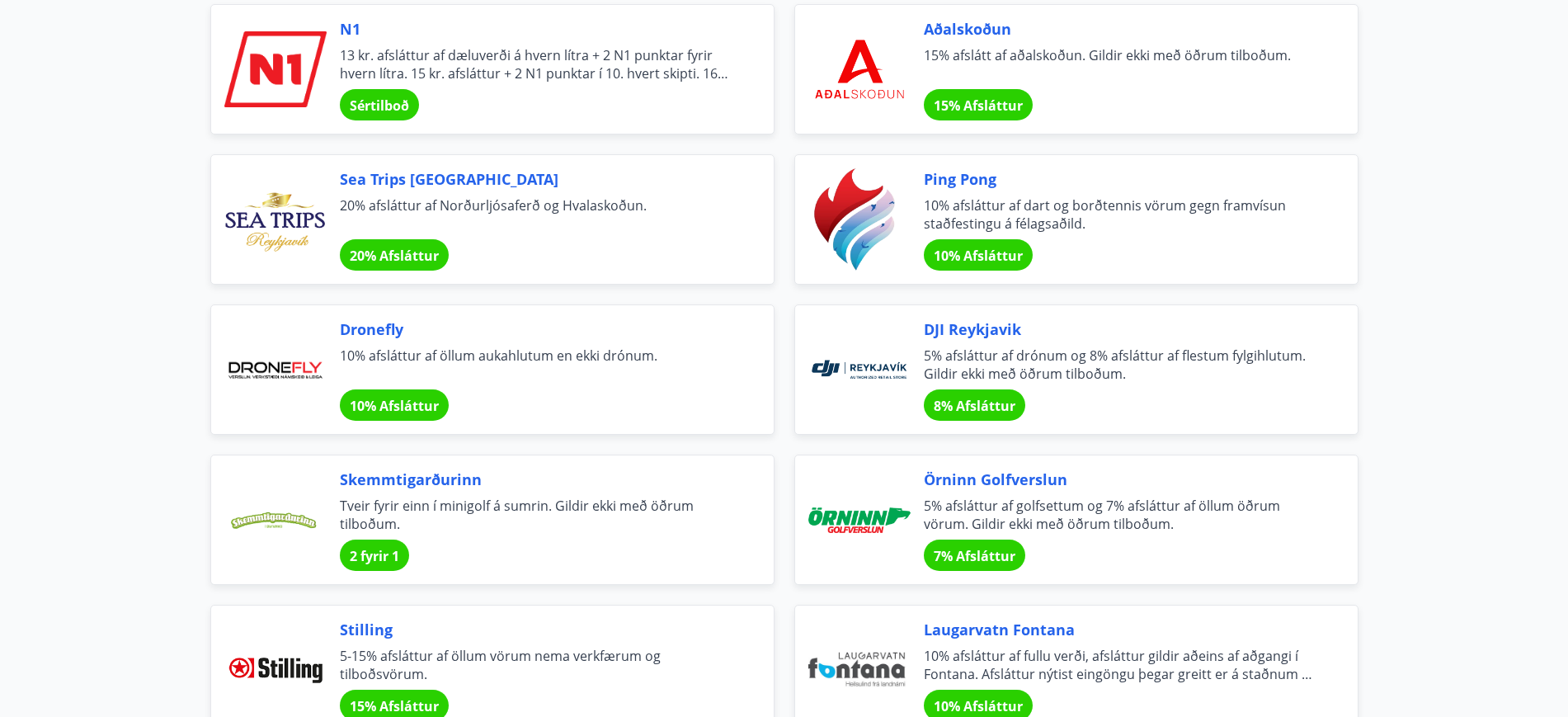
scroll to position [3357, 0]
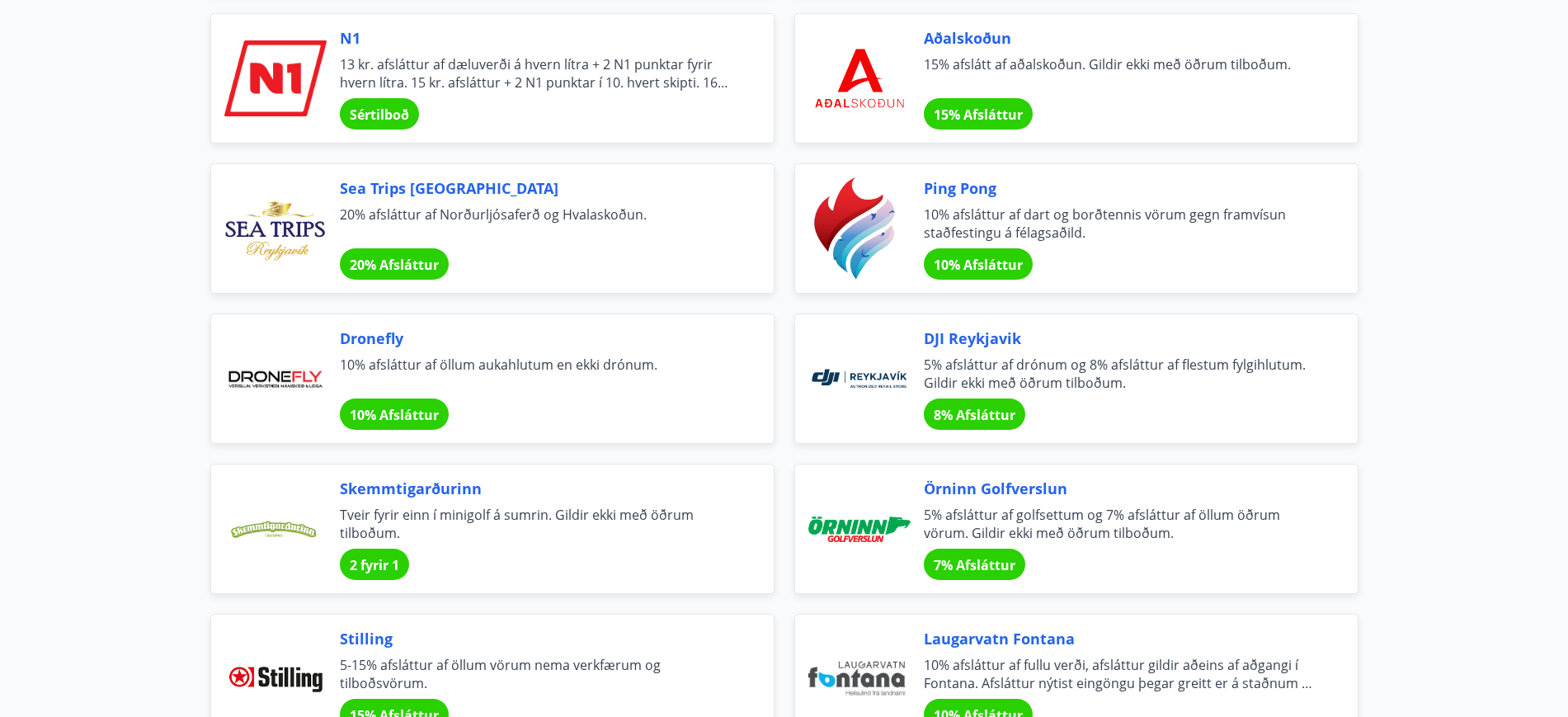
click at [954, 39] on span "Aðalskoðun" at bounding box center [1120, 38] width 394 height 22
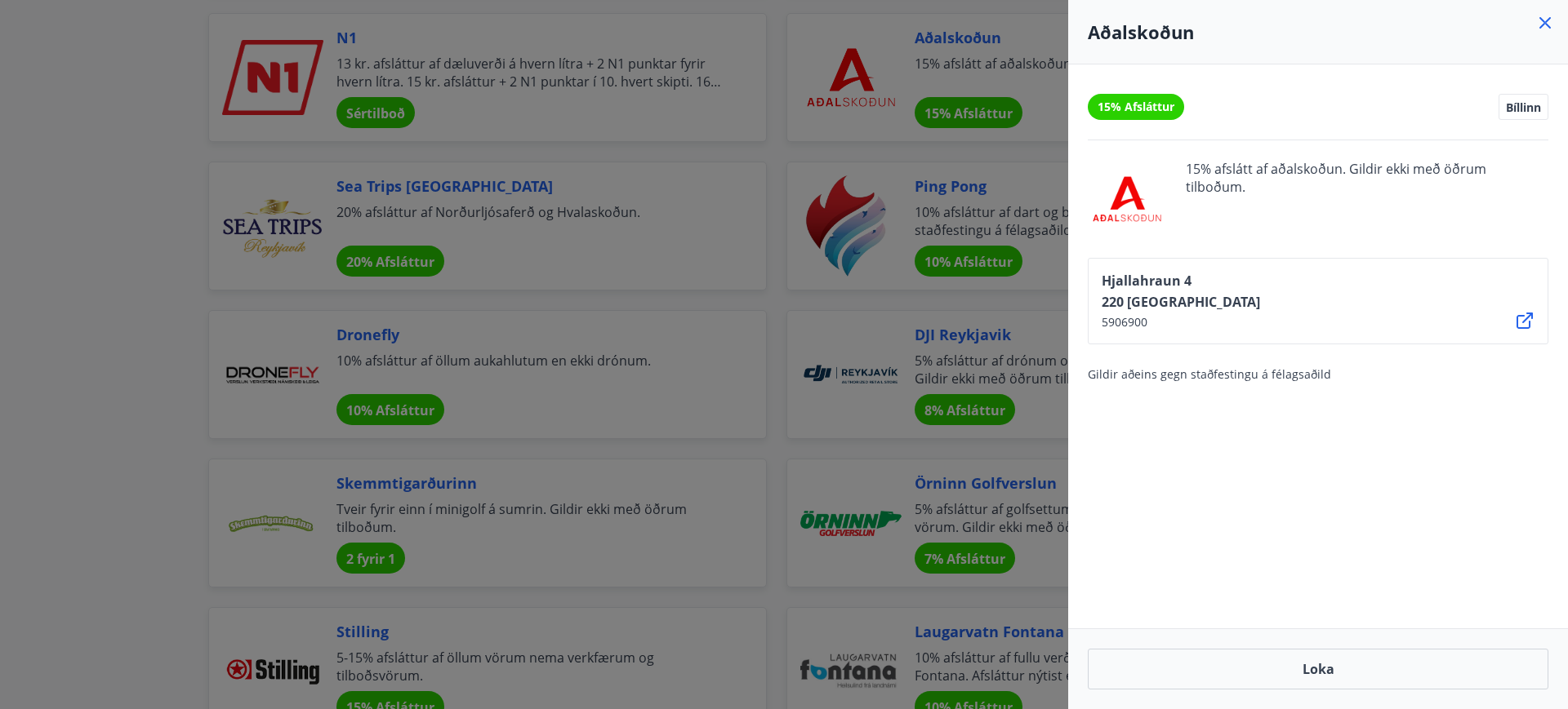
click at [1546, 21] on icon at bounding box center [1545, 23] width 12 height 12
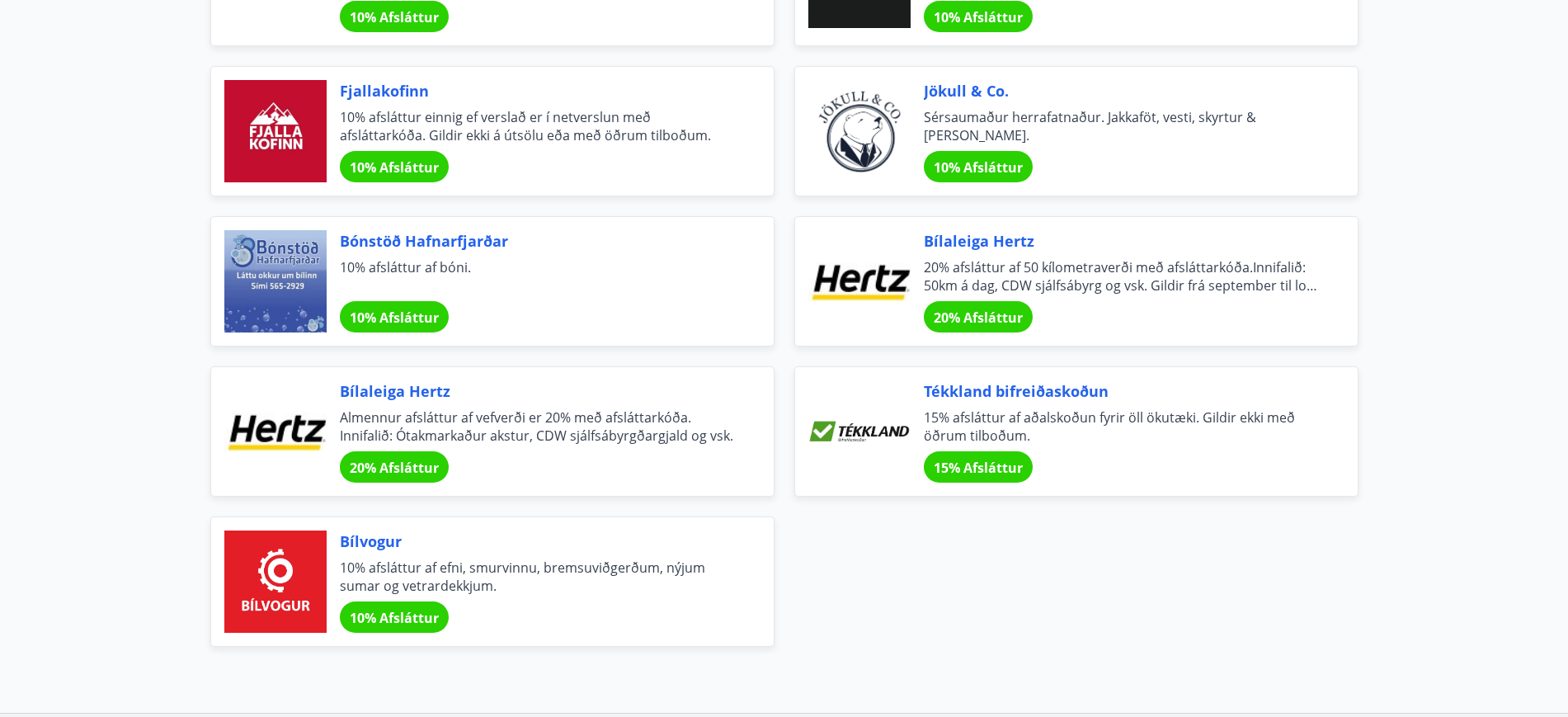
scroll to position [5377, 0]
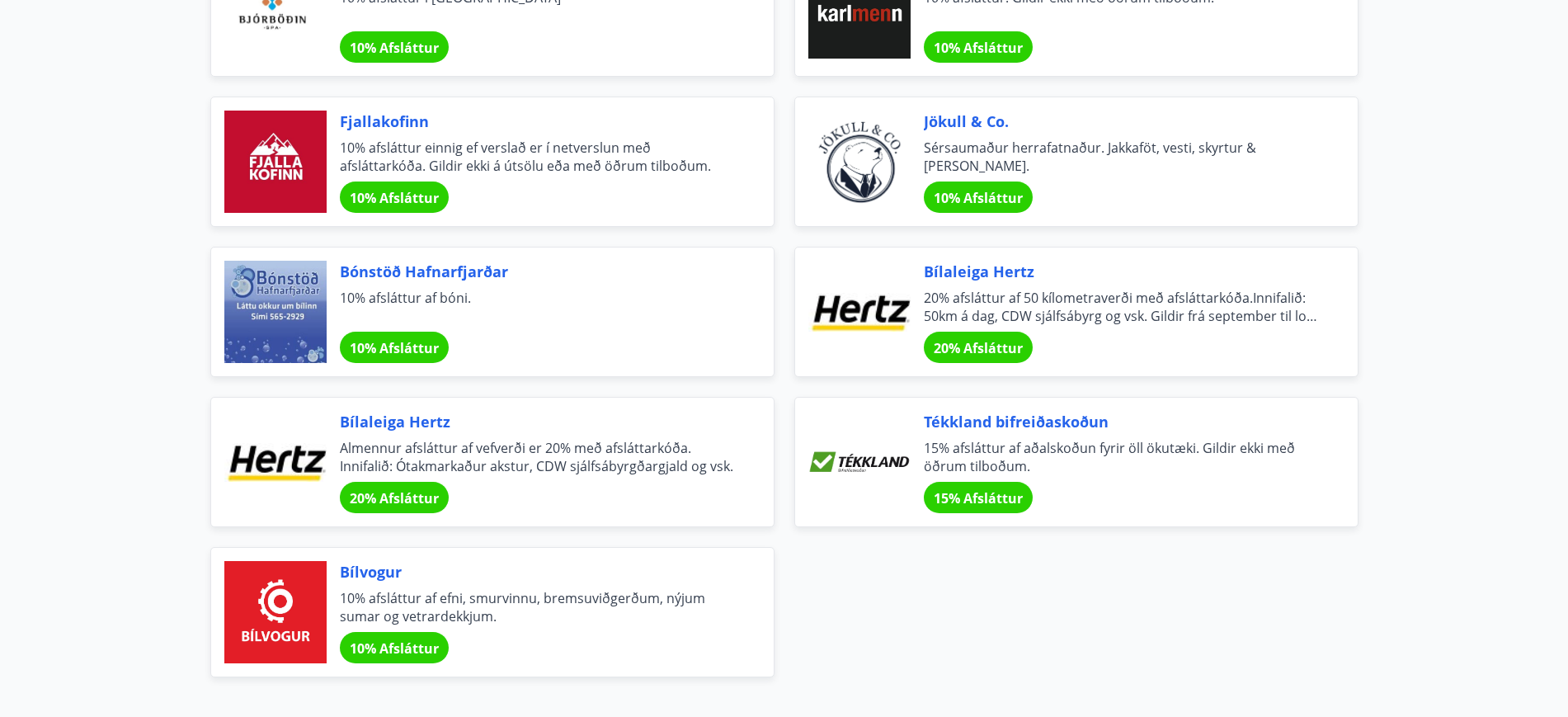
click at [950, 123] on span "Jökull & Co." at bounding box center [1120, 121] width 394 height 22
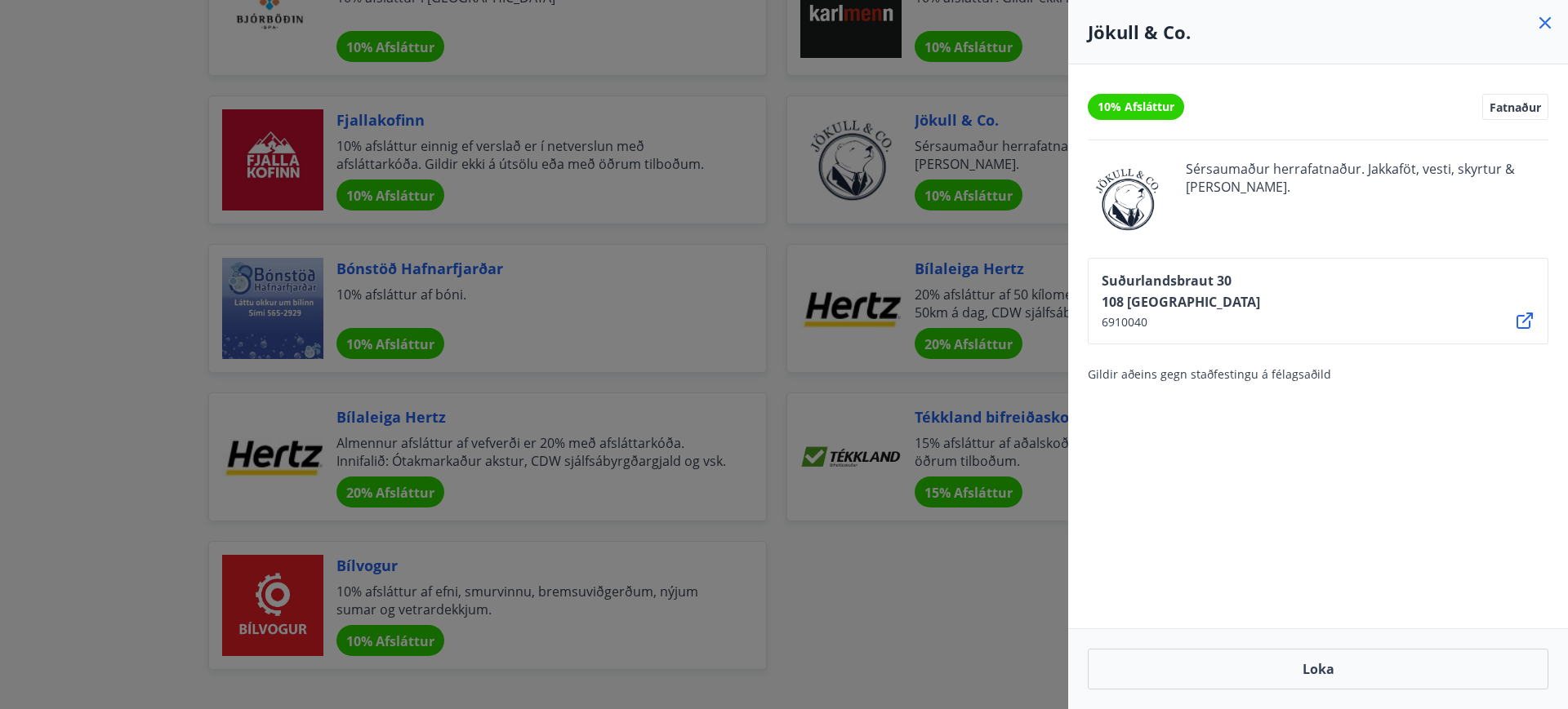
click at [1542, 24] on icon at bounding box center [1545, 23] width 12 height 12
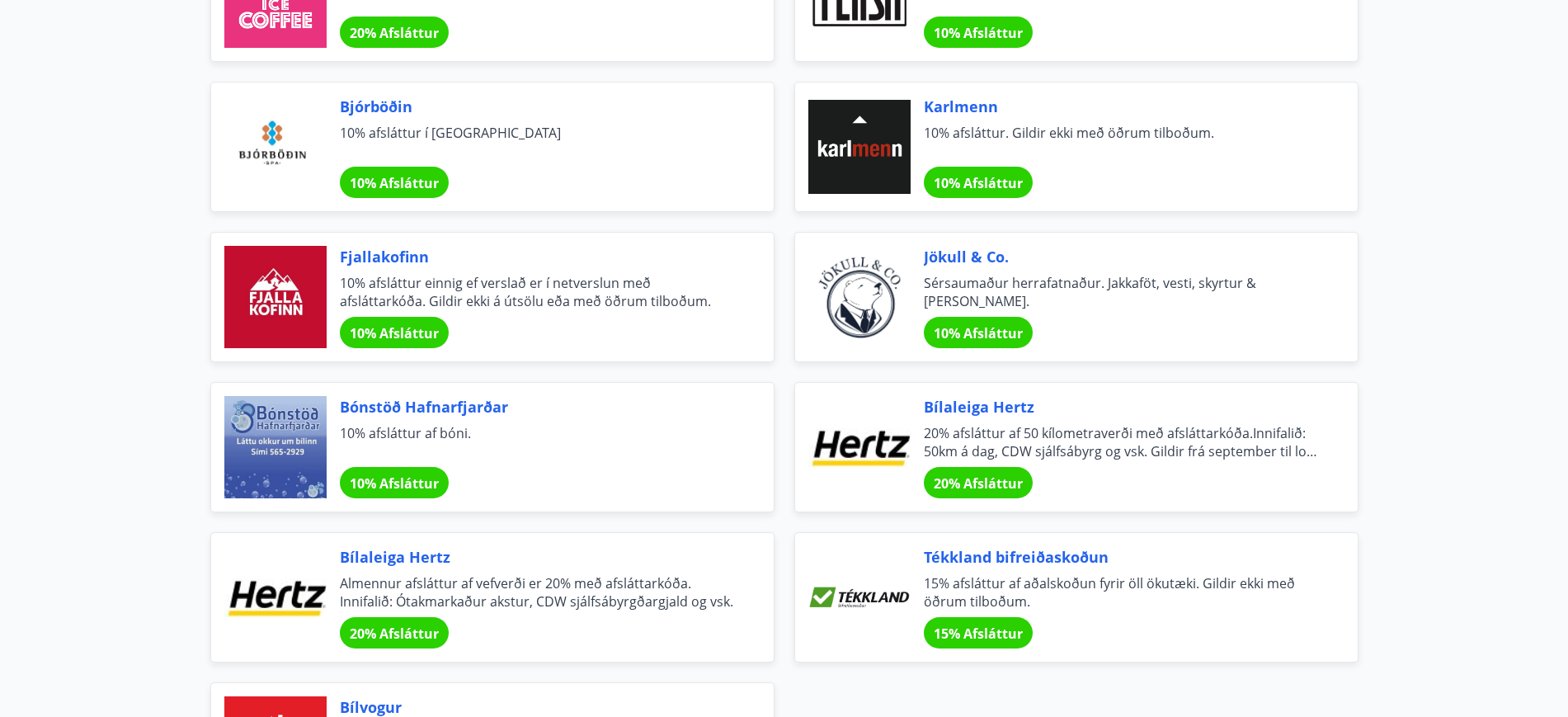
scroll to position [5212, 0]
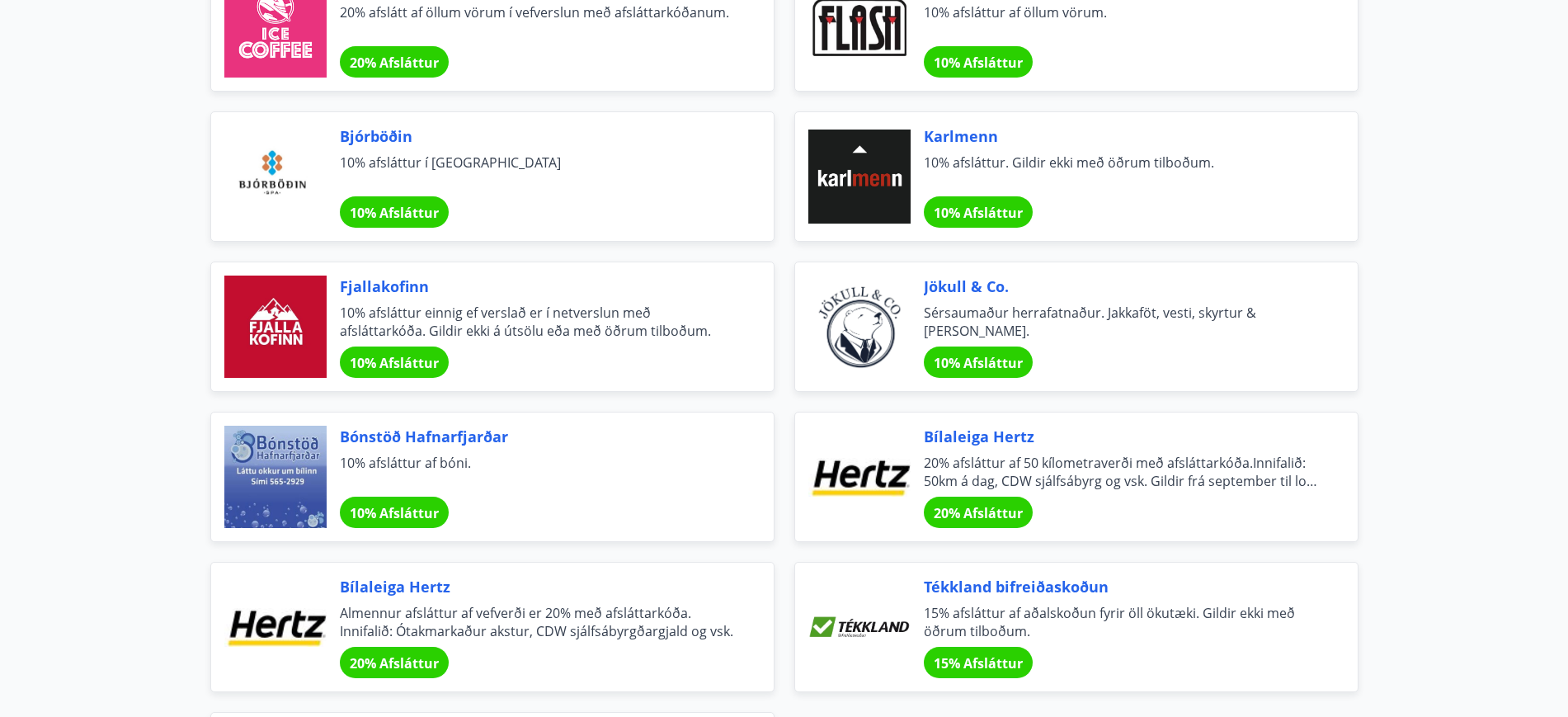
click at [970, 138] on span "Karlmenn" at bounding box center [1120, 136] width 394 height 22
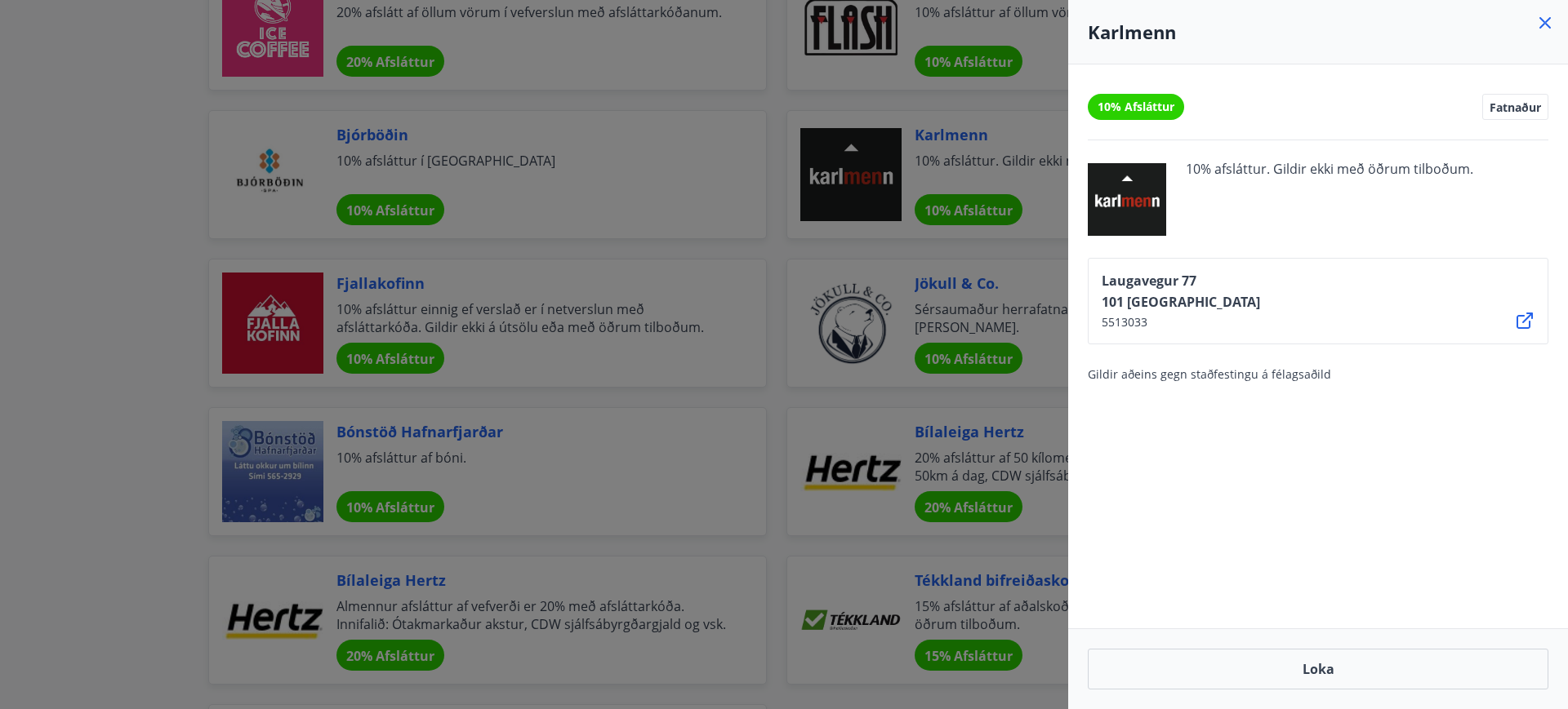
click at [1547, 20] on icon at bounding box center [1545, 23] width 12 height 12
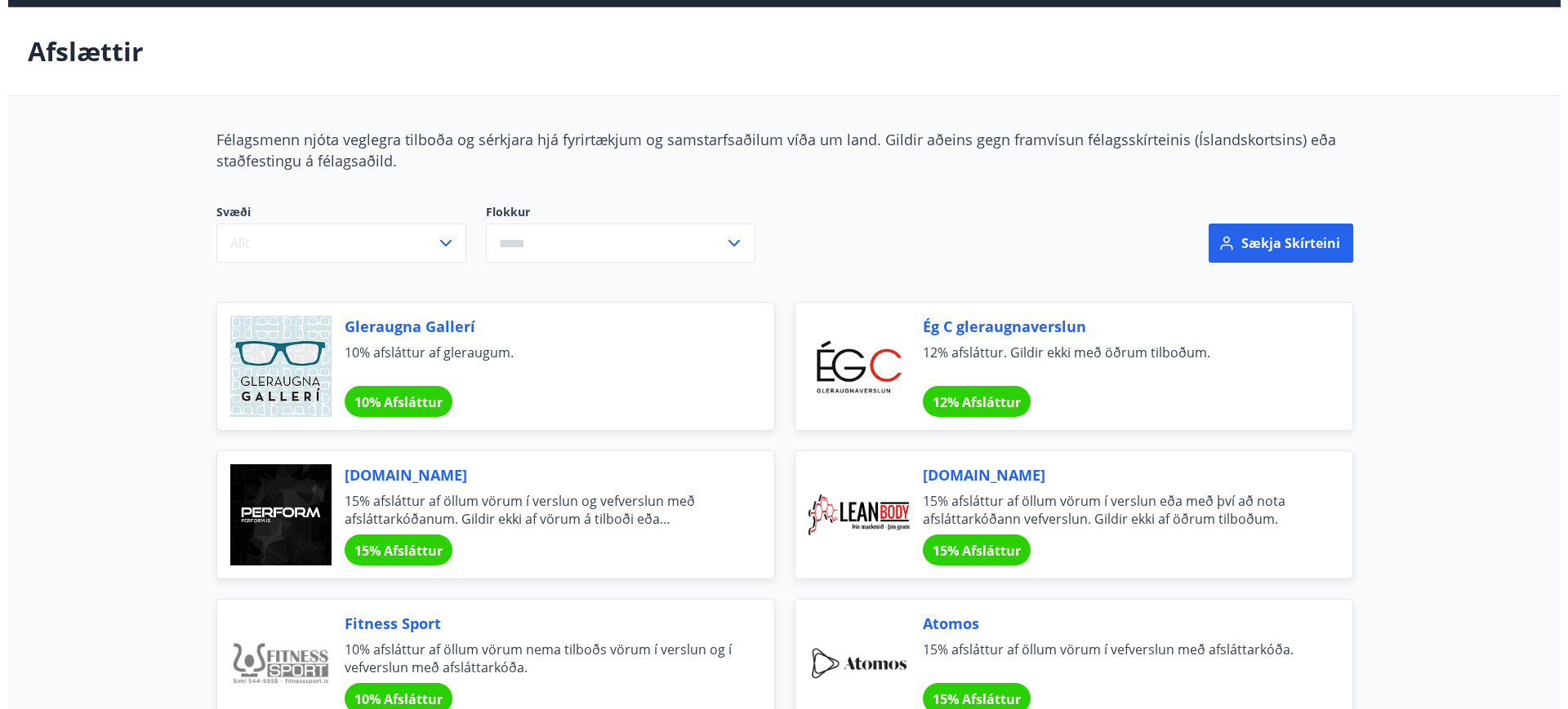
scroll to position [0, 0]
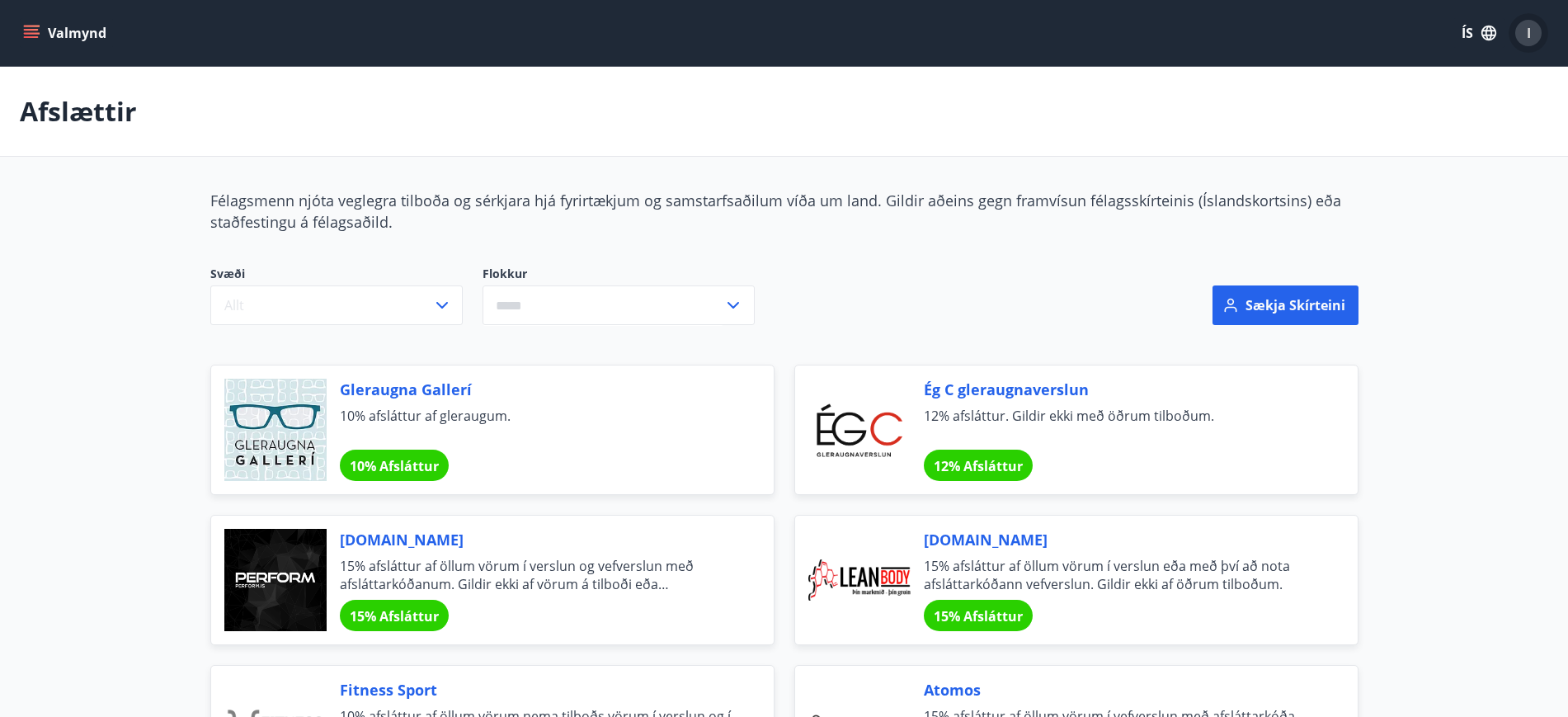
click at [1527, 29] on span "I" at bounding box center [1529, 32] width 4 height 19
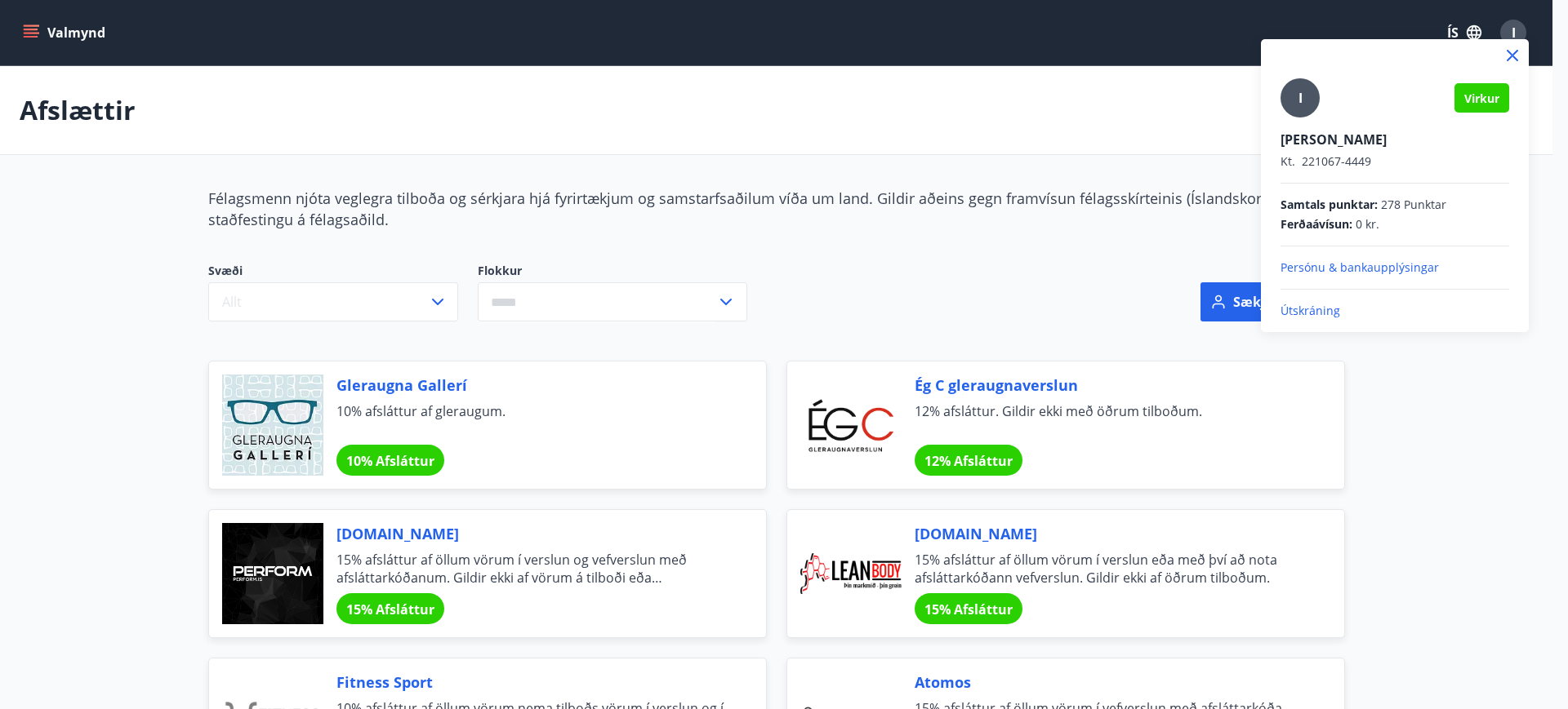
click at [1305, 310] on p "Útskráning" at bounding box center [1394, 310] width 228 height 16
